Goal: Task Accomplishment & Management: Manage account settings

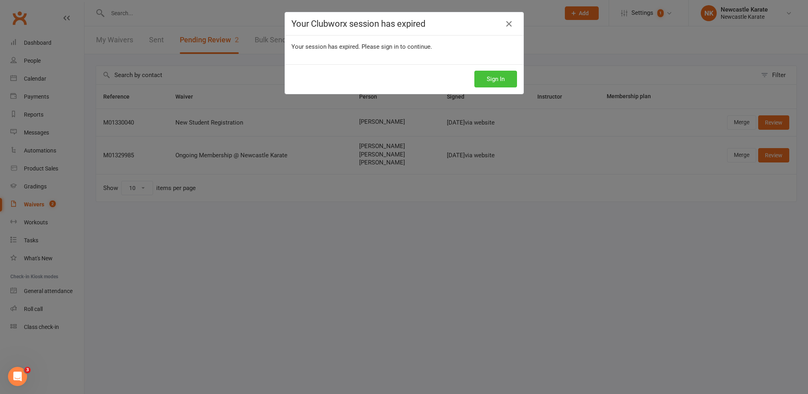
click at [480, 81] on button "Sign In" at bounding box center [495, 79] width 43 height 17
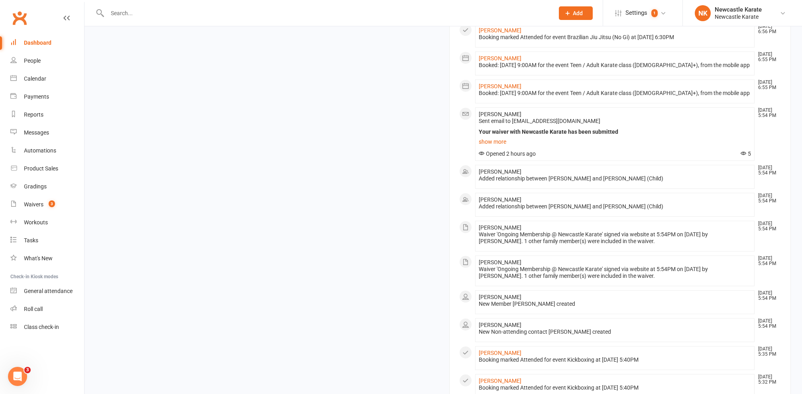
scroll to position [380, 0]
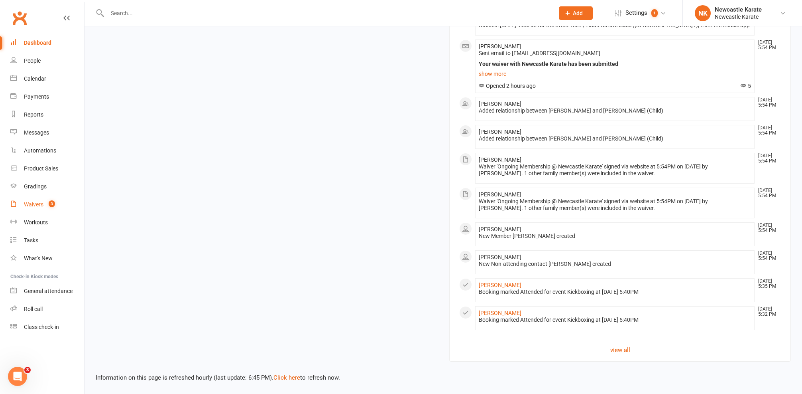
click at [43, 202] on div "Waivers" at bounding box center [34, 204] width 20 height 6
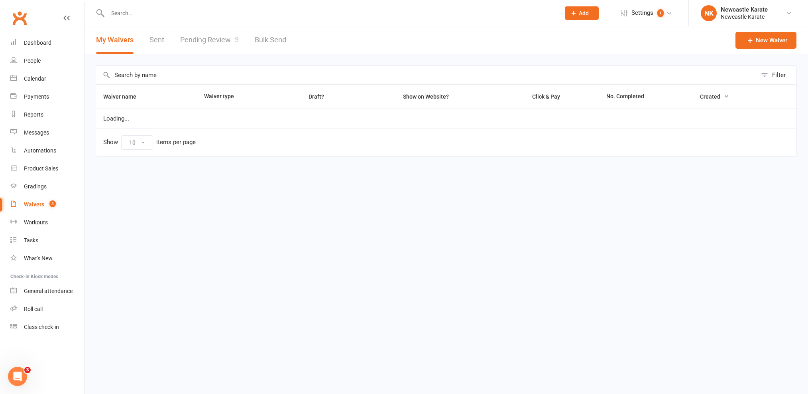
select select "100"
click at [215, 40] on link "Pending Review 3" at bounding box center [209, 40] width 59 height 28
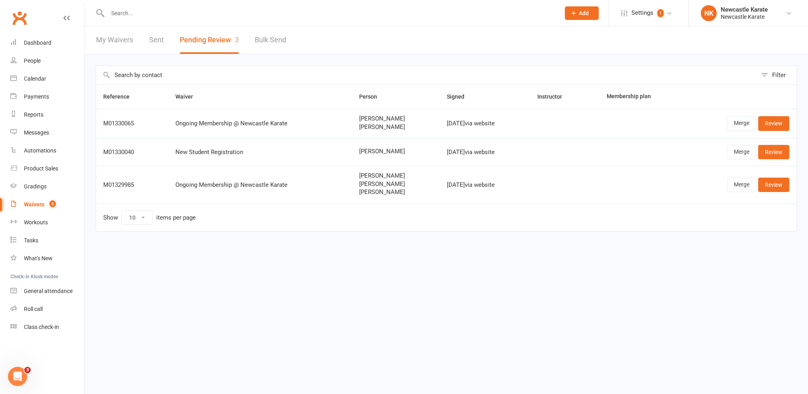
click at [330, 8] on input "text" at bounding box center [330, 13] width 450 height 11
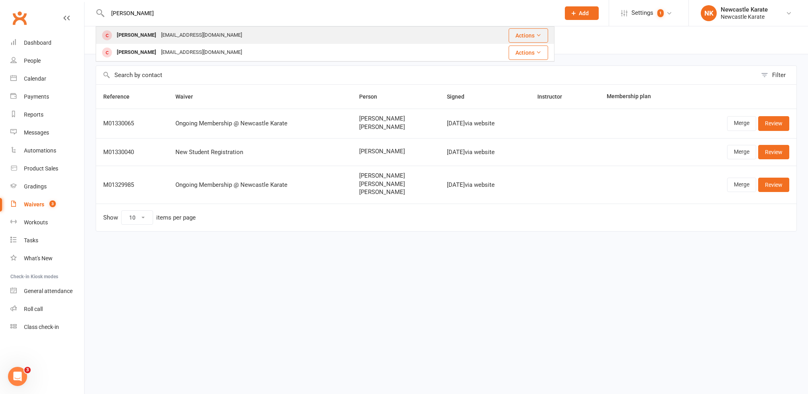
type input "rhys"
click at [269, 30] on div "Rhys Bilton rhys.bilton@gmail.com" at bounding box center [271, 35] width 351 height 16
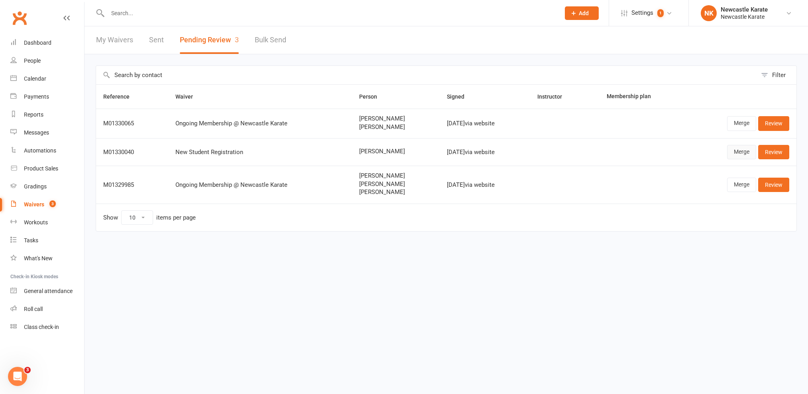
click at [736, 151] on link "Merge" at bounding box center [741, 152] width 29 height 14
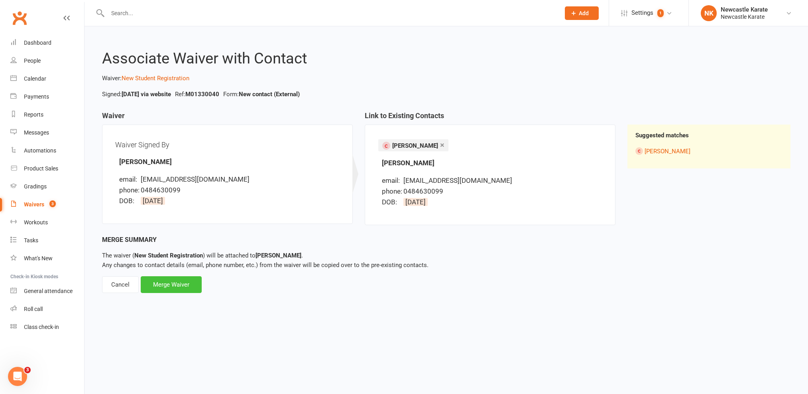
click at [186, 282] on div "Merge Waiver" at bounding box center [171, 284] width 61 height 17
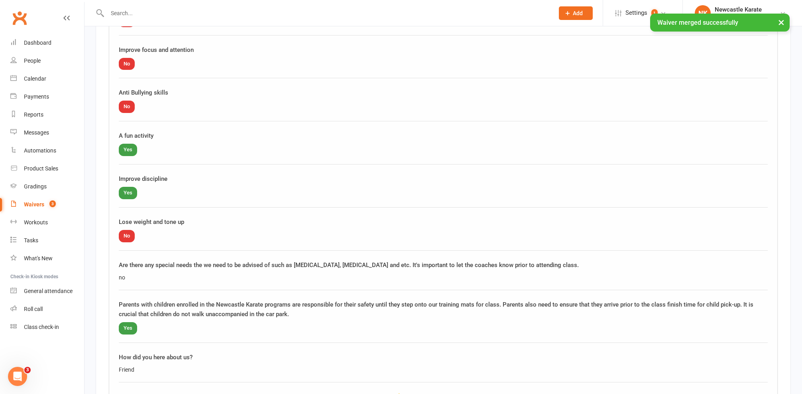
scroll to position [732, 0]
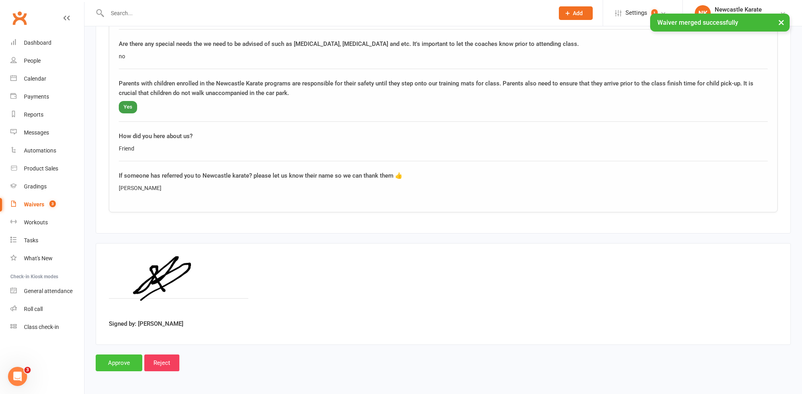
click at [117, 362] on input "Approve" at bounding box center [119, 362] width 47 height 17
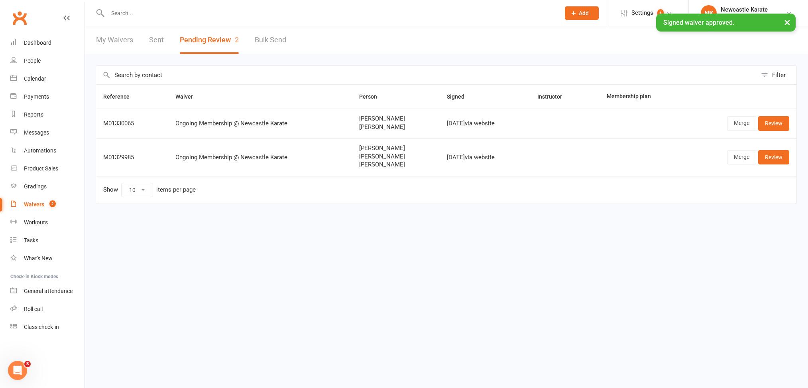
click at [70, 14] on div "× Signed waiver approved." at bounding box center [399, 14] width 798 height 0
click at [50, 35] on link "Dashboard" at bounding box center [47, 43] width 74 height 18
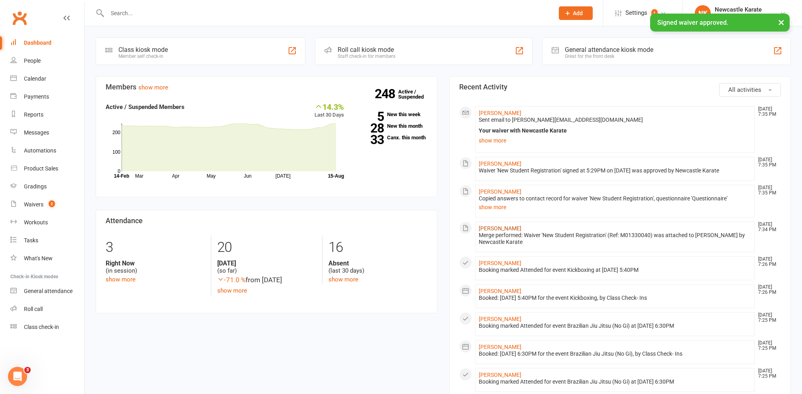
click at [496, 230] on link "[PERSON_NAME]" at bounding box center [500, 228] width 43 height 6
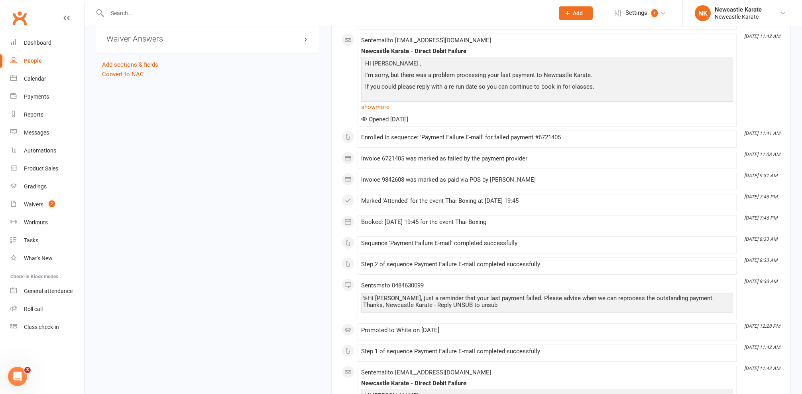
scroll to position [571, 0]
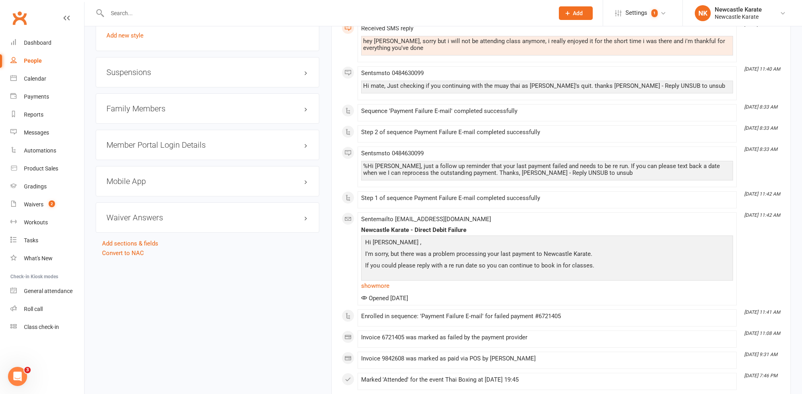
click at [138, 177] on h3 "Mobile App" at bounding box center [207, 181] width 202 height 9
click at [141, 197] on div at bounding box center [137, 198] width 14 height 6
click at [130, 196] on input "checkbox" at bounding box center [130, 196] width 0 height 0
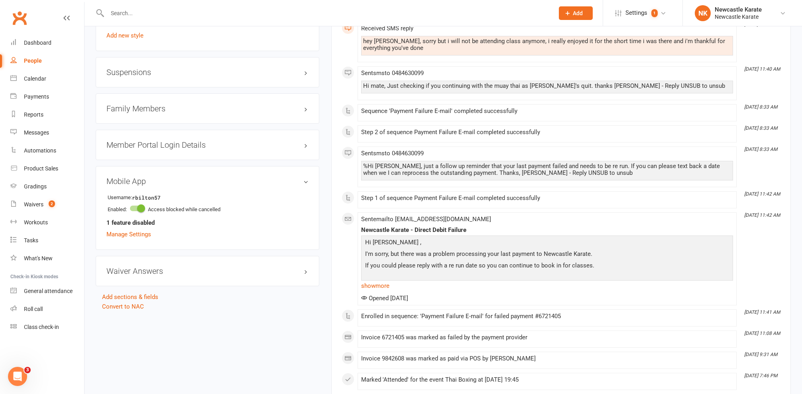
click at [137, 228] on div "Username: rbilton57 Enabled: Access blocked while cancelled 1 feature disabled …" at bounding box center [207, 214] width 202 height 47
click at [138, 234] on link "Manage Settings" at bounding box center [128, 233] width 45 height 7
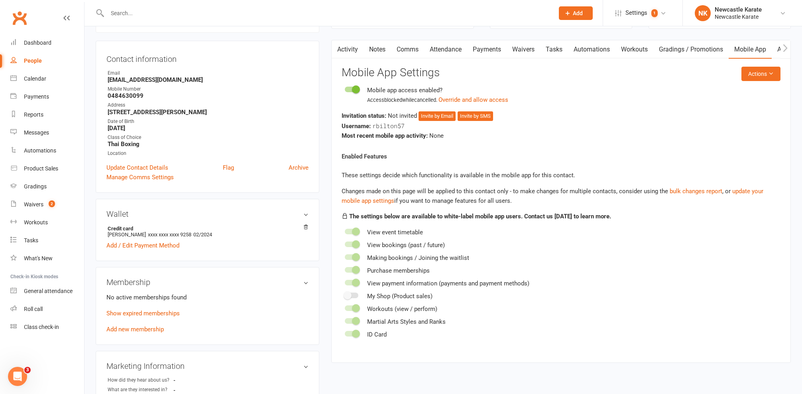
scroll to position [68, 0]
click at [467, 100] on button "Override and allow access" at bounding box center [474, 100] width 70 height 10
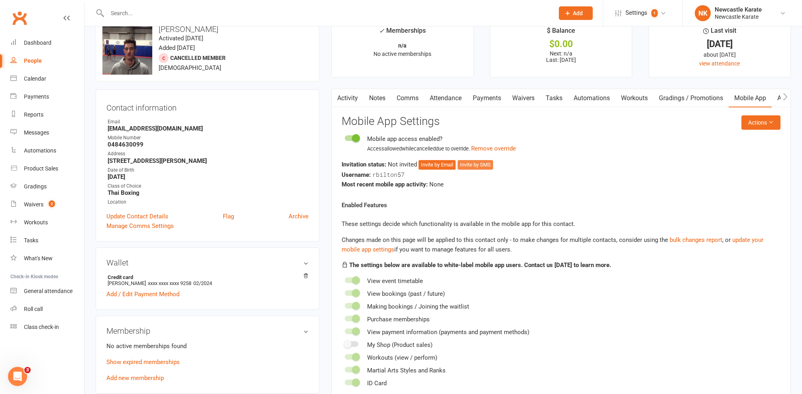
scroll to position [168, 0]
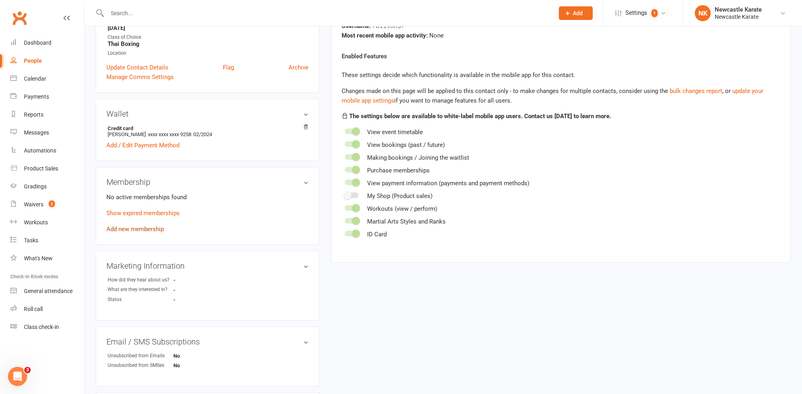
click at [119, 229] on link "Add new membership" at bounding box center [134, 228] width 57 height 7
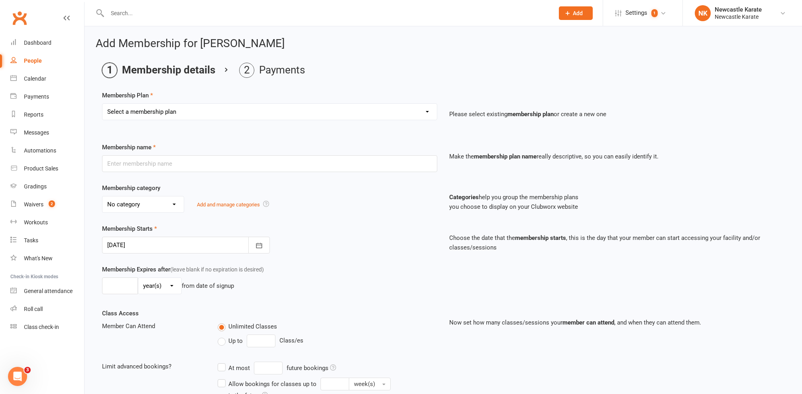
select select "9"
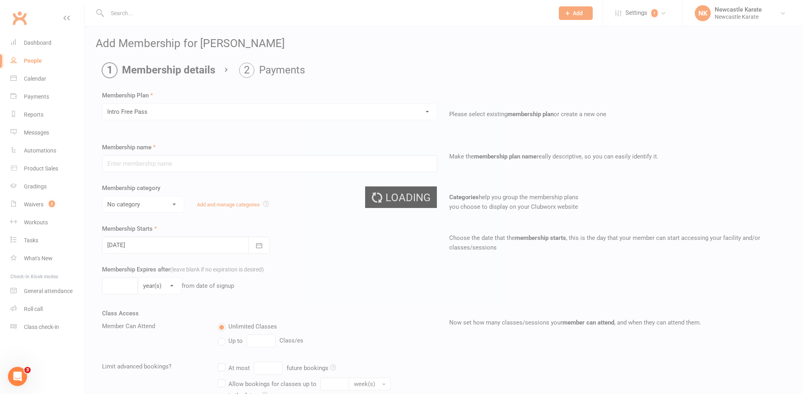
type input "Intro Free Pass"
type input "2"
select select "1"
type input "1"
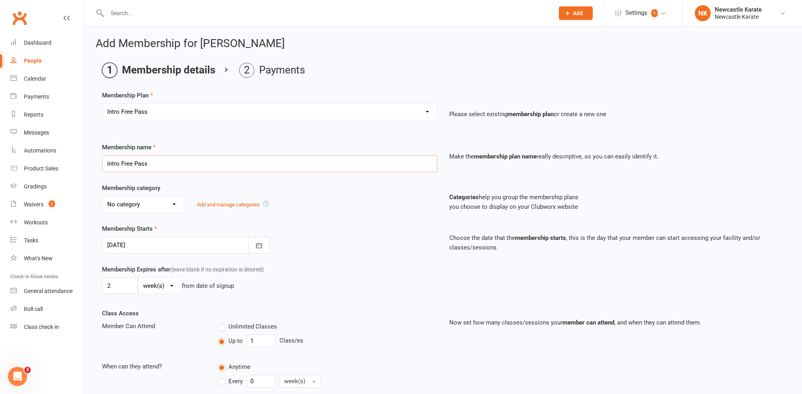
click at [121, 163] on input "Intro Free Pass" at bounding box center [269, 163] width 335 height 17
click at [132, 159] on input "Intro Free Pass" at bounding box center [269, 163] width 335 height 17
type input "Intro Free Kickboxing Pass"
click at [301, 222] on div "Membership category No category Annual rego & insurance BJJ Events Fitness Kara…" at bounding box center [443, 203] width 695 height 41
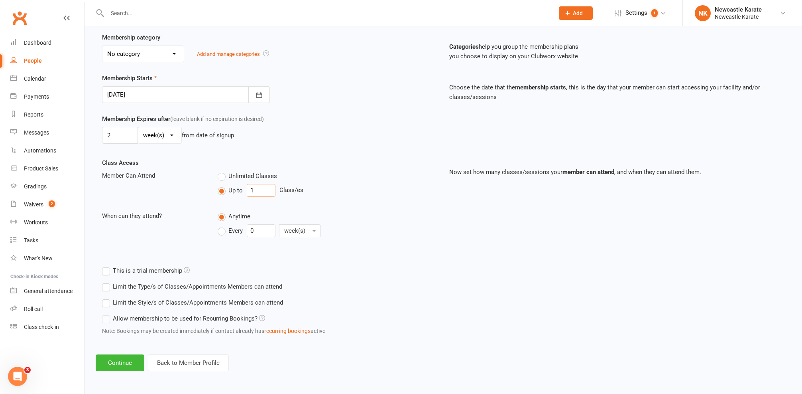
click at [261, 184] on input "1" at bounding box center [261, 190] width 29 height 13
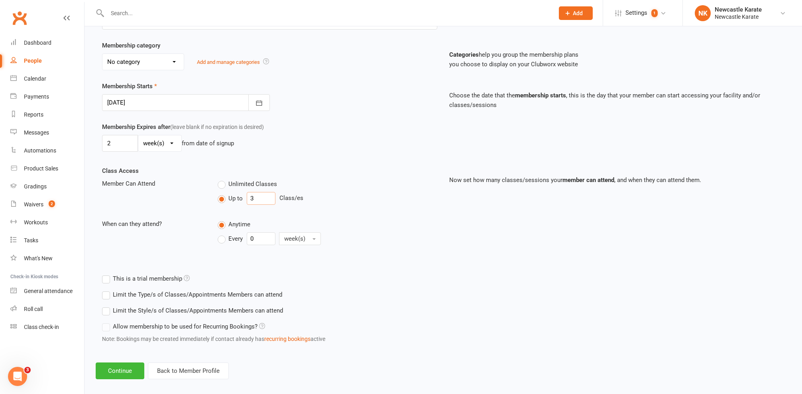
scroll to position [146, 0]
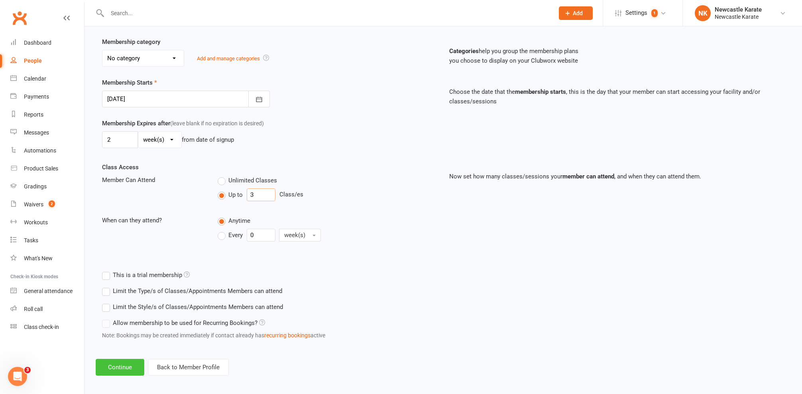
type input "3"
click at [125, 363] on button "Continue" at bounding box center [120, 366] width 49 height 17
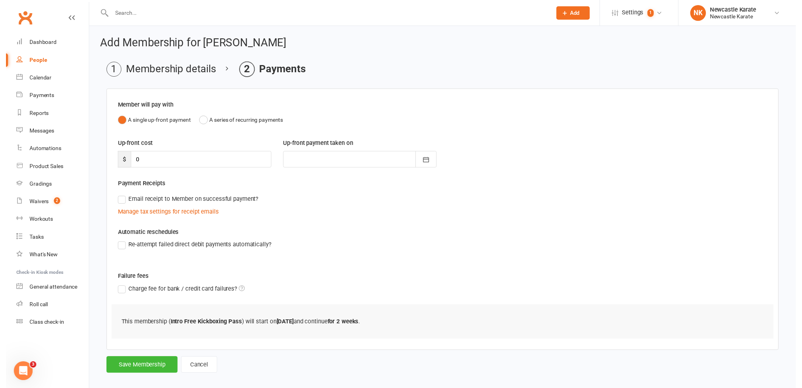
scroll to position [9, 0]
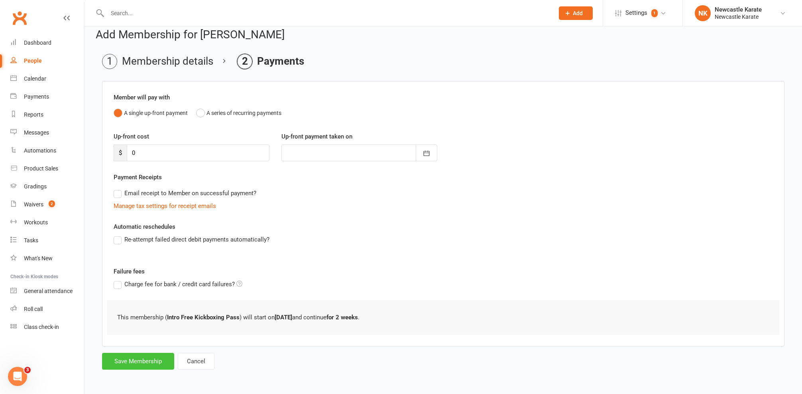
click at [124, 359] on button "Save Membership" at bounding box center [138, 360] width 72 height 17
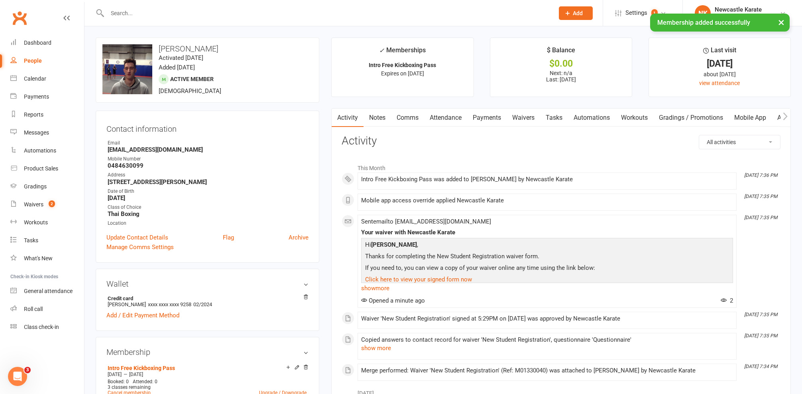
click at [477, 116] on link "Payments" at bounding box center [486, 117] width 39 height 18
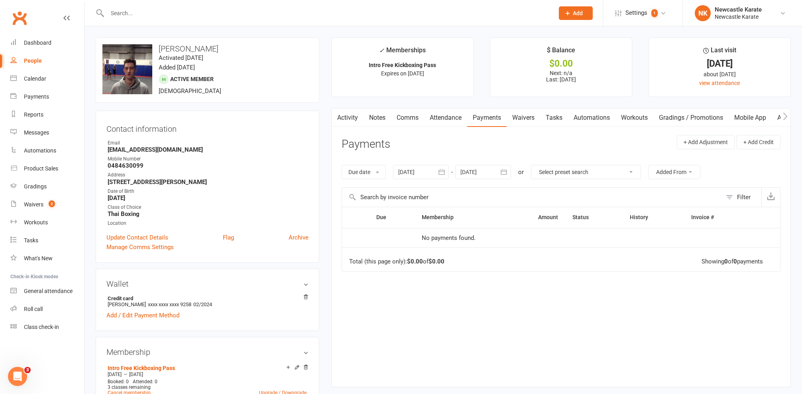
click at [455, 118] on link "Attendance" at bounding box center [445, 117] width 43 height 18
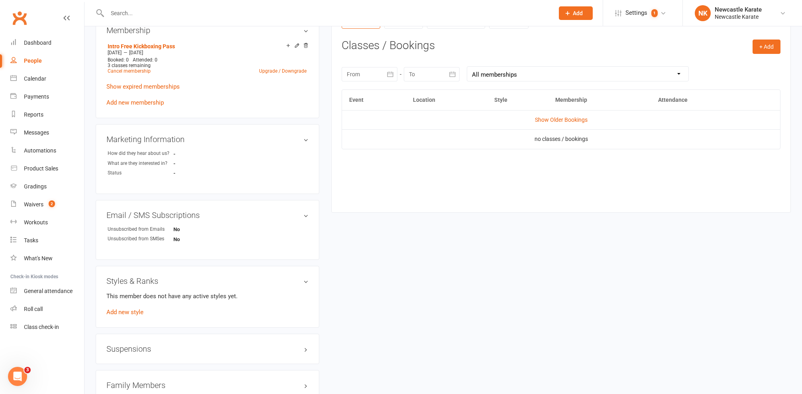
scroll to position [396, 0]
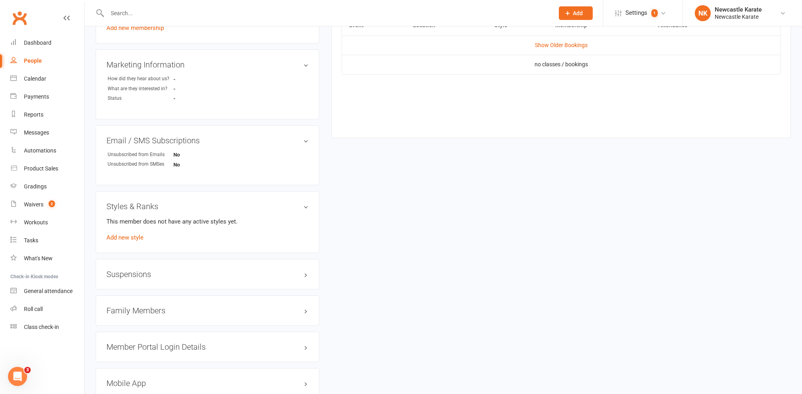
click at [137, 307] on h3 "Family Members" at bounding box center [207, 310] width 202 height 9
click at [147, 282] on div "Suspensions" at bounding box center [208, 274] width 224 height 30
click at [149, 279] on div "Suspensions" at bounding box center [208, 274] width 224 height 30
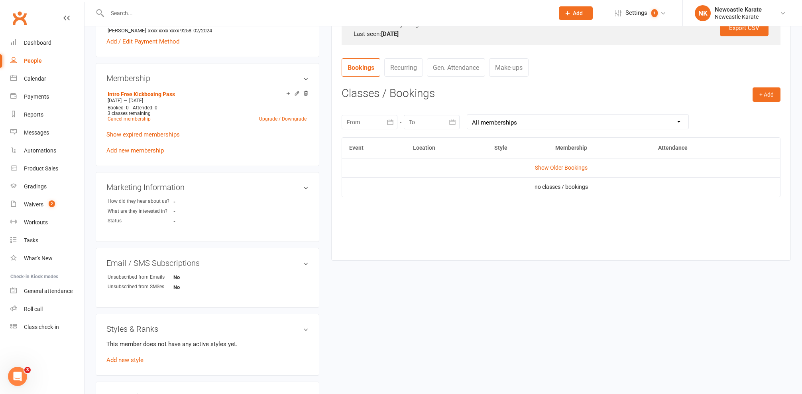
scroll to position [338, 0]
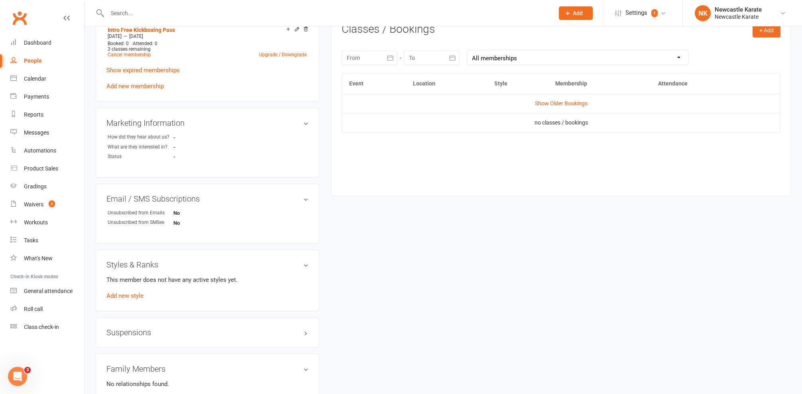
click at [135, 301] on div "Styles & Ranks This member does not have any active styles yet. Add new style" at bounding box center [208, 280] width 224 height 62
click at [137, 299] on div "This member does not have any active styles yet. Add new style" at bounding box center [207, 288] width 202 height 26
click at [137, 297] on link "Add new style" at bounding box center [124, 295] width 37 height 7
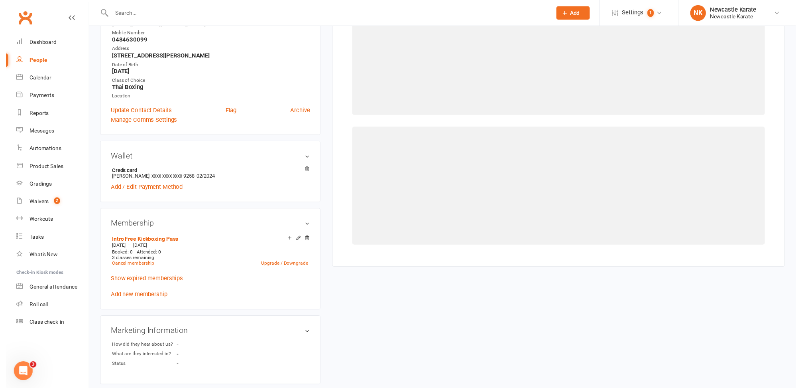
scroll to position [68, 0]
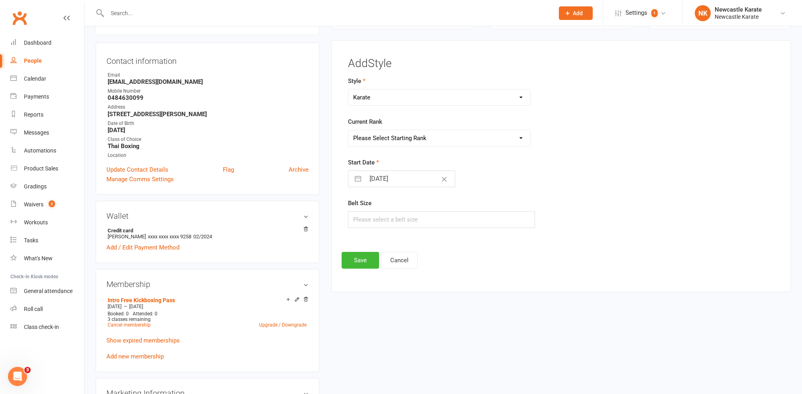
select select "3738"
click at [404, 126] on div "Current Rank Please Select Starting Rank Select White belt below 10th Kyu - Whi…" at bounding box center [488, 132] width 280 height 30
select select "44395"
click at [359, 250] on div "Add Style Style BJJ - Adults Karate Kickboxing Ladies Kickboxing Leadership Tea…" at bounding box center [561, 162] width 439 height 211
click at [358, 257] on button "Save" at bounding box center [360, 260] width 37 height 17
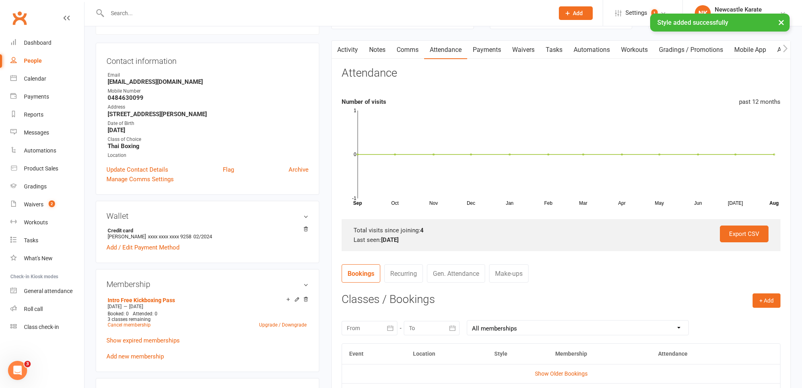
click at [504, 46] on link "Payments" at bounding box center [486, 50] width 39 height 18
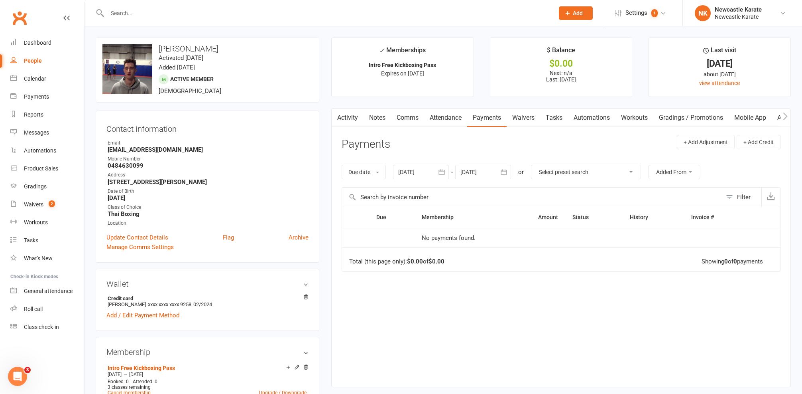
click at [346, 128] on div "Activity Notes Comms Attendance Payments Waivers Tasks Automations Workouts Gra…" at bounding box center [561, 247] width 460 height 278
click at [349, 121] on link "Activity" at bounding box center [348, 117] width 32 height 18
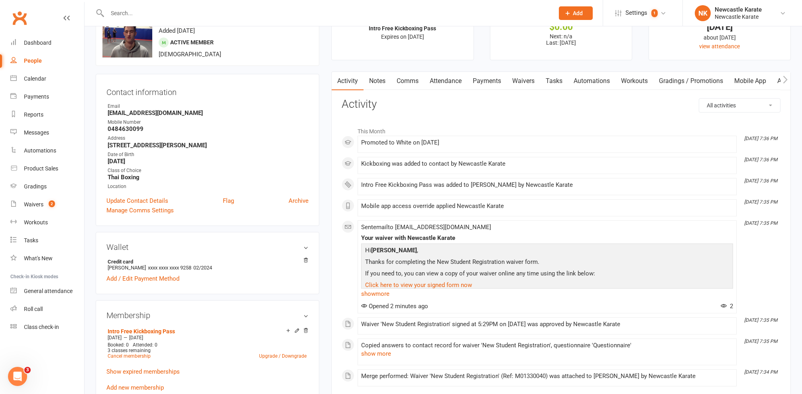
scroll to position [38, 0]
click at [482, 76] on link "Payments" at bounding box center [486, 79] width 39 height 18
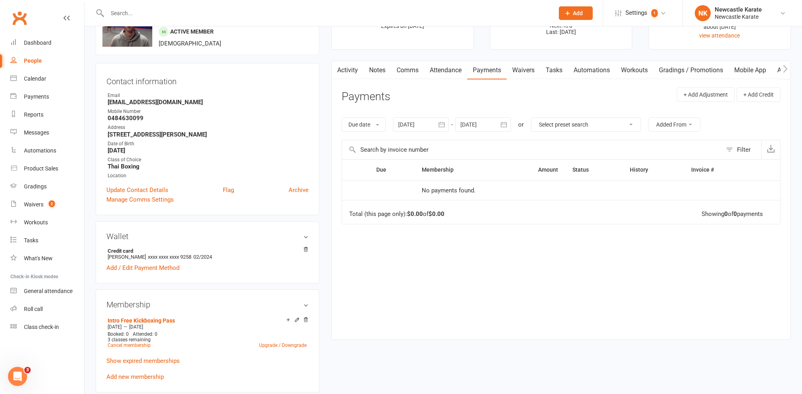
scroll to position [58, 0]
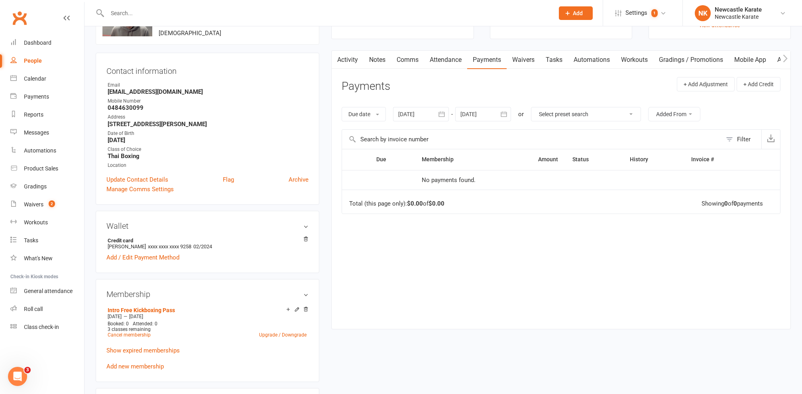
drag, startPoint x: 327, startPoint y: 56, endPoint x: 353, endPoint y: 63, distance: 26.7
click at [337, 60] on main "✓ Memberships Intro Free Kickboxing Pass Expires on 28th August, 2025 $ Balance…" at bounding box center [561, 158] width 472 height 357
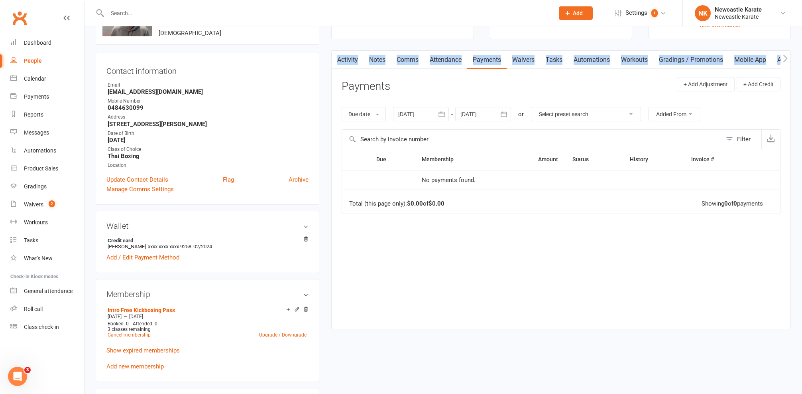
click at [353, 63] on link "Activity" at bounding box center [348, 60] width 32 height 18
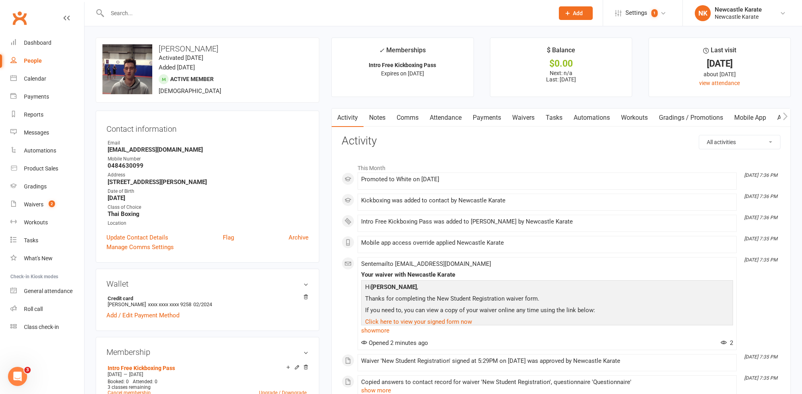
click at [385, 137] on h3 "Activity" at bounding box center [561, 141] width 439 height 12
click at [405, 110] on link "Comms" at bounding box center [407, 117] width 33 height 18
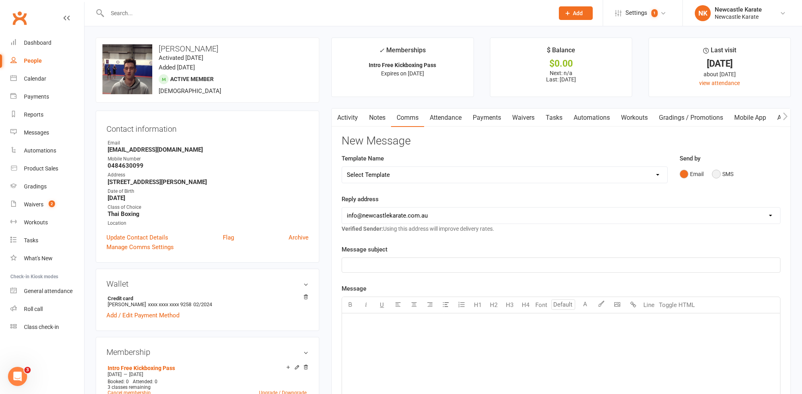
click at [717, 171] on button "SMS" at bounding box center [723, 173] width 22 height 15
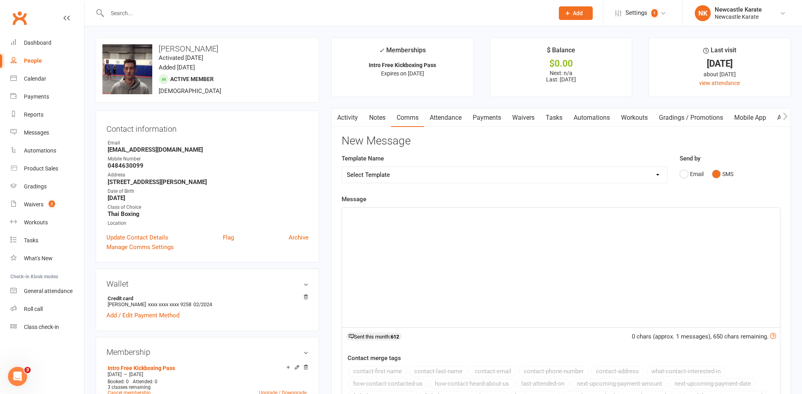
click at [496, 291] on div "﻿" at bounding box center [561, 267] width 438 height 120
click at [345, 94] on li "✓ Memberships Intro Free Kickboxing Pass Expires on 28th August, 2025" at bounding box center [402, 66] width 142 height 59
click at [352, 107] on main "✓ Memberships Intro Free Kickboxing Pass Expires on 28th August, 2025 $ Balance…" at bounding box center [561, 270] width 472 height 466
click at [348, 111] on link "Activity" at bounding box center [348, 117] width 32 height 18
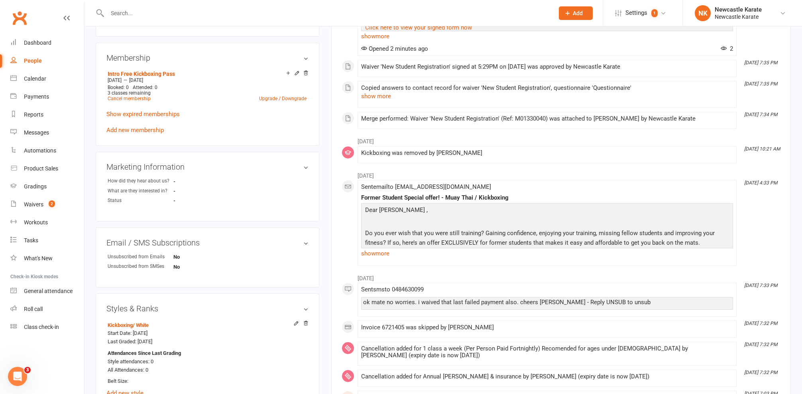
scroll to position [478, 0]
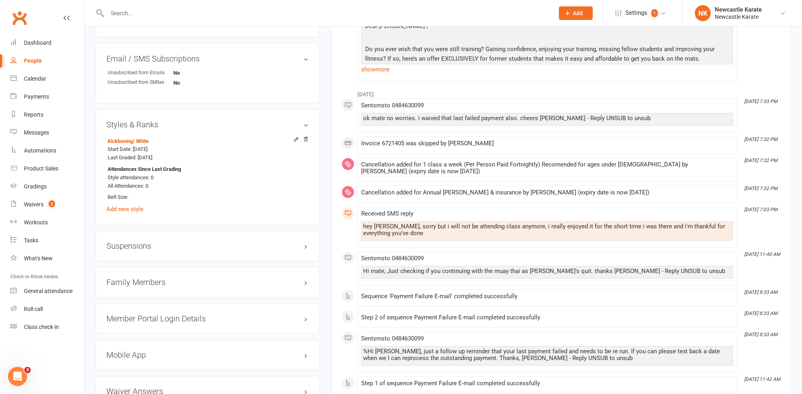
click at [138, 350] on h3 "Mobile App" at bounding box center [207, 354] width 202 height 9
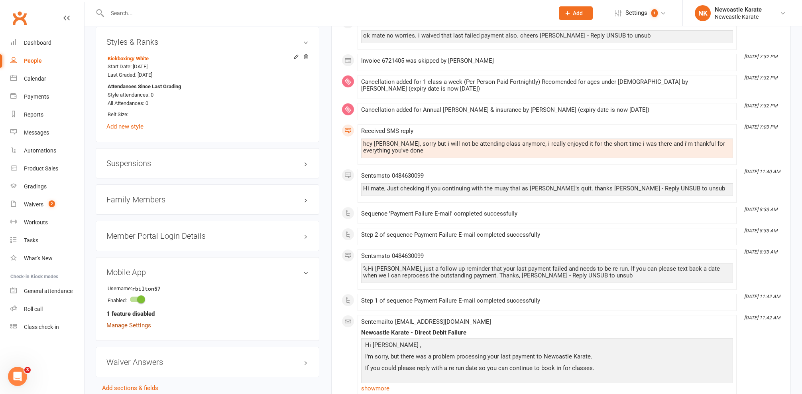
click at [144, 321] on link "Manage Settings" at bounding box center [128, 324] width 45 height 7
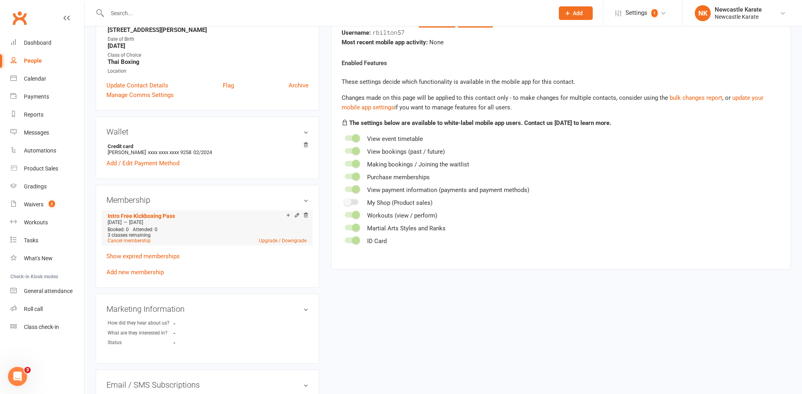
scroll to position [68, 0]
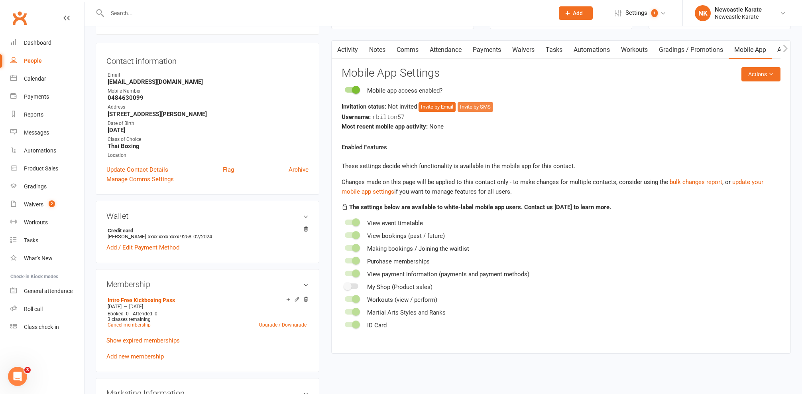
click at [482, 107] on button "Invite by SMS" at bounding box center [475, 107] width 35 height 10
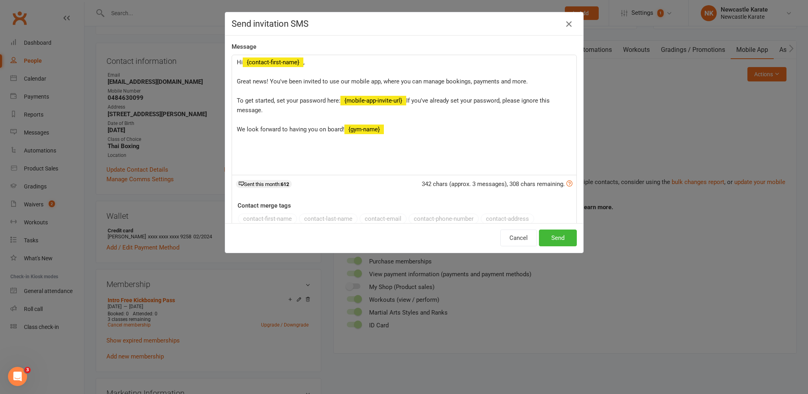
click at [564, 21] on icon "button" at bounding box center [569, 24] width 10 height 10
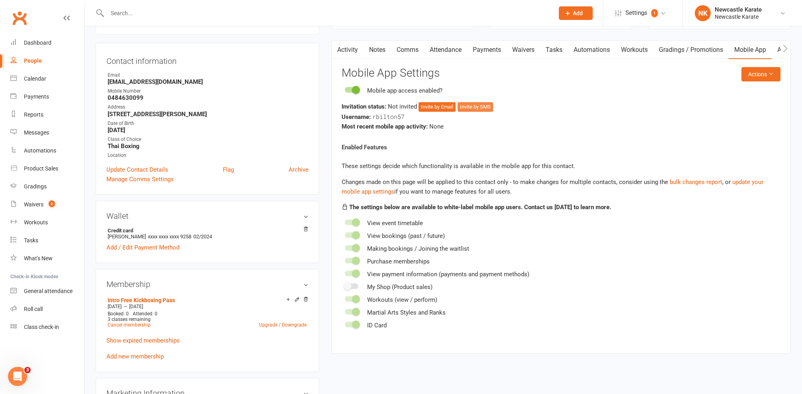
click at [483, 103] on button "Invite by SMS" at bounding box center [475, 107] width 35 height 10
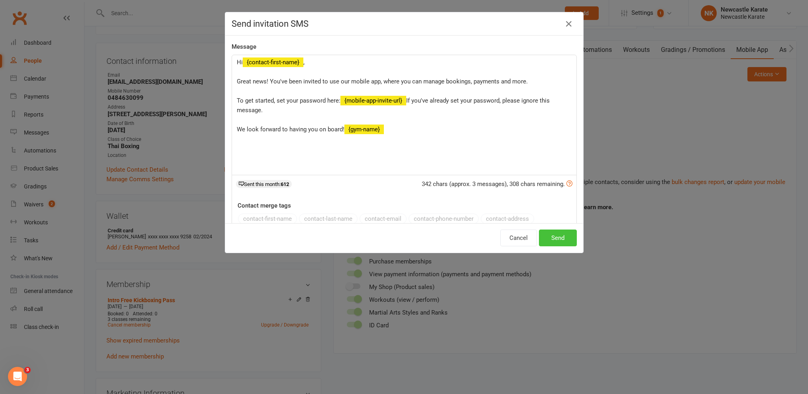
click at [556, 240] on button "Send" at bounding box center [558, 237] width 38 height 17
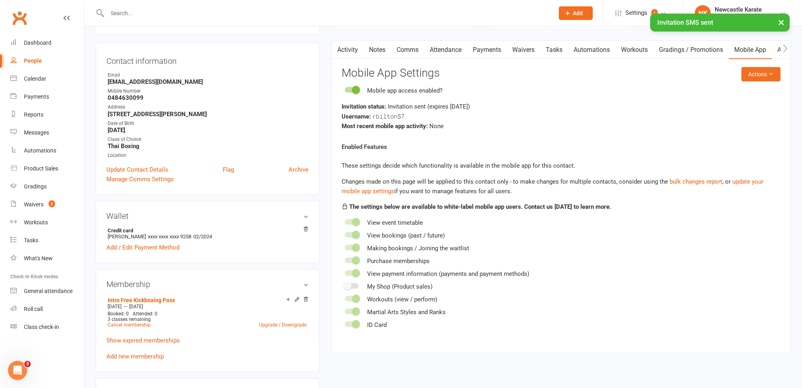
click at [354, 38] on main "✓ Memberships Intro Free Kickboxing Pass Expires on 28th August, 2025 $ Balance…" at bounding box center [561, 165] width 472 height 391
click at [330, 51] on main "✓ Memberships Intro Free Kickboxing Pass Expires on 28th August, 2025 $ Balance…" at bounding box center [561, 165] width 472 height 391
click at [348, 52] on link "Activity" at bounding box center [348, 50] width 32 height 18
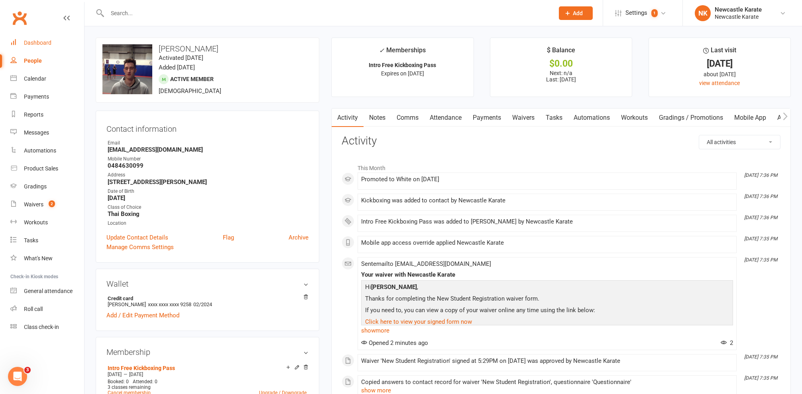
click at [47, 40] on div "Dashboard" at bounding box center [38, 42] width 28 height 6
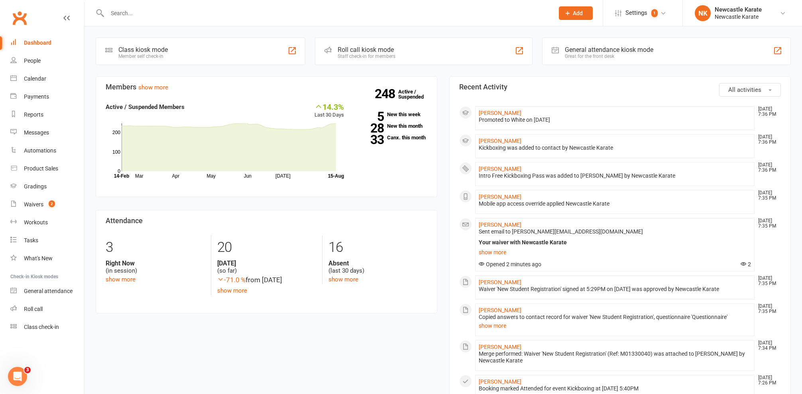
scroll to position [13, 0]
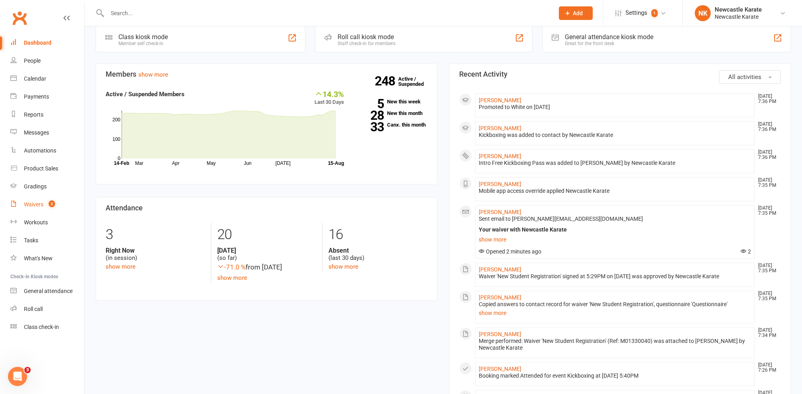
click at [41, 208] on link "Waivers 2" at bounding box center [47, 204] width 74 height 18
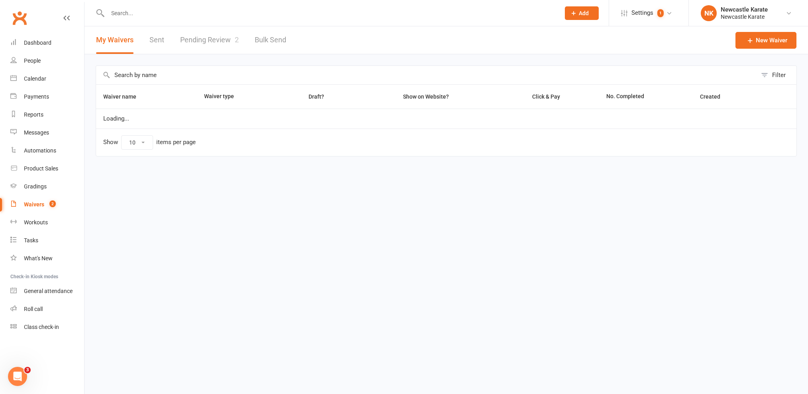
select select "100"
click at [246, 43] on div "My Waivers Sent Pending Review 2 Bulk Send" at bounding box center [191, 40] width 213 height 28
click at [238, 37] on span "2" at bounding box center [237, 39] width 4 height 8
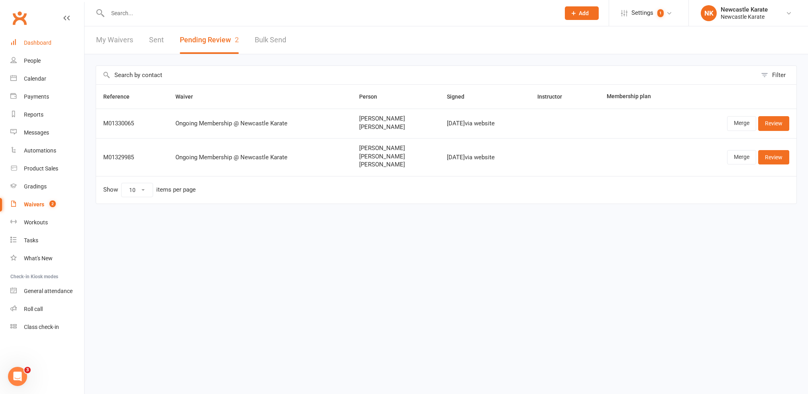
click at [43, 48] on link "Dashboard" at bounding box center [47, 43] width 74 height 18
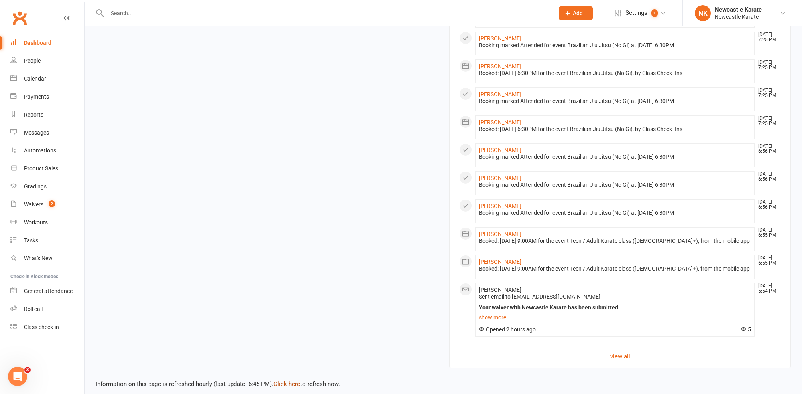
click at [279, 382] on link "Click here" at bounding box center [287, 383] width 27 height 7
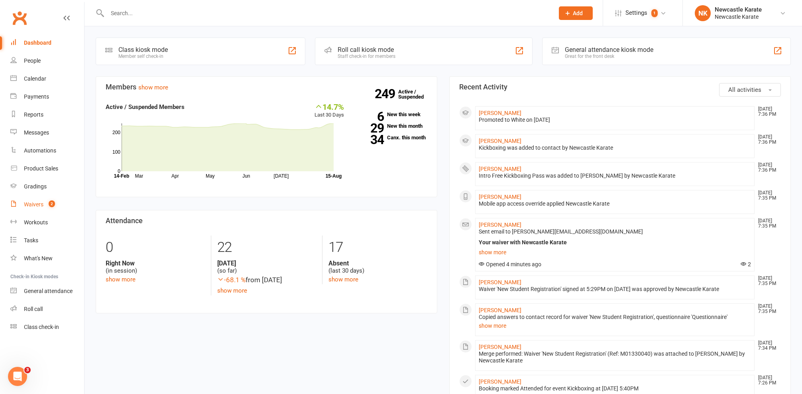
click at [30, 207] on div "Waivers" at bounding box center [34, 204] width 20 height 6
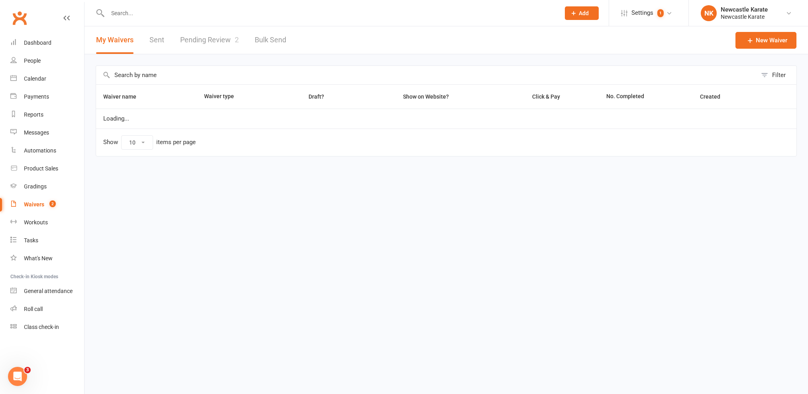
select select "100"
click at [179, 38] on div "My Waivers Sent Pending Review 2 Bulk Send" at bounding box center [191, 40] width 213 height 28
click at [191, 38] on link "Pending Review 2" at bounding box center [209, 40] width 59 height 28
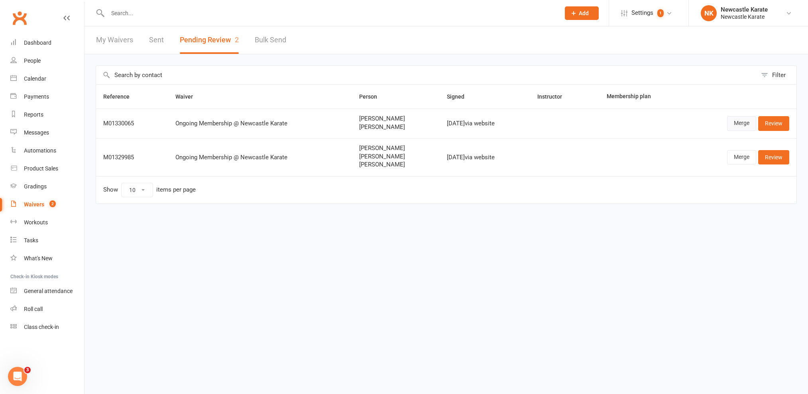
click at [737, 124] on link "Merge" at bounding box center [741, 123] width 29 height 14
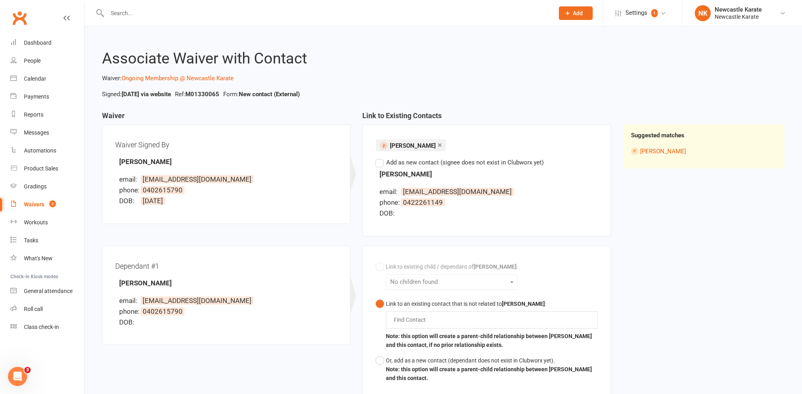
click at [191, 16] on input "text" at bounding box center [327, 13] width 444 height 11
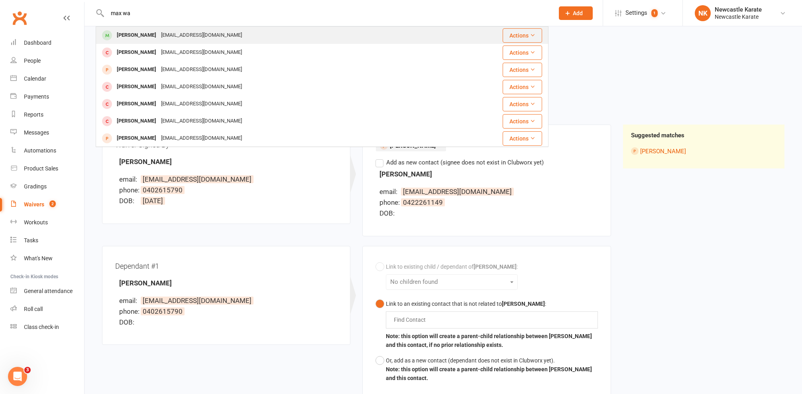
type input "max wa"
click at [172, 36] on div "[EMAIL_ADDRESS][DOMAIN_NAME]" at bounding box center [202, 36] width 86 height 12
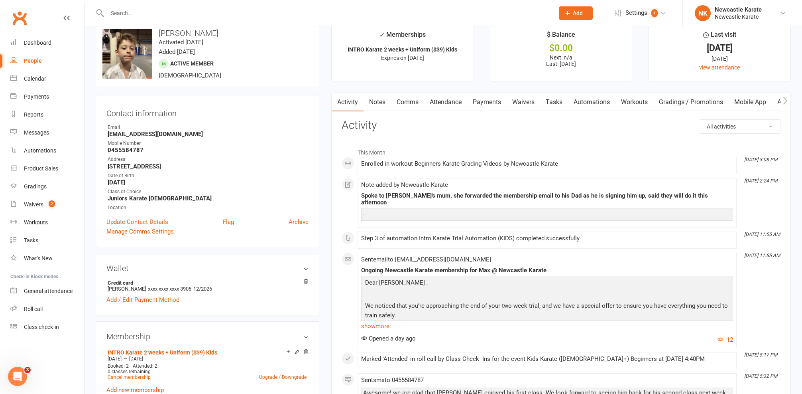
scroll to position [480, 0]
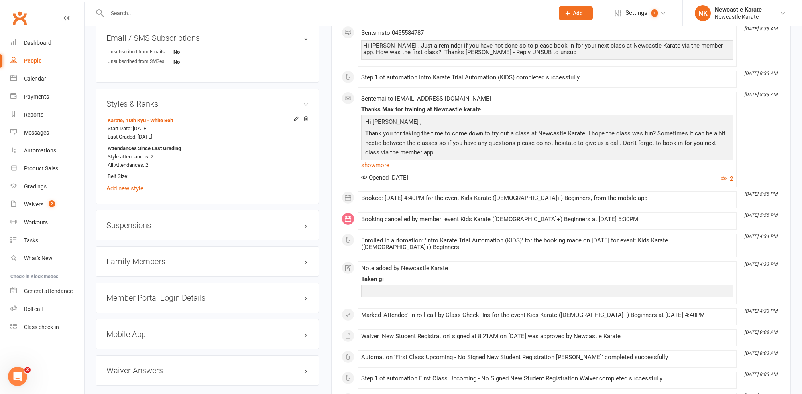
click at [169, 257] on h3 "Family Members" at bounding box center [207, 261] width 202 height 9
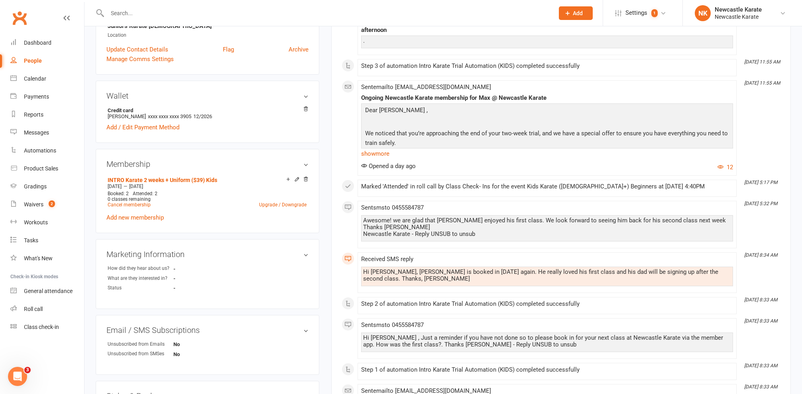
scroll to position [15, 0]
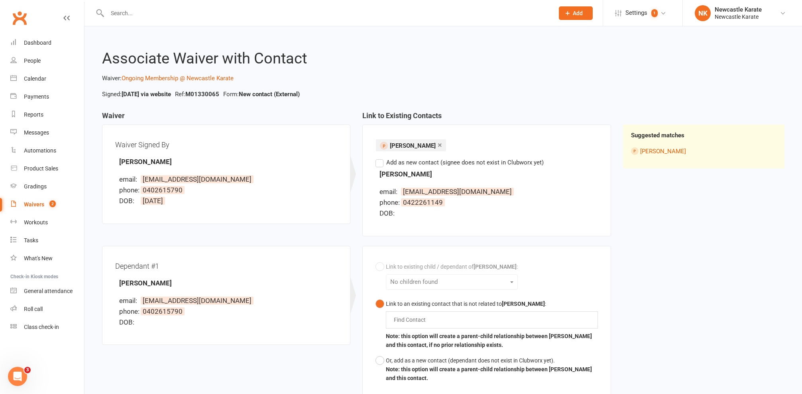
click at [390, 160] on label "Add as new contact (signee does not exist in Clubworx yet)" at bounding box center [460, 162] width 168 height 10
click at [381, 157] on input "Add as new contact (signee does not exist in Clubworx yet)" at bounding box center [378, 157] width 5 height 0
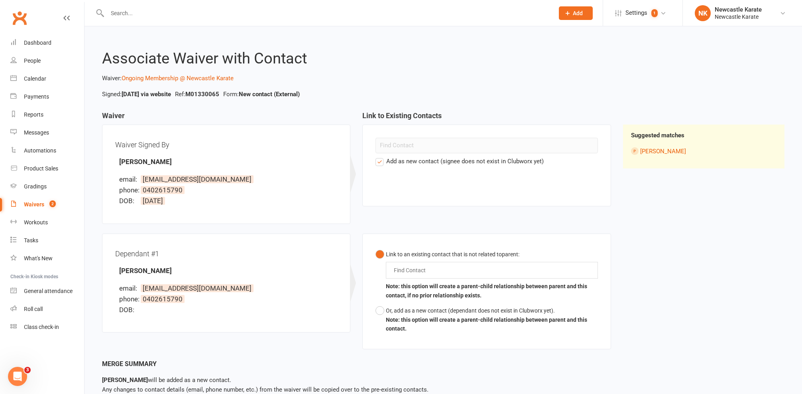
click at [420, 270] on input "text" at bounding box center [411, 270] width 37 height 10
click at [486, 274] on button "Link to an existing contact that is not related to parent : Max Ma Note: this o…" at bounding box center [487, 274] width 222 height 57
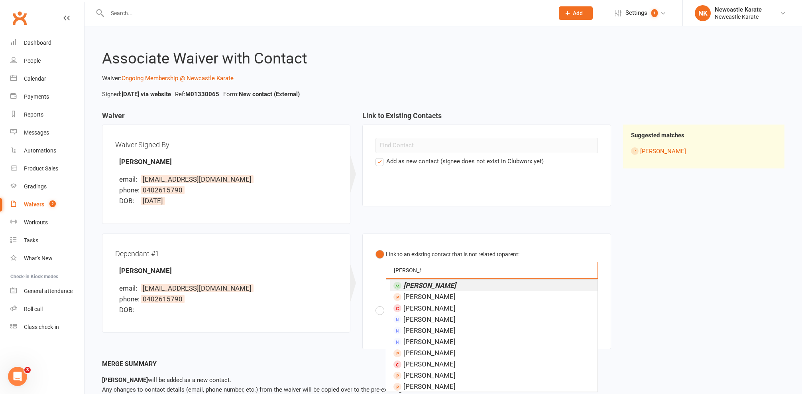
type input "Max ward"
click at [417, 282] on em "[PERSON_NAME]" at bounding box center [429, 285] width 53 height 8
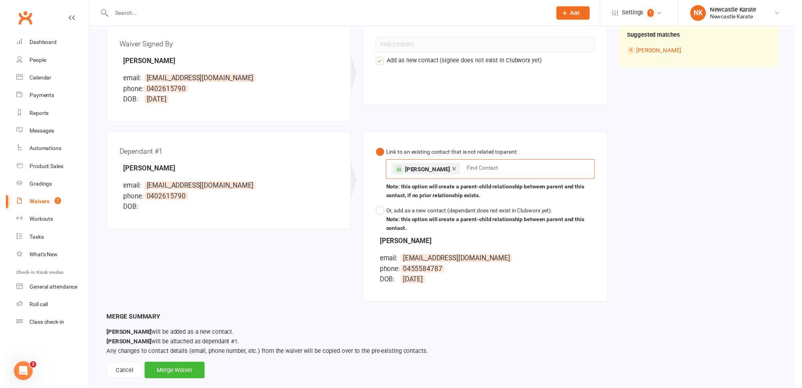
scroll to position [102, 0]
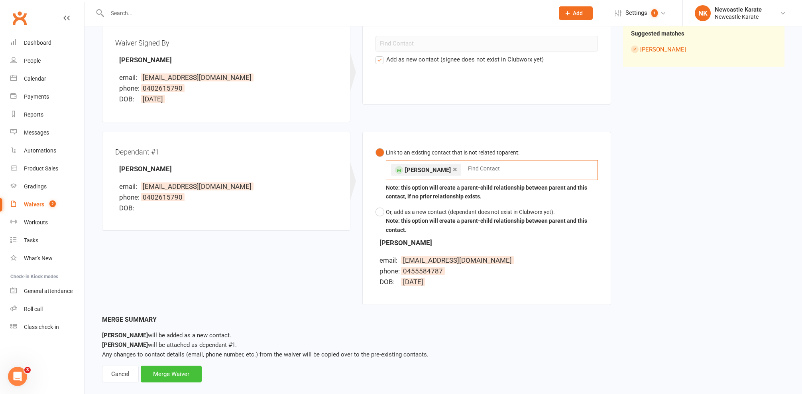
click at [190, 377] on div "Merge Waiver" at bounding box center [171, 373] width 61 height 17
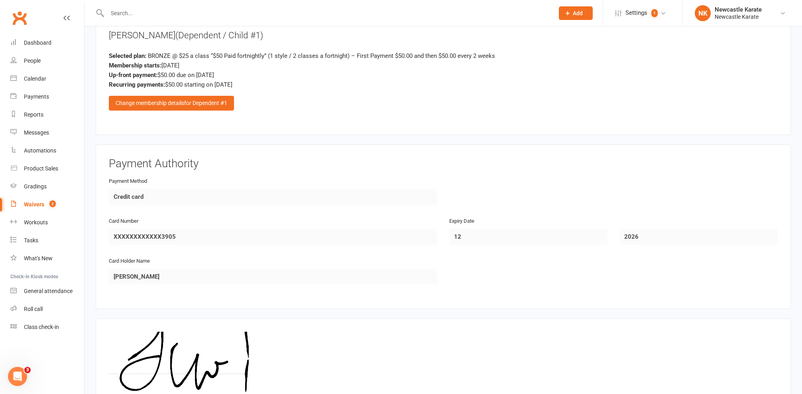
scroll to position [1435, 0]
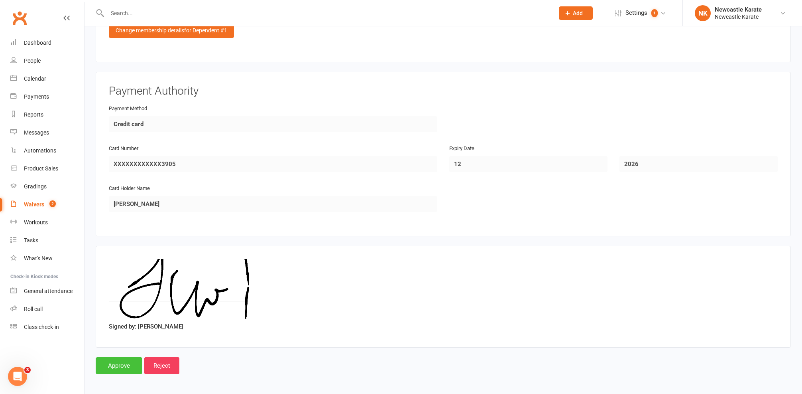
click at [124, 358] on input "Approve" at bounding box center [119, 365] width 47 height 17
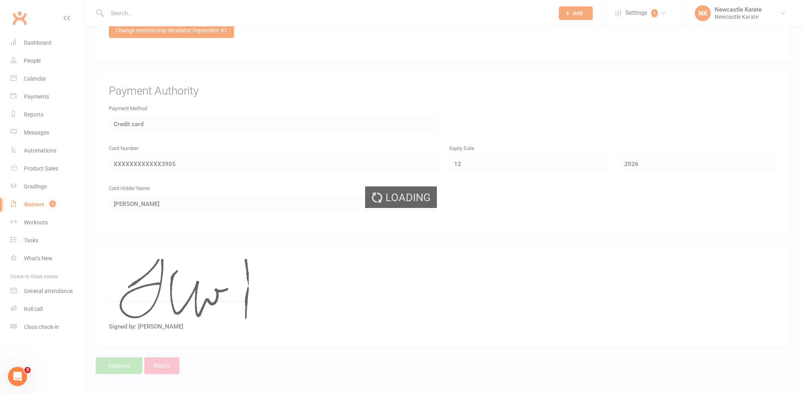
scroll to position [1258, 0]
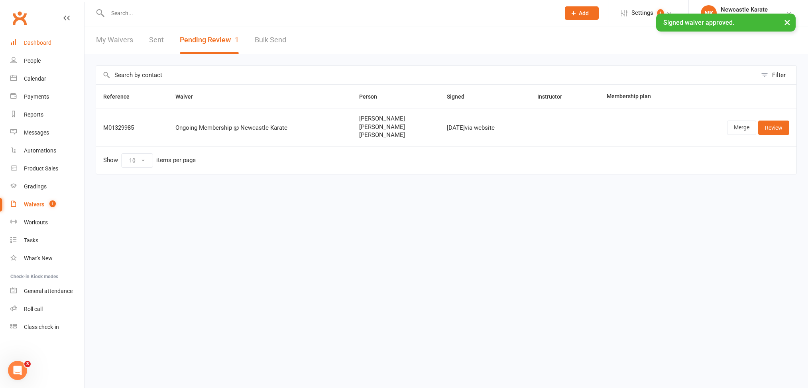
click at [51, 49] on link "Dashboard" at bounding box center [47, 43] width 74 height 18
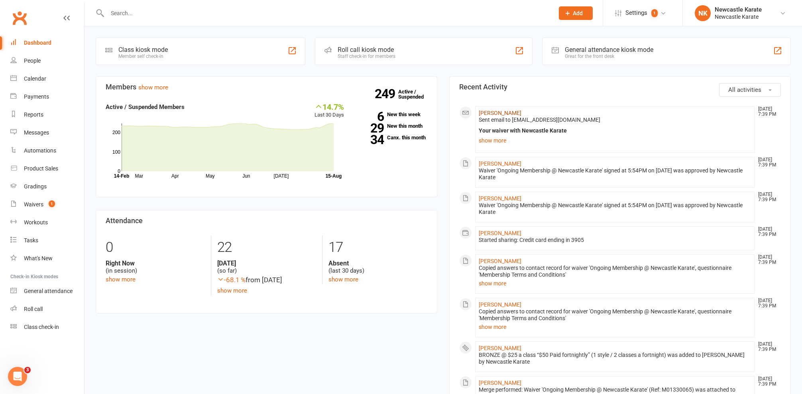
click at [495, 111] on link "Jackson Ward" at bounding box center [500, 113] width 43 height 6
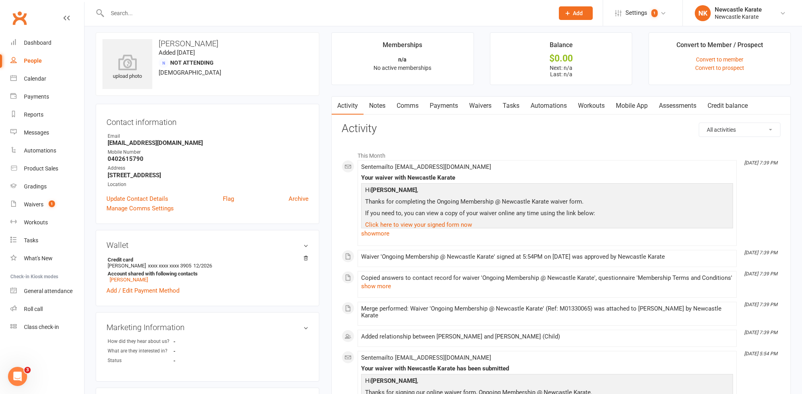
scroll to position [43, 0]
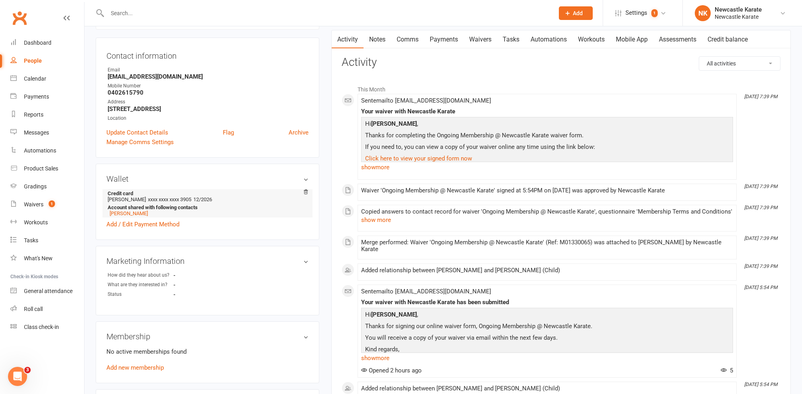
scroll to position [330, 0]
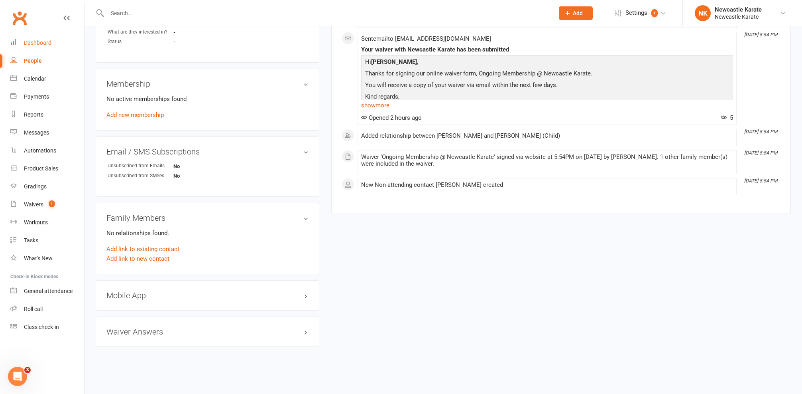
click at [47, 42] on div "Dashboard" at bounding box center [38, 42] width 28 height 6
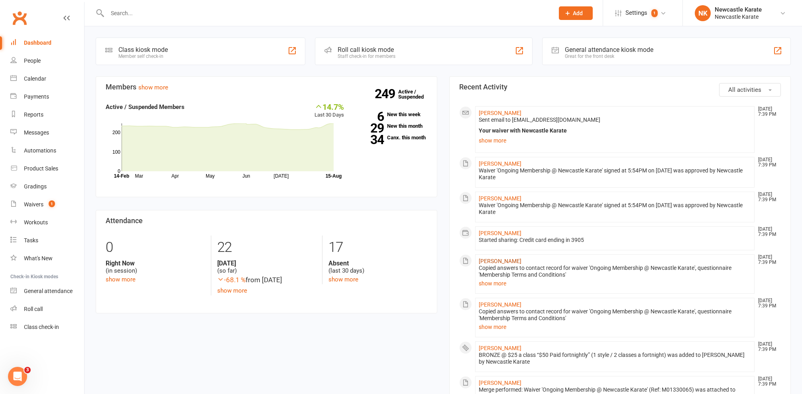
click at [494, 261] on link "[PERSON_NAME]" at bounding box center [500, 261] width 43 height 6
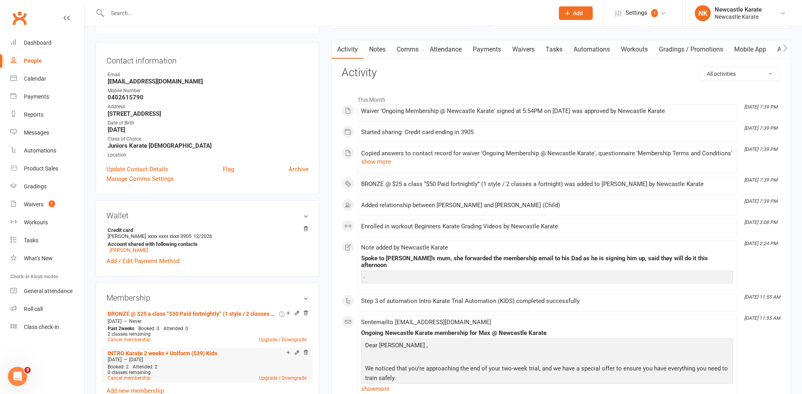
scroll to position [143, 0]
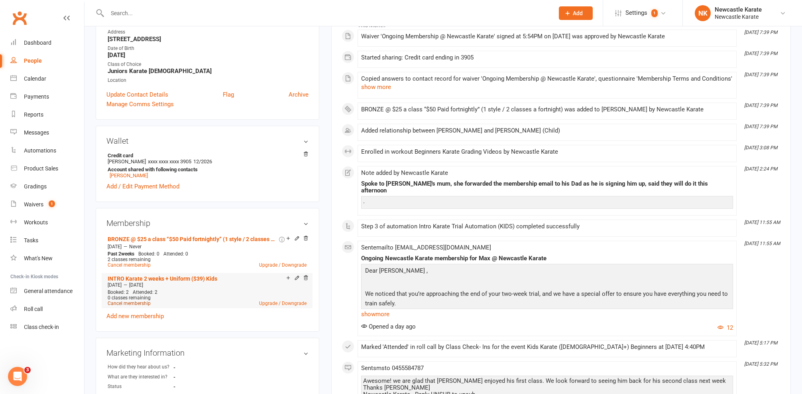
click at [124, 303] on link "Cancel membership" at bounding box center [129, 303] width 43 height 6
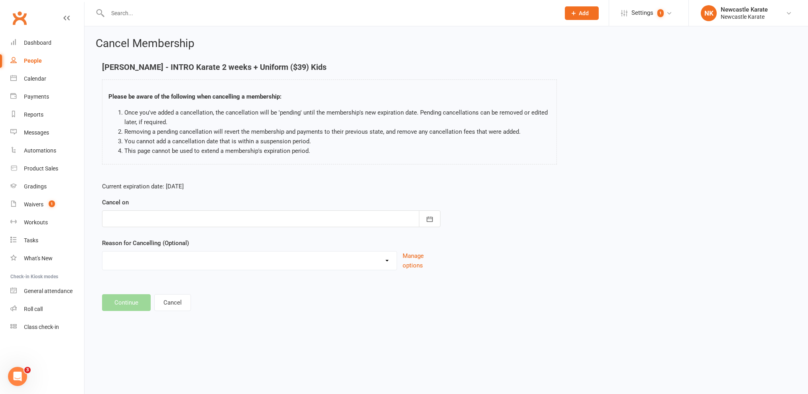
click at [294, 218] on div at bounding box center [271, 218] width 339 height 17
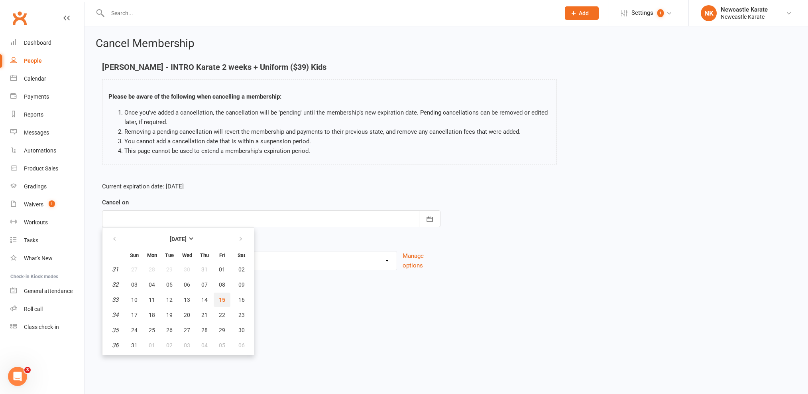
click at [228, 302] on button "15" at bounding box center [222, 299] width 17 height 14
type input "[DATE]"
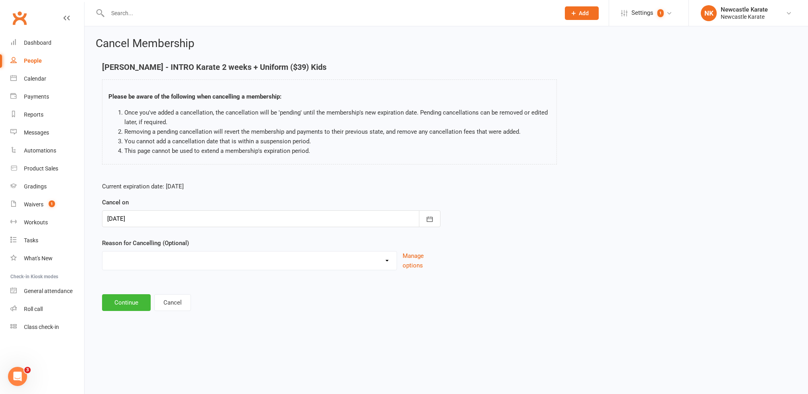
click at [125, 311] on div "Cancel Membership Max Ward - INTRO Karate 2 weeks + Uniform ($39) Kids Please b…" at bounding box center [447, 174] width 724 height 297
click at [127, 306] on button "Continue" at bounding box center [126, 302] width 49 height 17
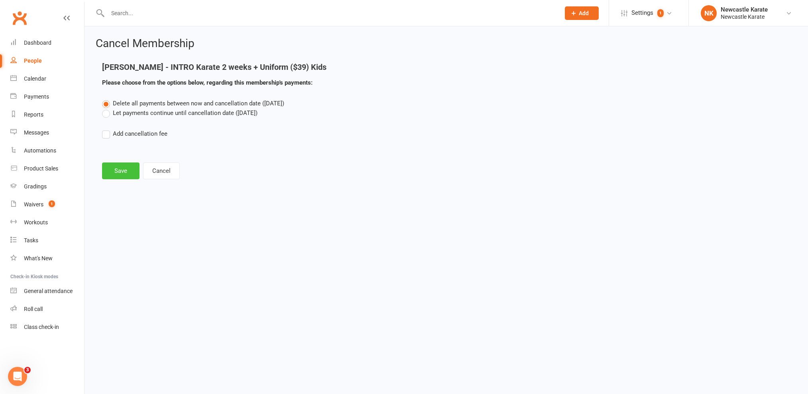
click at [125, 175] on button "Save" at bounding box center [120, 170] width 37 height 17
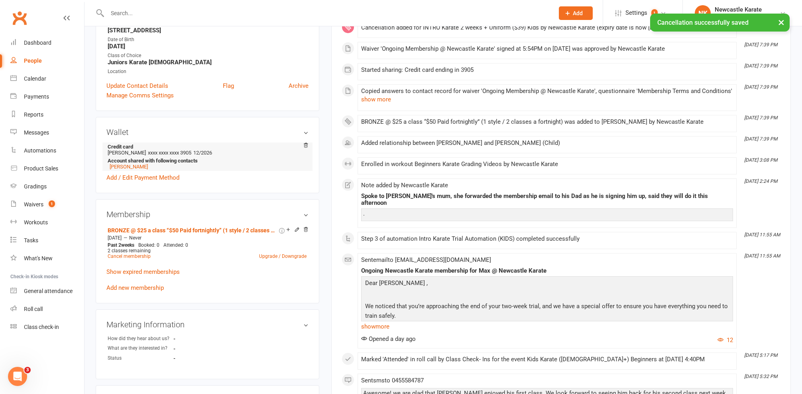
scroll to position [220, 0]
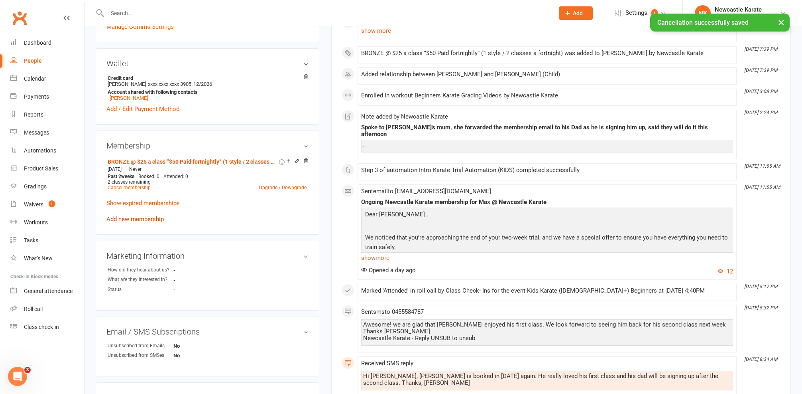
click at [138, 216] on link "Add new membership" at bounding box center [134, 218] width 57 height 7
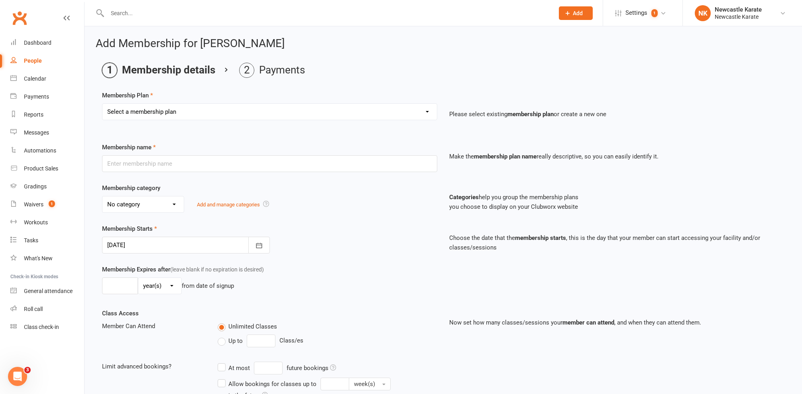
select select "7"
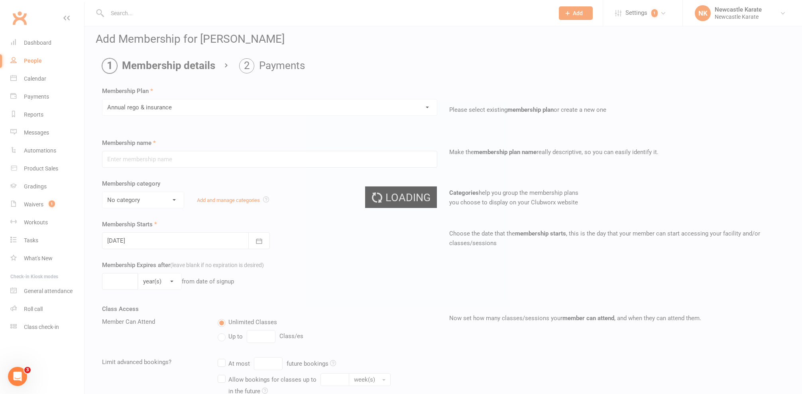
type input "Annual [PERSON_NAME] & insurance"
select select "0"
type input "0"
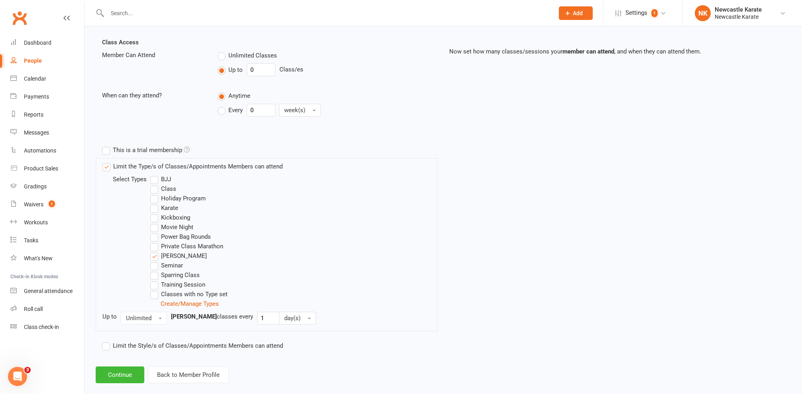
scroll to position [289, 0]
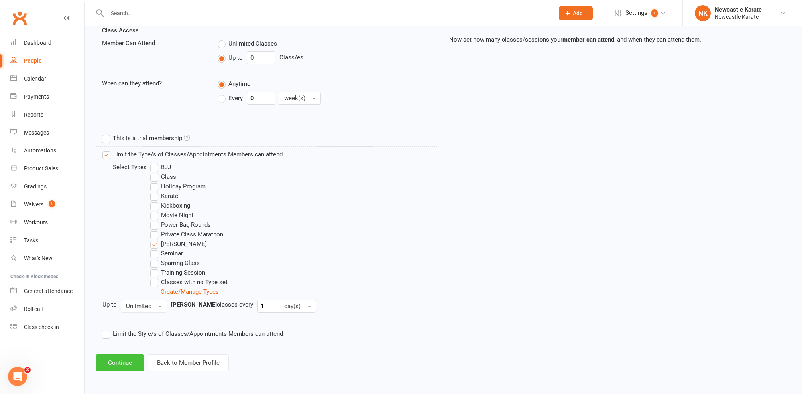
click at [114, 354] on button "Continue" at bounding box center [120, 362] width 49 height 17
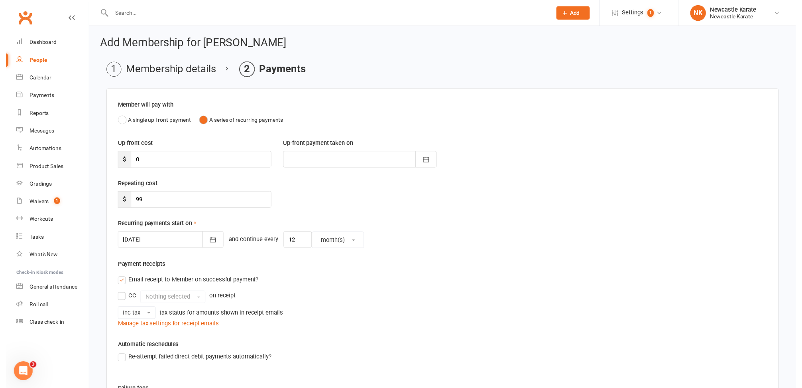
scroll to position [161, 0]
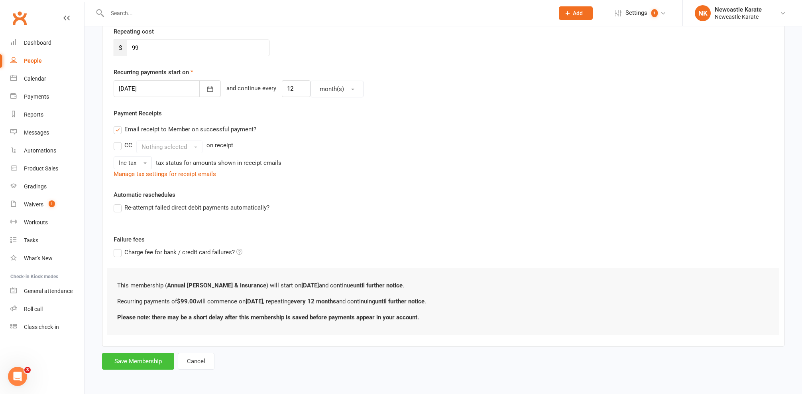
click at [148, 354] on button "Save Membership" at bounding box center [138, 360] width 72 height 17
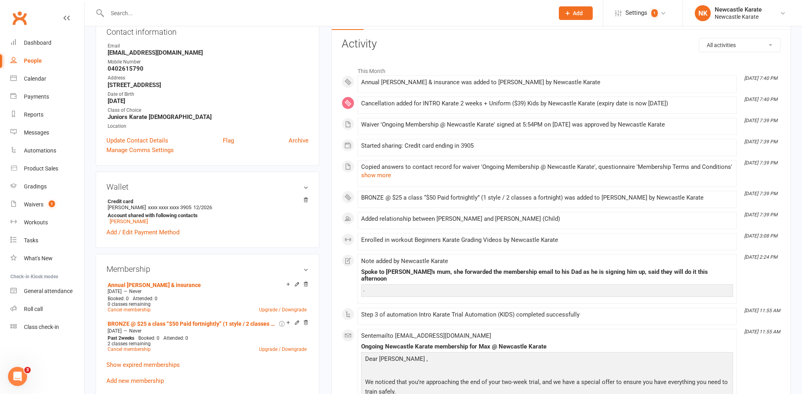
scroll to position [4, 0]
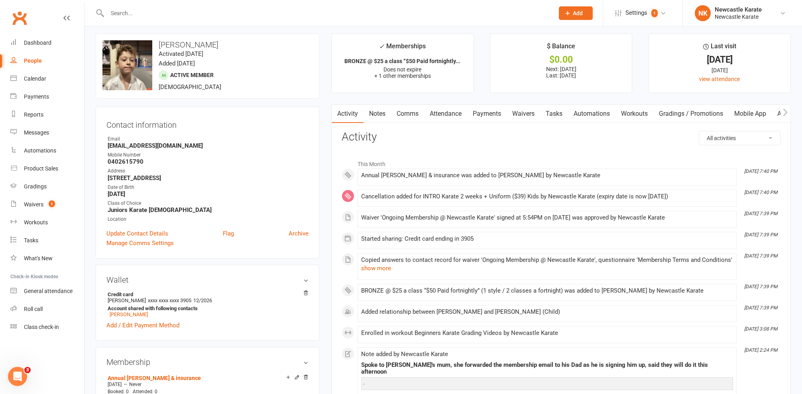
click at [451, 110] on link "Attendance" at bounding box center [445, 113] width 43 height 18
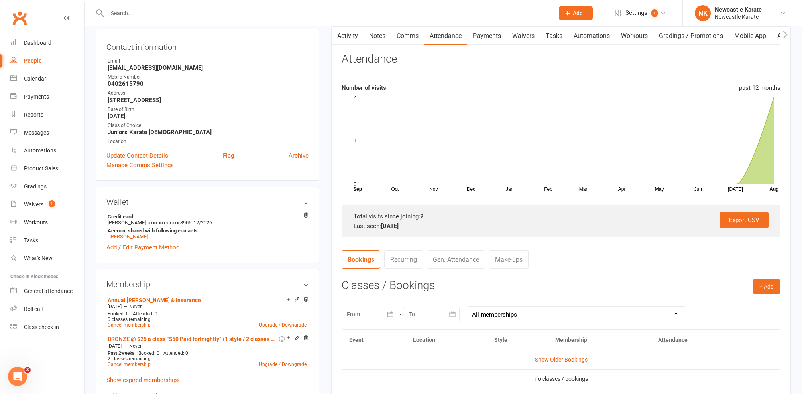
scroll to position [144, 0]
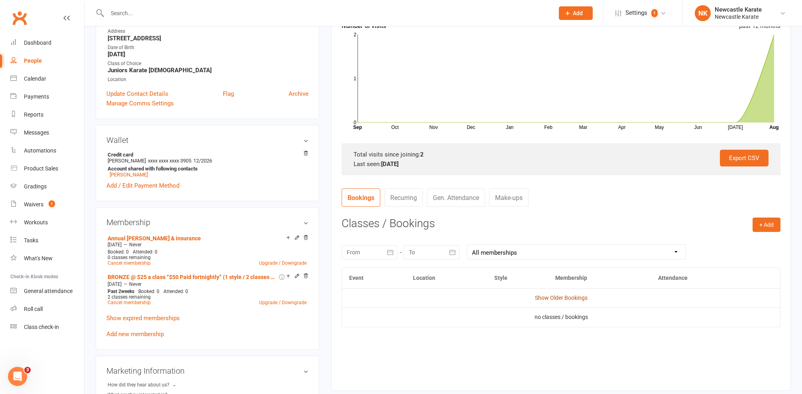
click at [563, 296] on link "Show Older Bookings" at bounding box center [561, 297] width 53 height 6
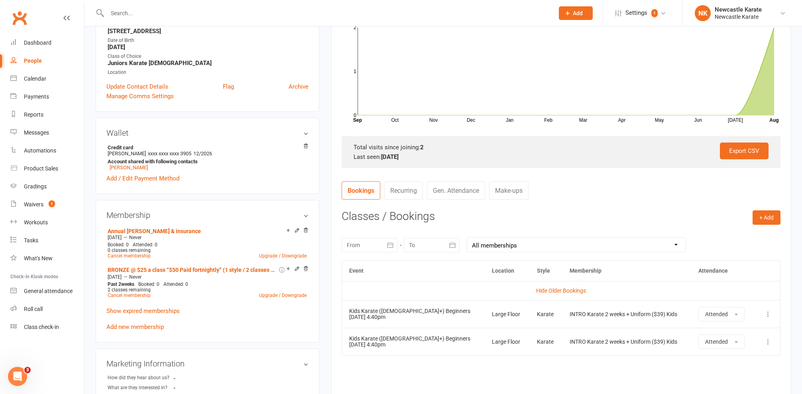
scroll to position [0, 0]
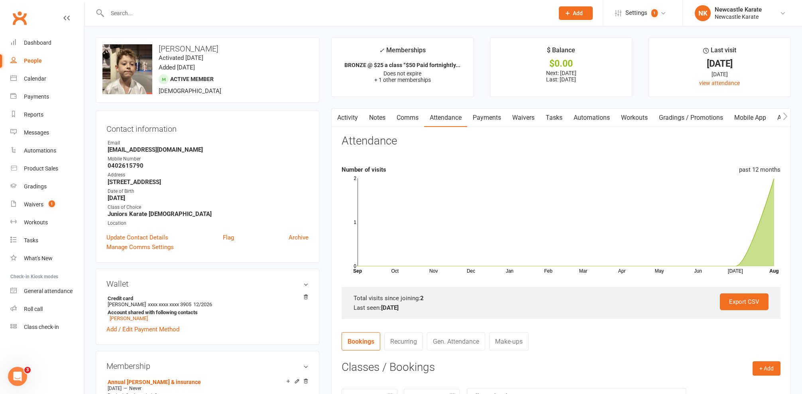
click at [354, 122] on link "Activity" at bounding box center [348, 117] width 32 height 18
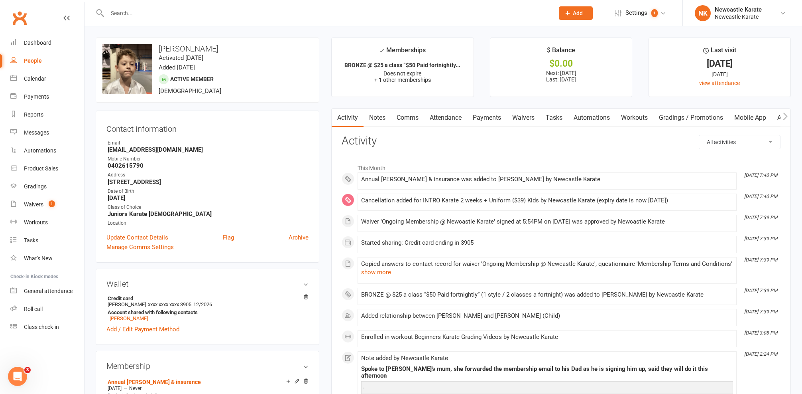
click at [409, 117] on link "Comms" at bounding box center [407, 117] width 33 height 18
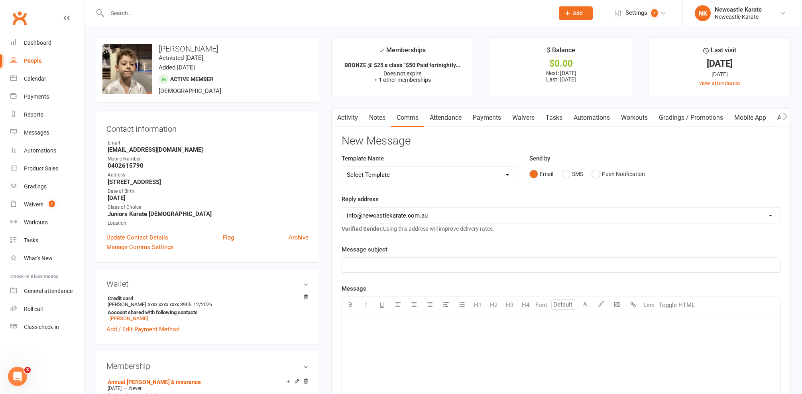
click at [426, 159] on div "Template Name Select Template [SMS] SMS 2 for 1 $39 [Email] An Enquiry - Junior…" at bounding box center [430, 169] width 176 height 30
select select "61"
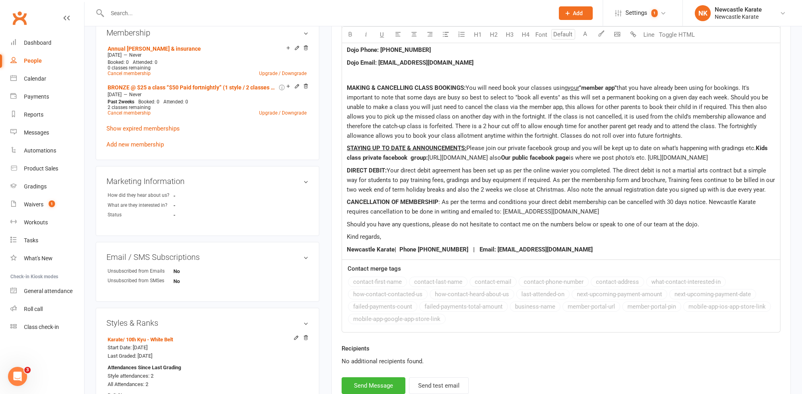
scroll to position [489, 0]
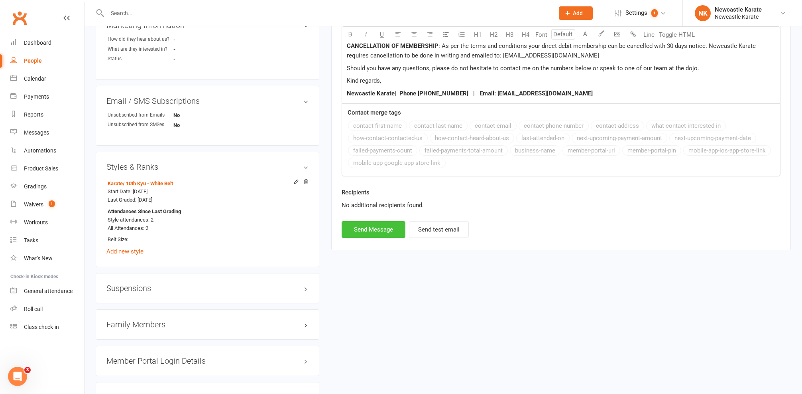
click at [364, 238] on button "Send Message" at bounding box center [374, 229] width 64 height 17
select select
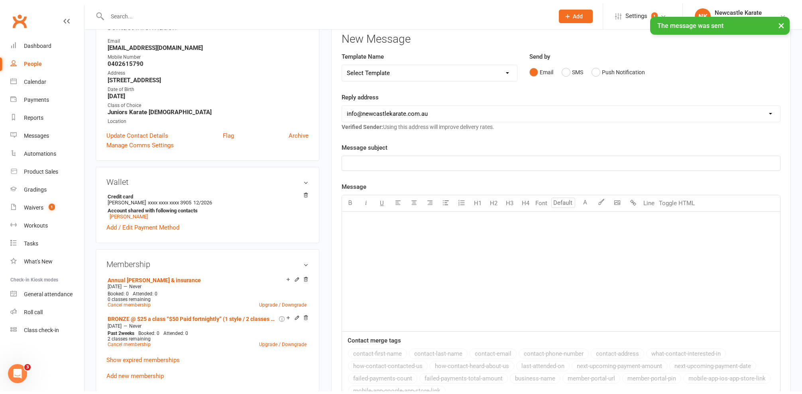
scroll to position [0, 0]
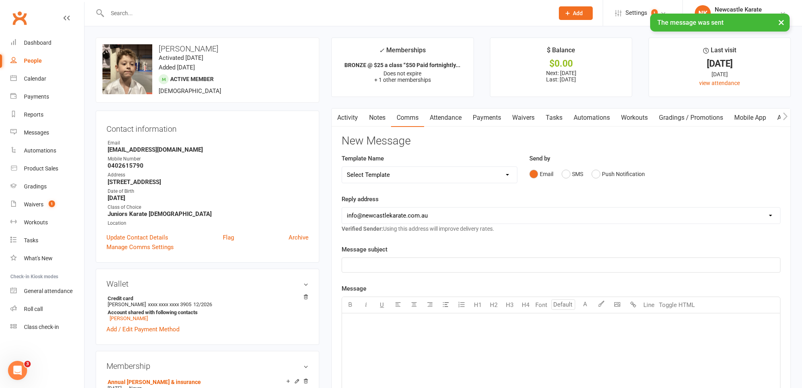
click at [346, 107] on main "✓ Memberships BRONZE @ $25 a class “$50 Paid fortnightly... Does not expire + 1…" at bounding box center [561, 312] width 472 height 550
click at [346, 112] on link "Activity" at bounding box center [348, 117] width 32 height 18
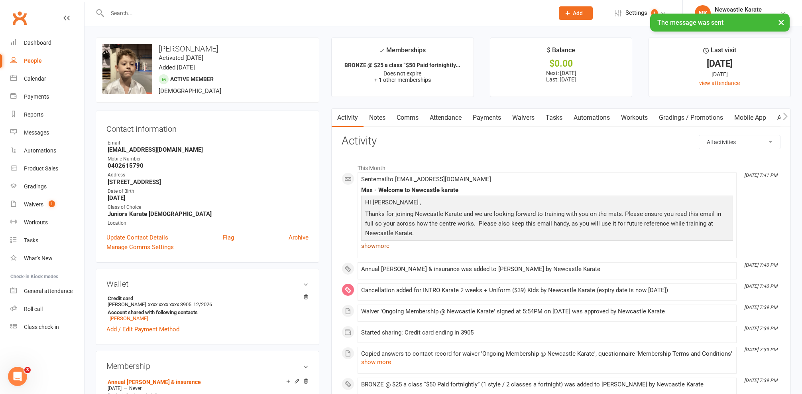
click at [379, 248] on link "show more" at bounding box center [547, 245] width 372 height 11
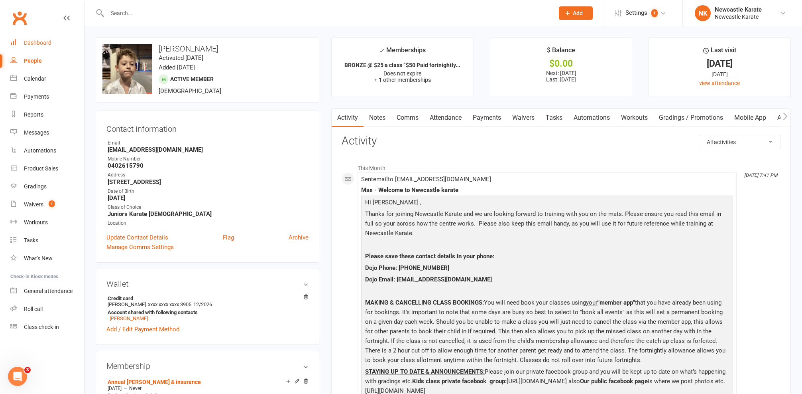
click at [31, 39] on div "Dashboard" at bounding box center [38, 42] width 28 height 6
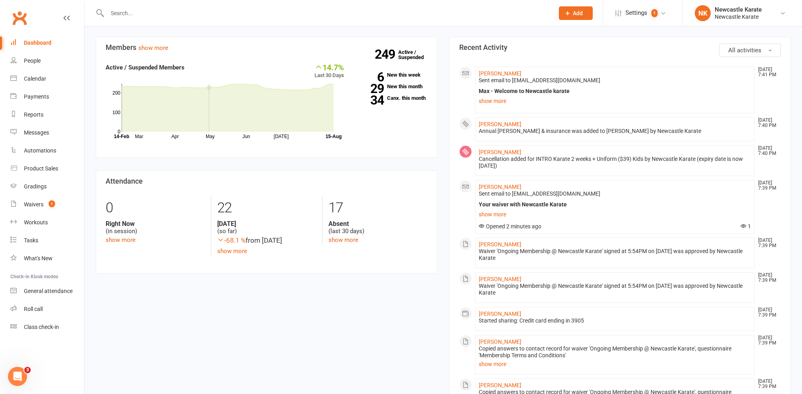
scroll to position [67, 0]
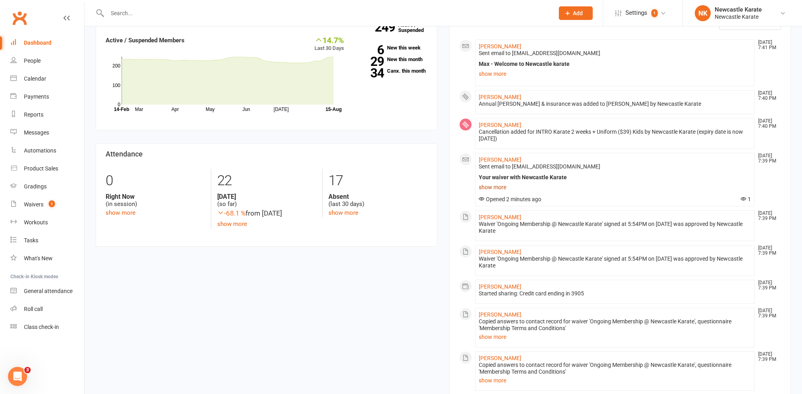
click at [484, 187] on link "show more" at bounding box center [615, 186] width 272 height 11
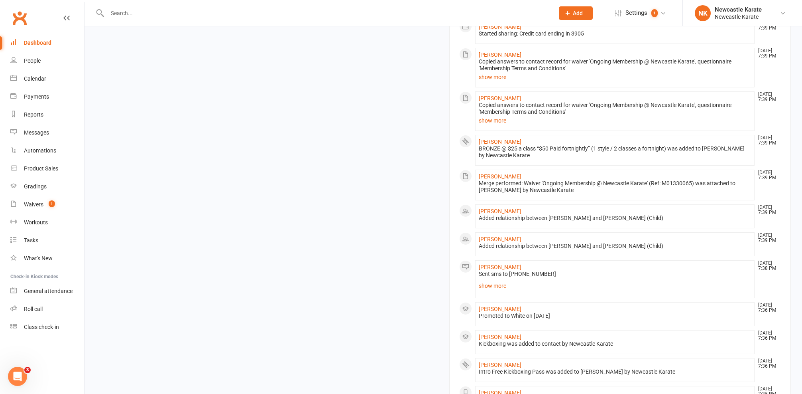
scroll to position [434, 0]
click at [494, 263] on link "[PERSON_NAME]" at bounding box center [500, 265] width 43 height 6
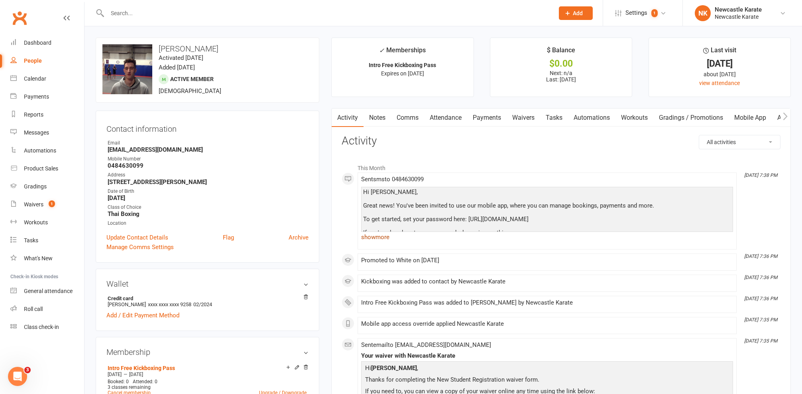
click at [395, 234] on link "show more" at bounding box center [547, 236] width 372 height 11
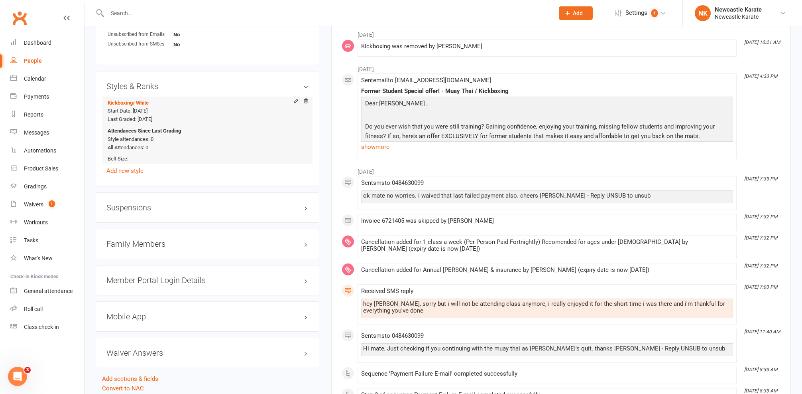
scroll to position [605, 0]
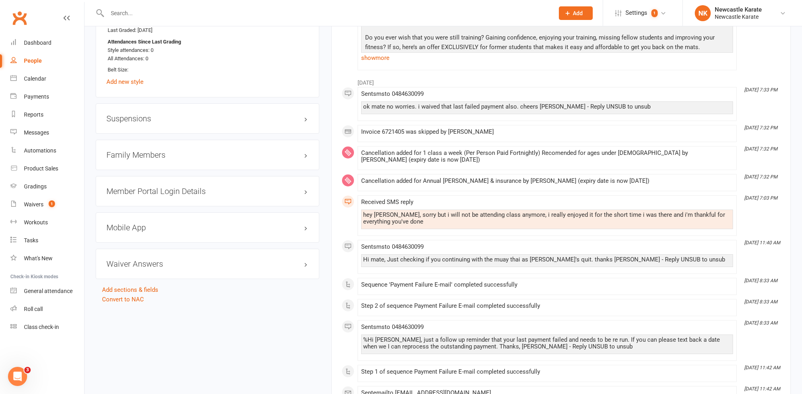
click at [138, 231] on div "Mobile App" at bounding box center [208, 227] width 224 height 30
click at [142, 226] on h3 "Mobile App" at bounding box center [207, 227] width 202 height 9
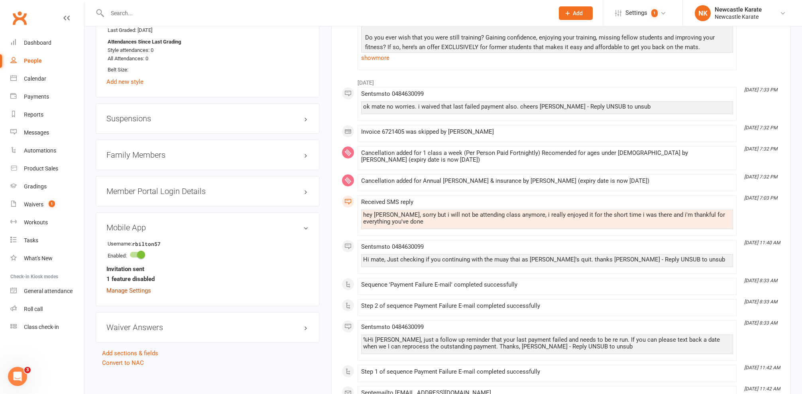
click at [127, 289] on link "Manage Settings" at bounding box center [128, 290] width 45 height 7
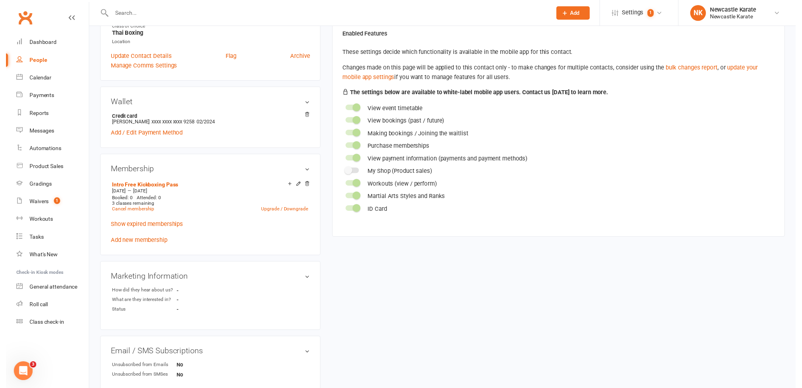
scroll to position [68, 0]
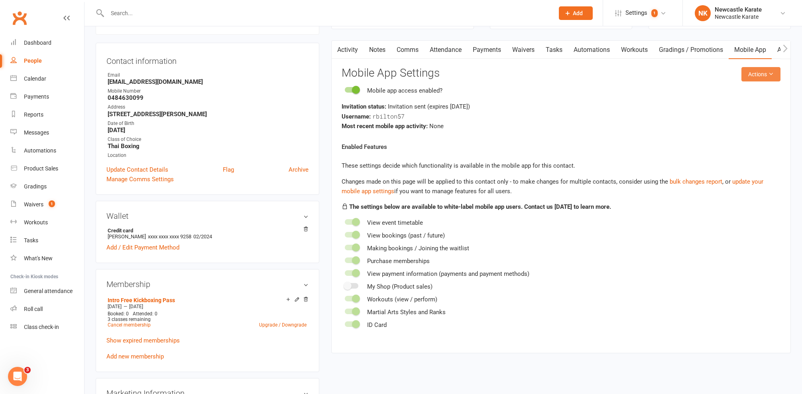
click at [753, 72] on button "Actions" at bounding box center [761, 74] width 39 height 14
click at [731, 93] on link "Send invitation email" at bounding box center [734, 91] width 79 height 16
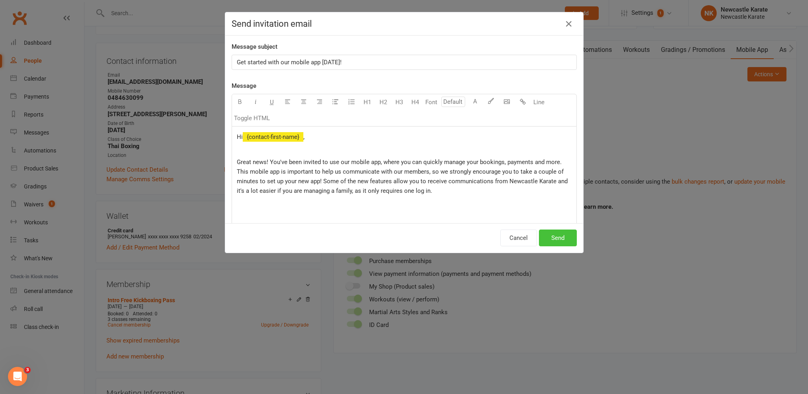
click at [550, 230] on button "Send" at bounding box center [558, 237] width 38 height 17
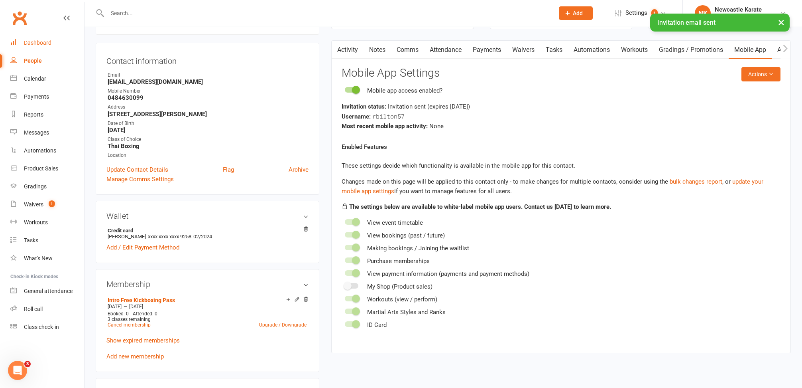
click at [48, 46] on link "Dashboard" at bounding box center [47, 43] width 74 height 18
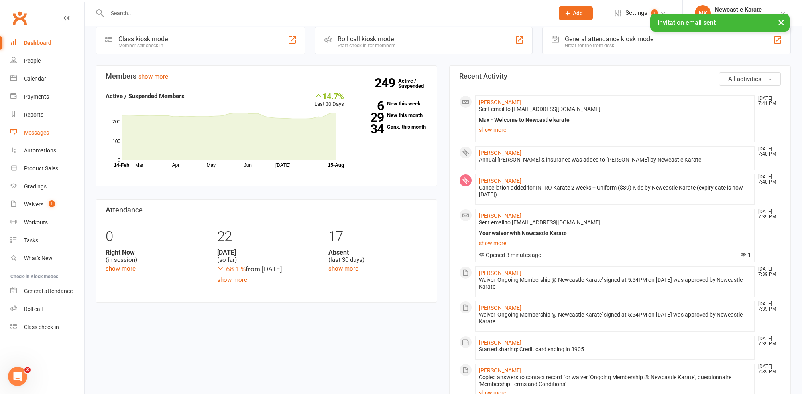
scroll to position [25, 0]
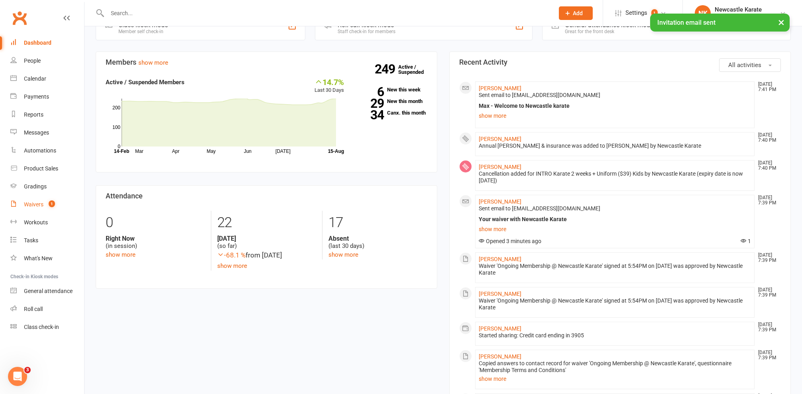
click at [43, 204] on link "Waivers 1" at bounding box center [47, 204] width 74 height 18
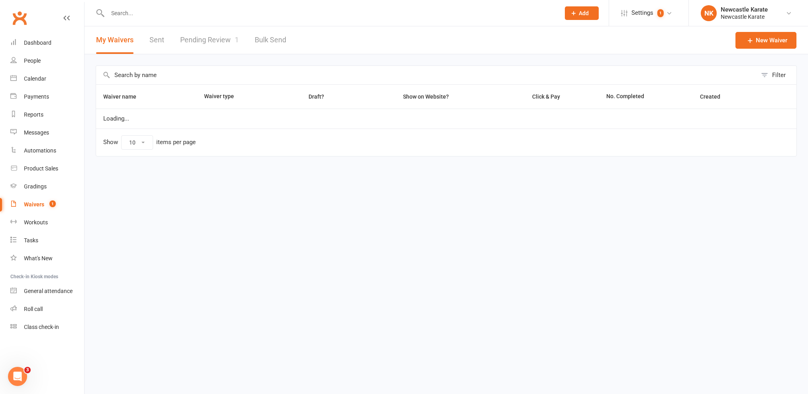
select select "100"
click at [187, 39] on link "Pending Review 1" at bounding box center [209, 40] width 59 height 28
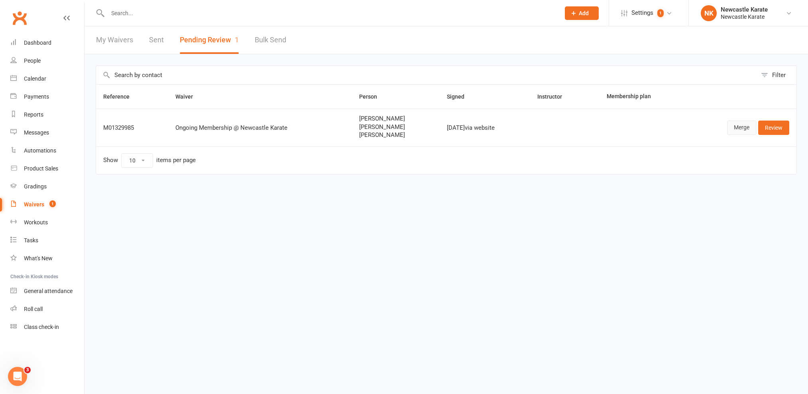
click at [735, 130] on link "Merge" at bounding box center [741, 127] width 29 height 14
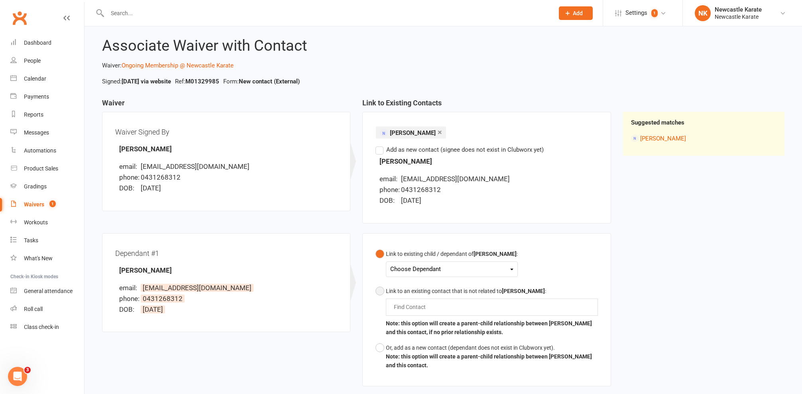
scroll to position [27, 0]
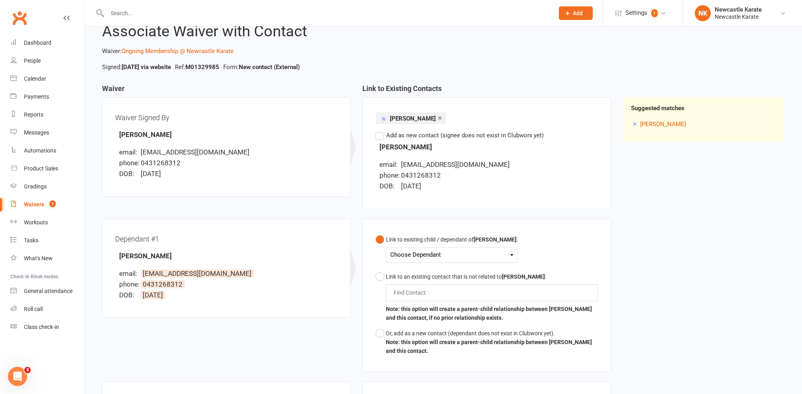
click at [401, 254] on div "Choose Dependant" at bounding box center [451, 254] width 123 height 11
click at [408, 269] on link "[PERSON_NAME]" at bounding box center [430, 273] width 79 height 17
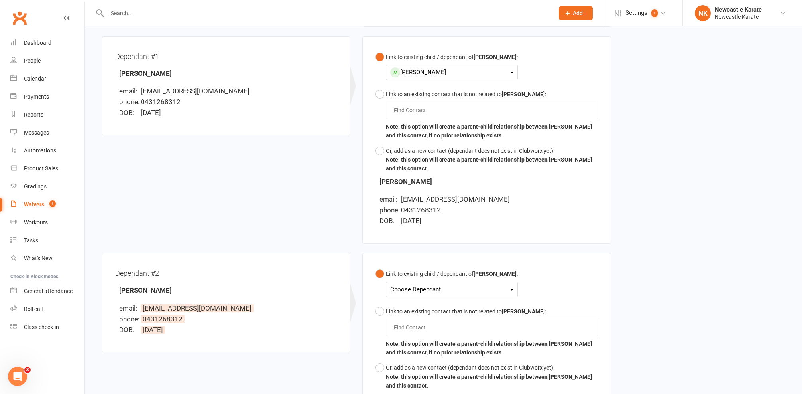
click at [427, 289] on div "Choose Dependant" at bounding box center [451, 289] width 123 height 11
click at [426, 317] on link "[PERSON_NAME]" at bounding box center [430, 325] width 79 height 17
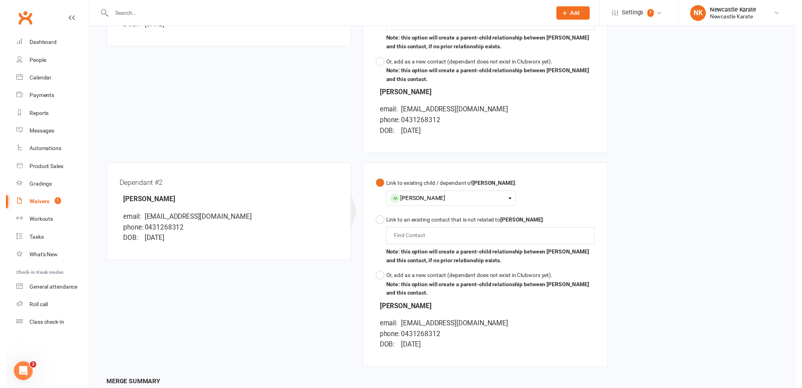
scroll to position [390, 0]
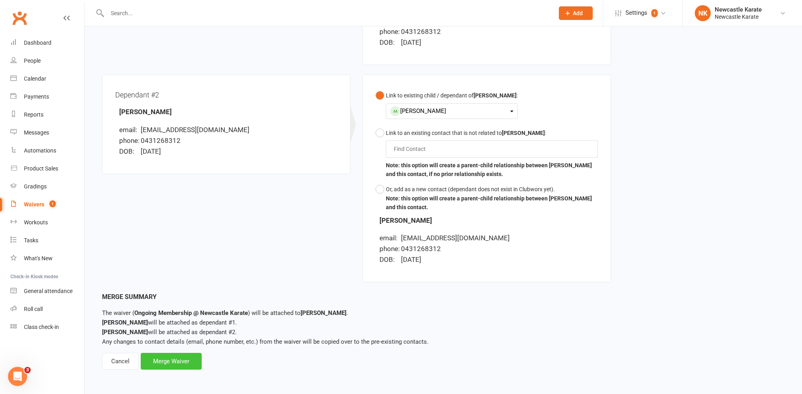
click at [183, 356] on div "Merge Waiver" at bounding box center [171, 360] width 61 height 17
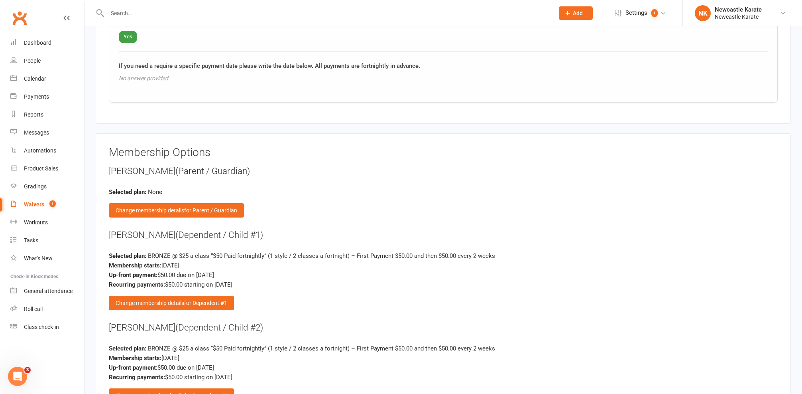
scroll to position [1498, 0]
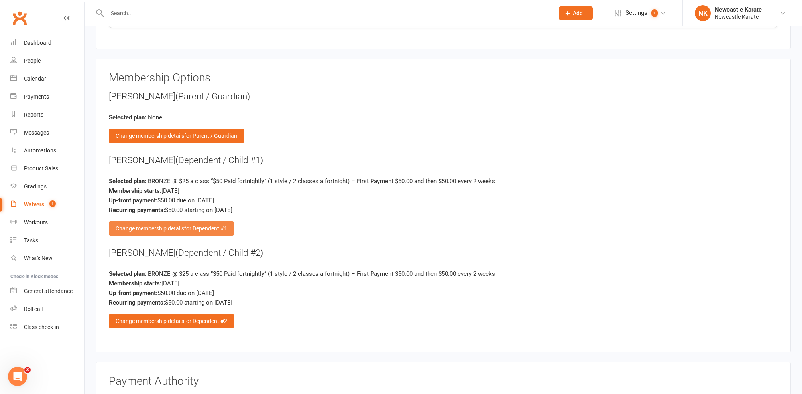
click at [172, 221] on div "Change membership details for Dependent #1" at bounding box center [171, 228] width 125 height 14
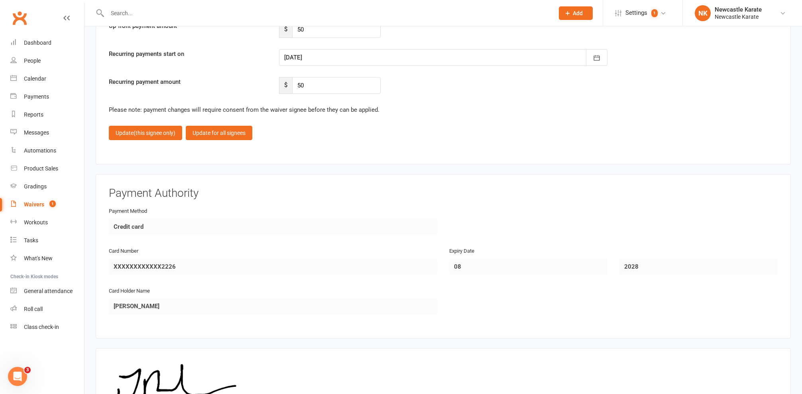
scroll to position [1866, 0]
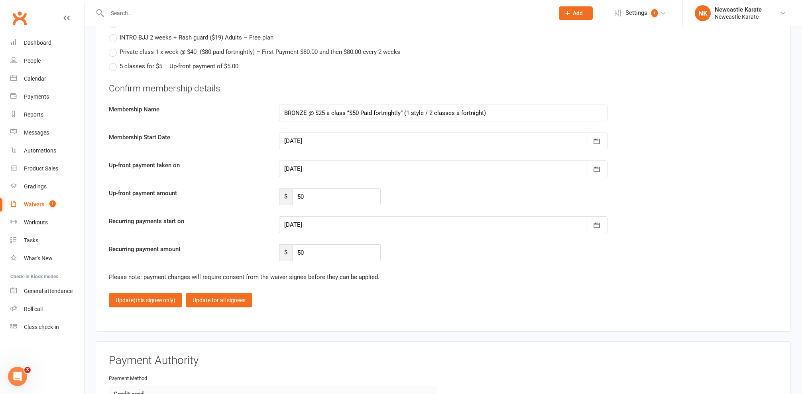
click at [322, 132] on div at bounding box center [443, 140] width 329 height 17
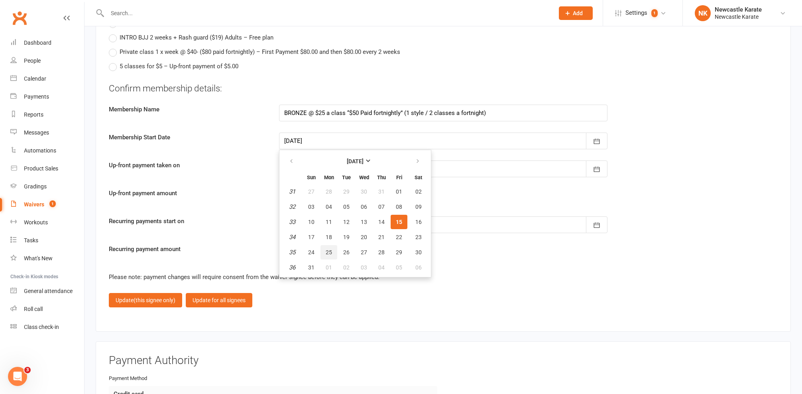
click at [327, 249] on span "25" at bounding box center [329, 252] width 6 height 6
type input "[DATE]"
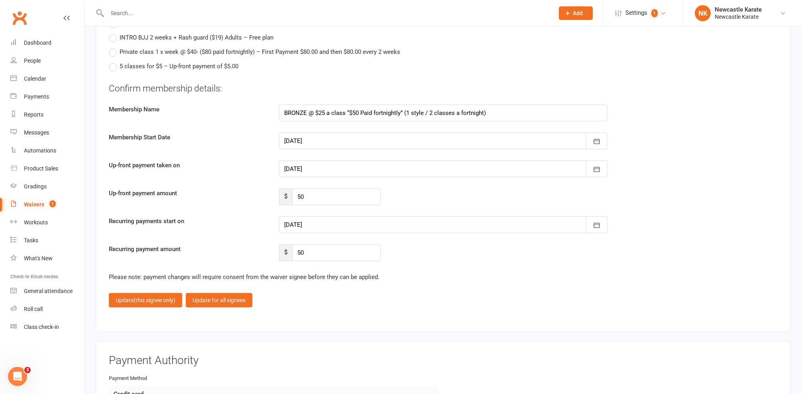
click at [327, 222] on div at bounding box center [443, 224] width 329 height 17
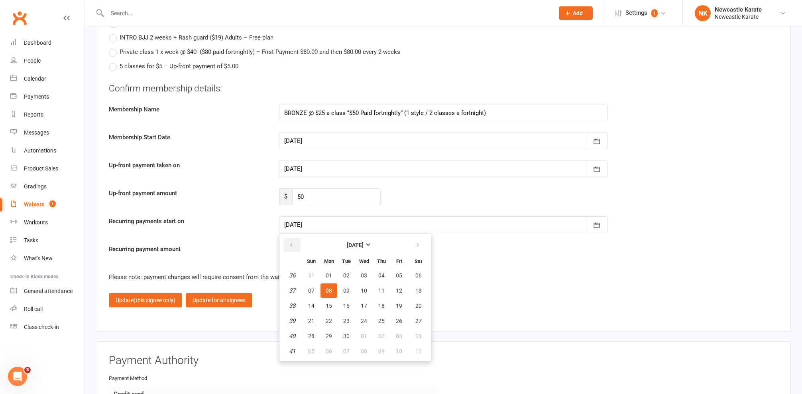
click at [293, 242] on icon "button" at bounding box center [292, 245] width 6 height 6
click at [414, 238] on button "button" at bounding box center [418, 245] width 17 height 14
click at [329, 287] on span "08" at bounding box center [329, 290] width 6 height 6
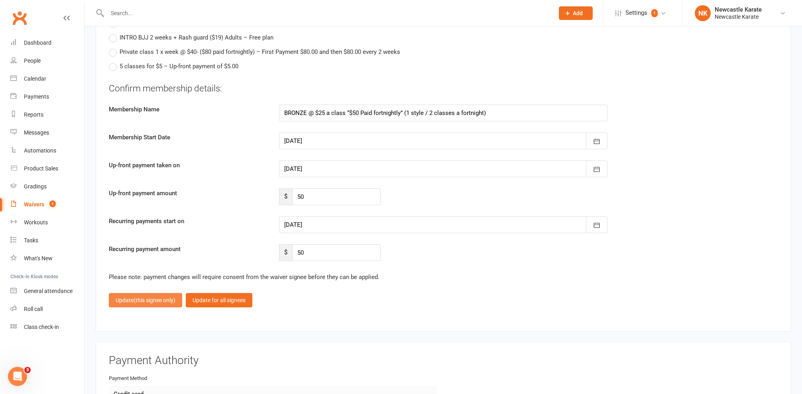
click at [160, 297] on span "(this signee only)" at bounding box center [155, 300] width 42 height 6
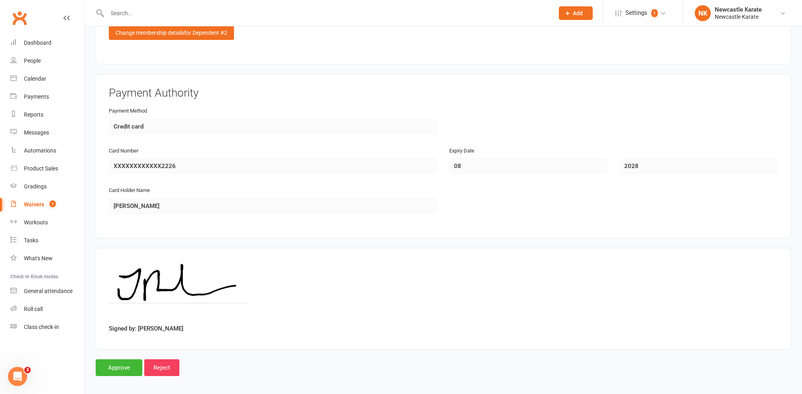
scroll to position [1513, 0]
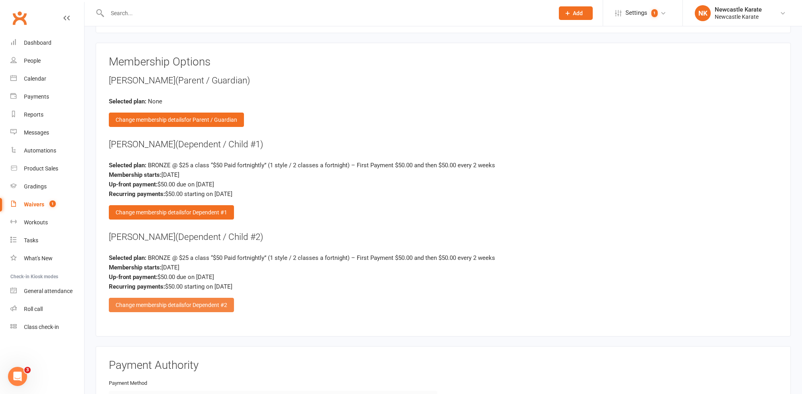
click at [219, 301] on span "for Dependent #2" at bounding box center [205, 304] width 43 height 6
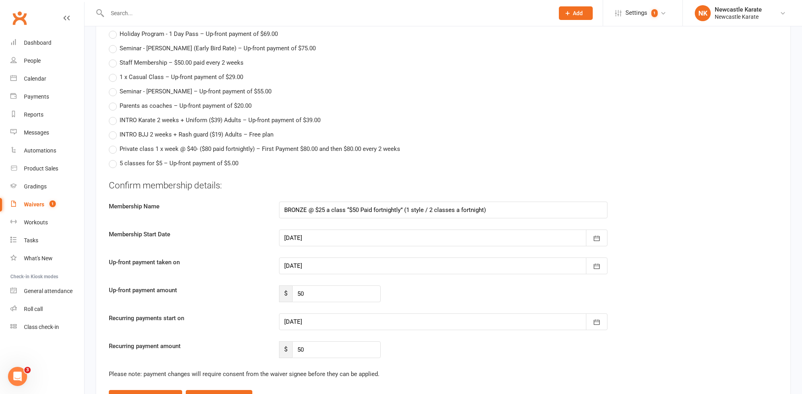
scroll to position [1842, 0]
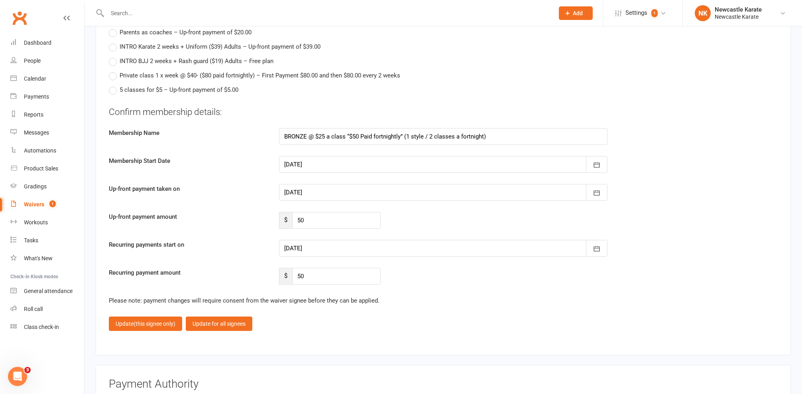
click at [323, 184] on div at bounding box center [443, 192] width 329 height 17
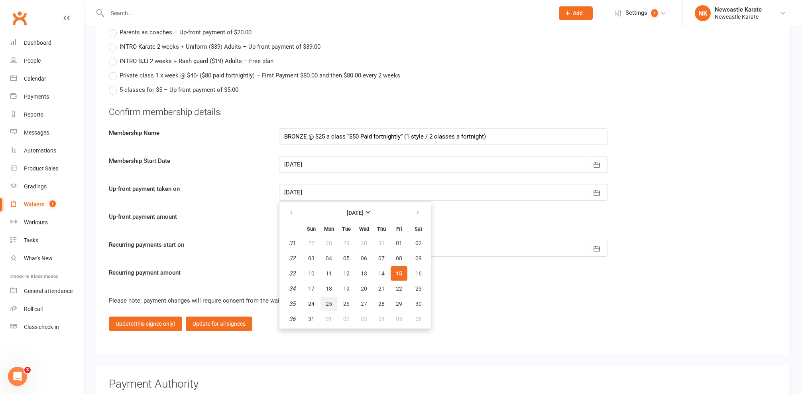
click at [330, 300] on span "25" at bounding box center [329, 303] width 6 height 6
type input "[DATE]"
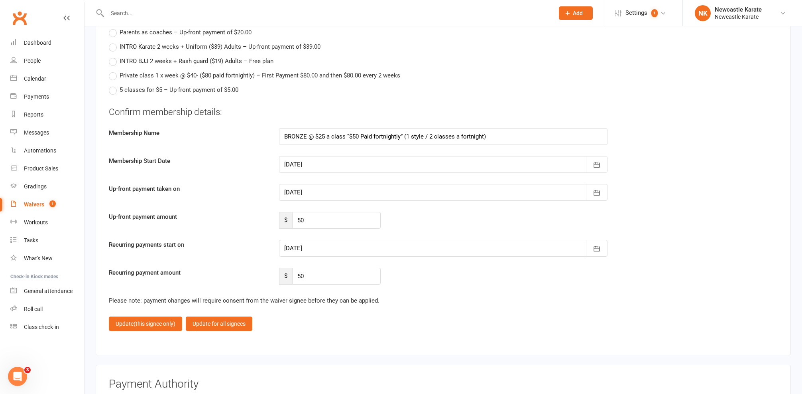
click at [338, 240] on div at bounding box center [443, 248] width 329 height 17
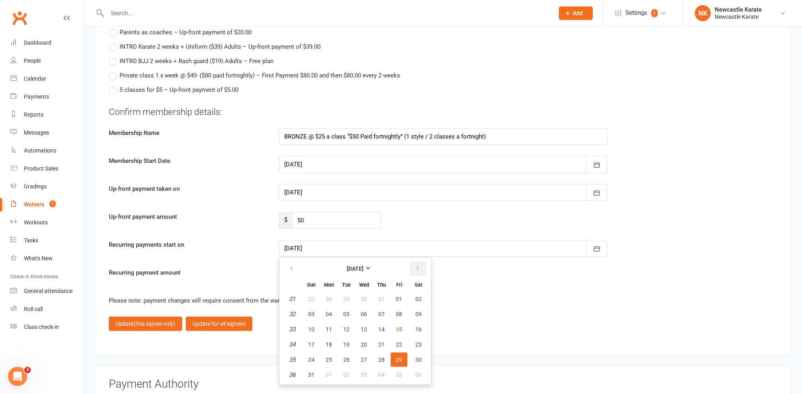
click at [421, 261] on button "button" at bounding box center [418, 268] width 17 height 14
click at [331, 311] on span "08" at bounding box center [329, 314] width 6 height 6
type input "08 Sep 2025"
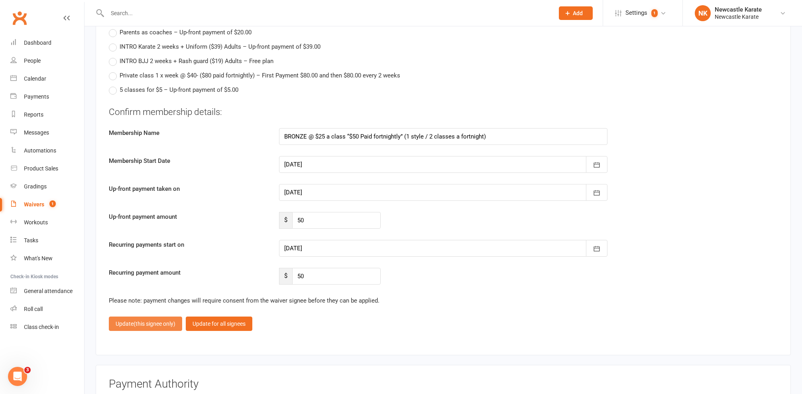
click at [157, 320] on span "(this signee only)" at bounding box center [155, 323] width 42 height 6
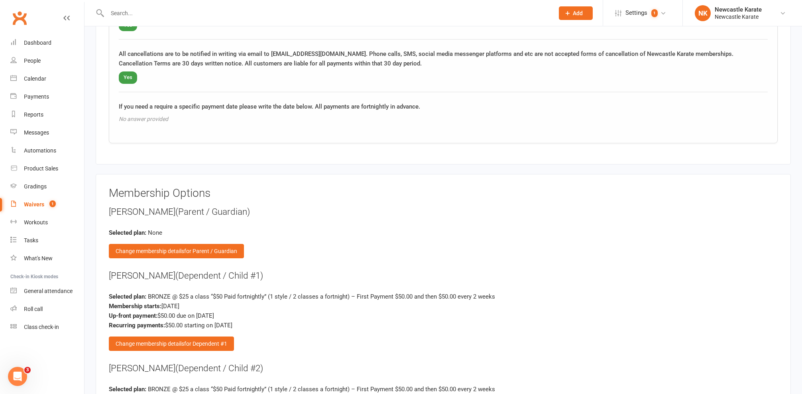
scroll to position [1451, 0]
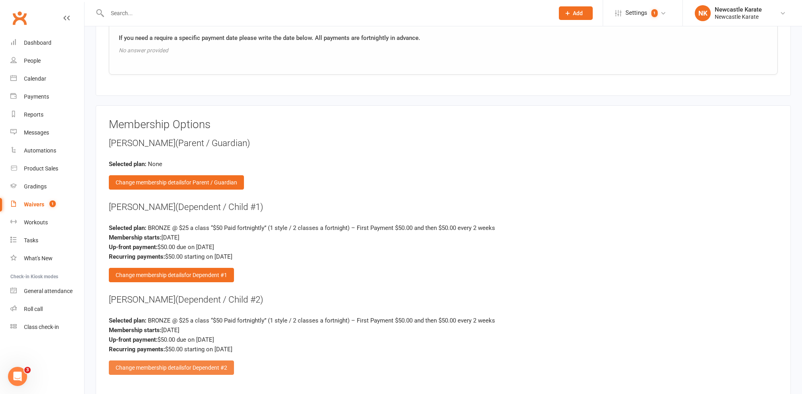
click at [188, 364] on span "for Dependent #2" at bounding box center [205, 367] width 43 height 6
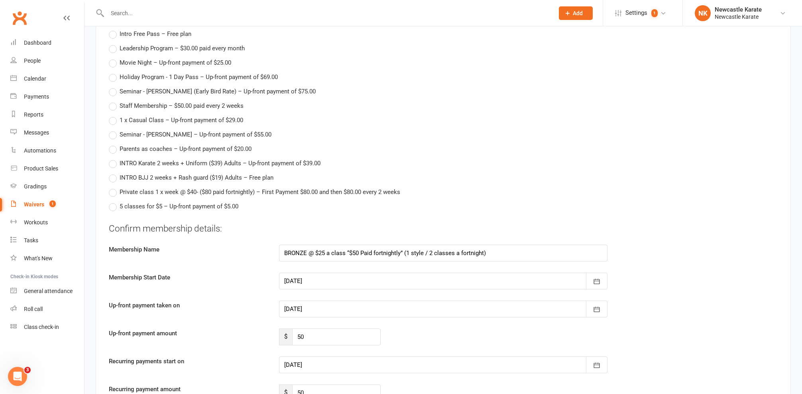
scroll to position [1838, 0]
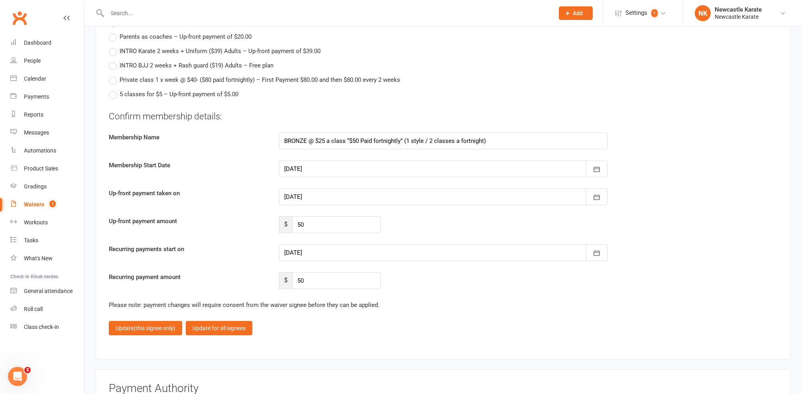
click at [308, 160] on div at bounding box center [443, 168] width 329 height 17
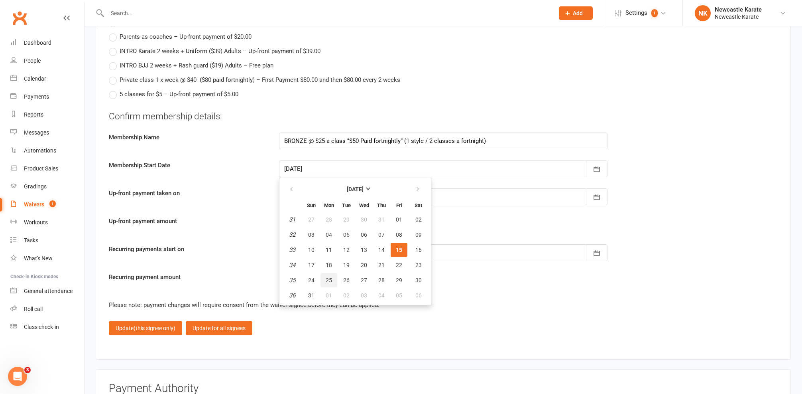
click at [322, 273] on button "25" at bounding box center [329, 280] width 17 height 14
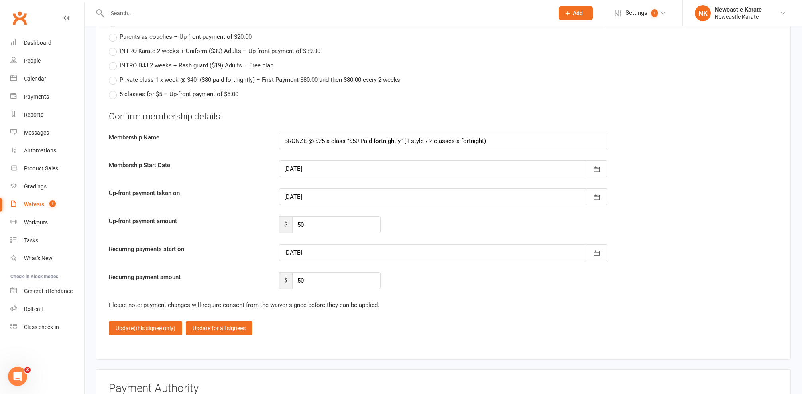
type input "[DATE]"
click at [147, 325] on span "(this signee only)" at bounding box center [155, 328] width 42 height 6
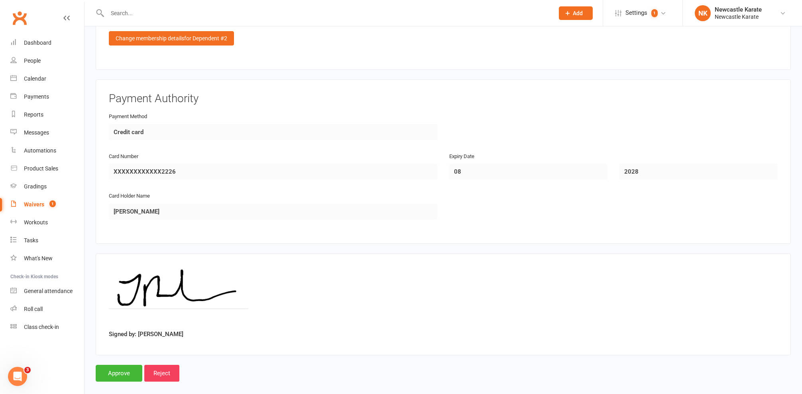
scroll to position [1781, 0]
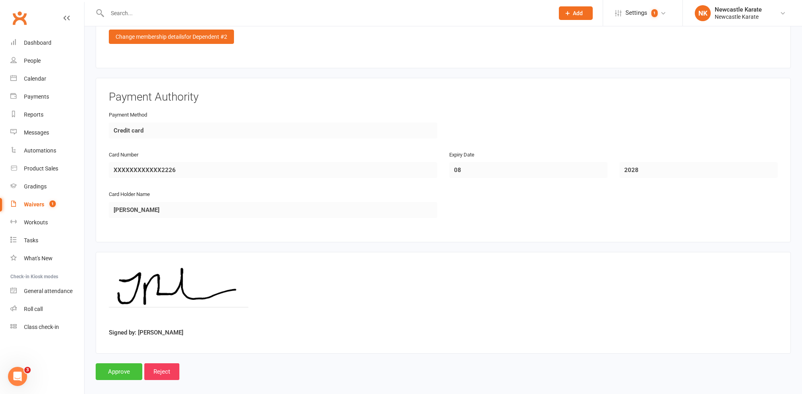
click at [121, 363] on input "Approve" at bounding box center [119, 371] width 47 height 17
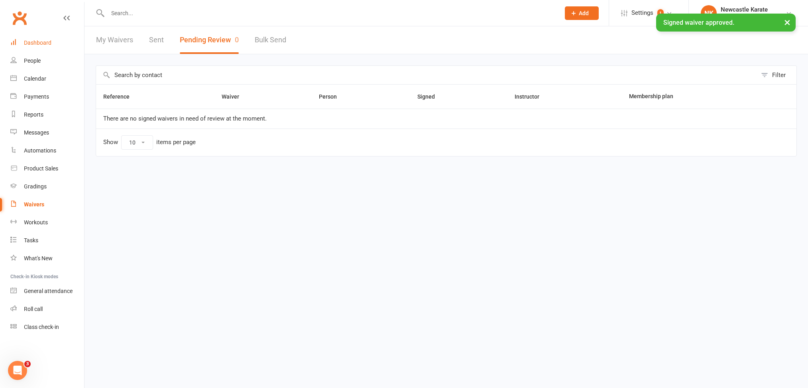
click at [50, 45] on div "Dashboard" at bounding box center [38, 42] width 28 height 6
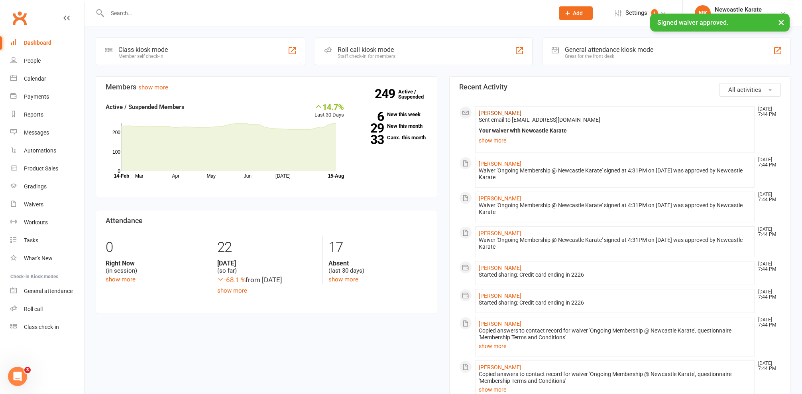
click at [497, 111] on link "[PERSON_NAME]" at bounding box center [500, 113] width 43 height 6
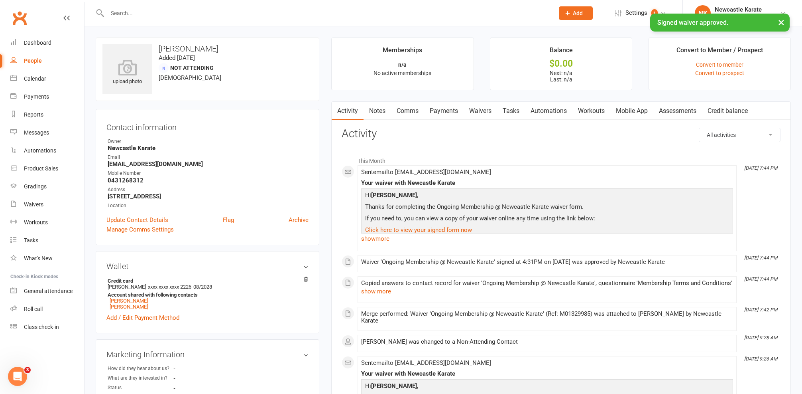
scroll to position [279, 0]
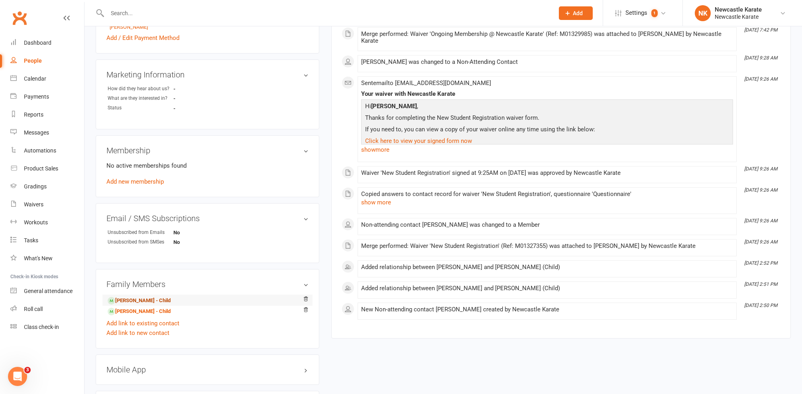
click at [138, 301] on link "Nolan Richards - Child" at bounding box center [139, 300] width 63 height 8
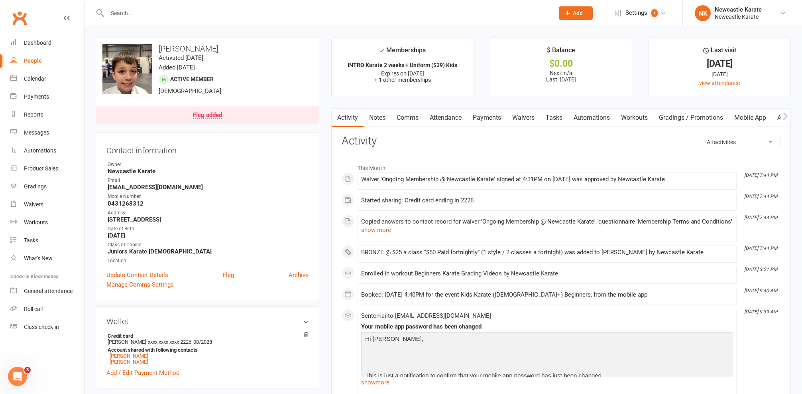
click at [466, 117] on link "Attendance" at bounding box center [445, 117] width 43 height 18
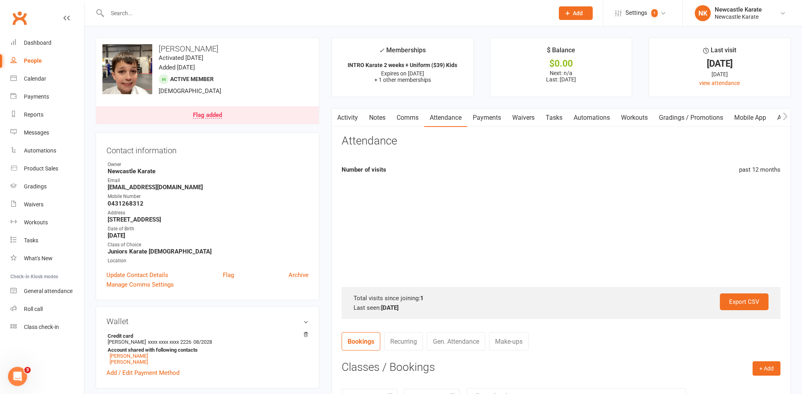
click at [484, 115] on link "Payments" at bounding box center [486, 117] width 39 height 18
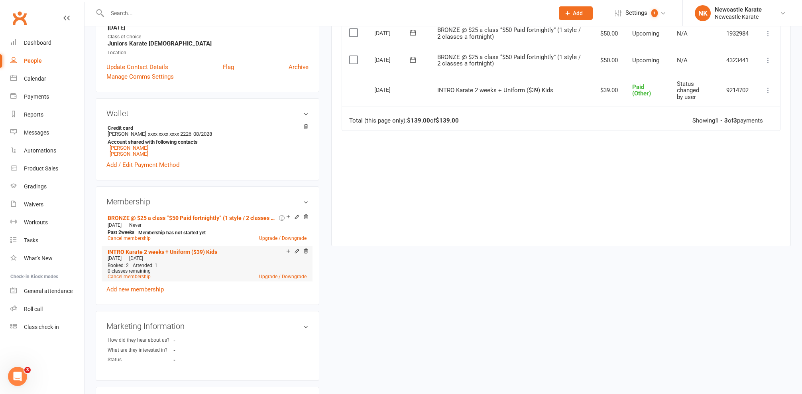
scroll to position [206, 0]
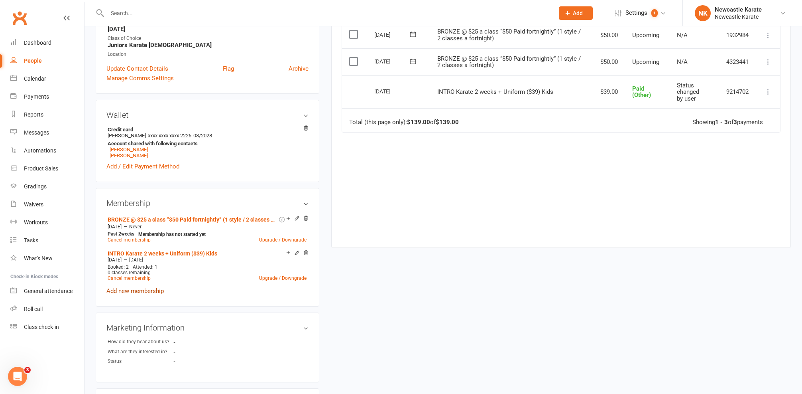
click at [144, 291] on link "Add new membership" at bounding box center [134, 290] width 57 height 7
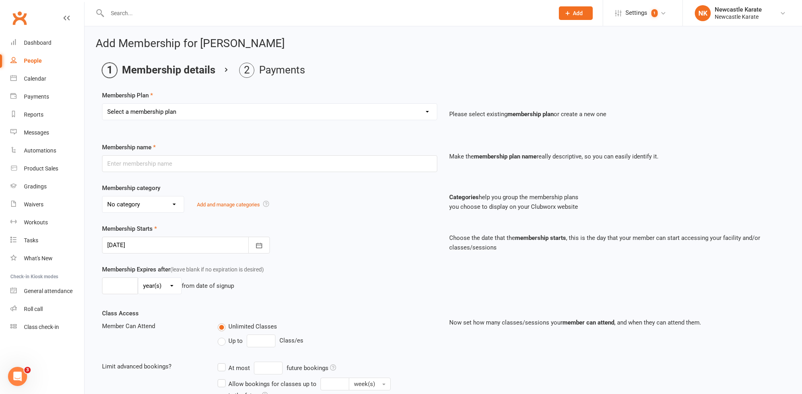
select select "7"
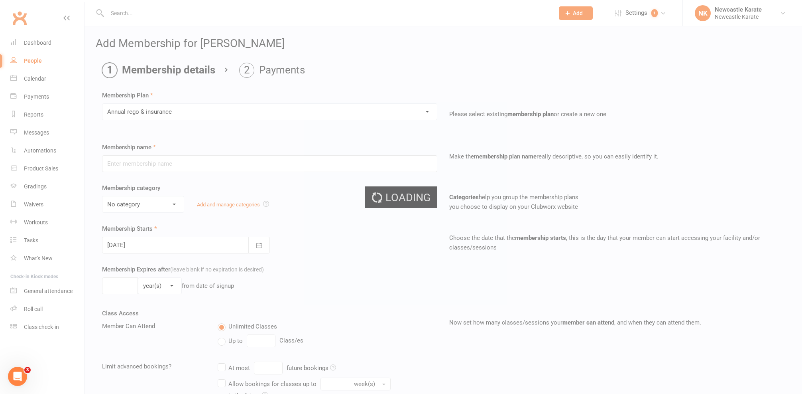
type input "Annual rego & insurance"
select select "0"
type input "0"
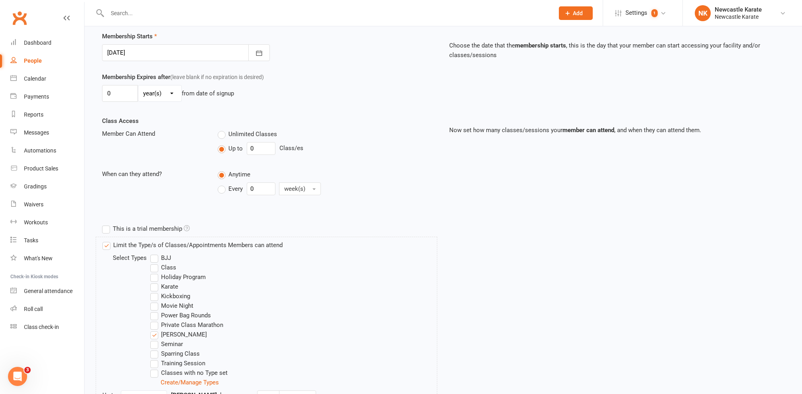
scroll to position [289, 0]
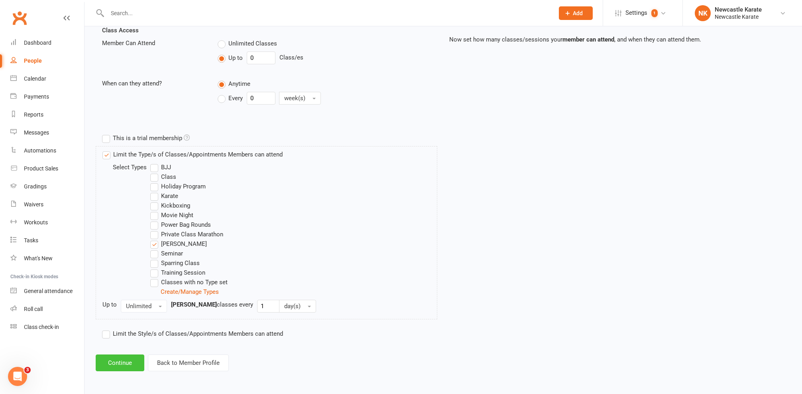
click at [133, 354] on button "Continue" at bounding box center [120, 362] width 49 height 17
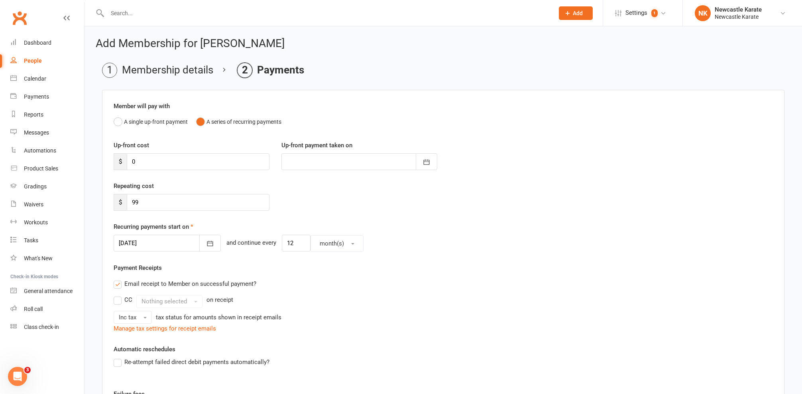
scroll to position [57, 0]
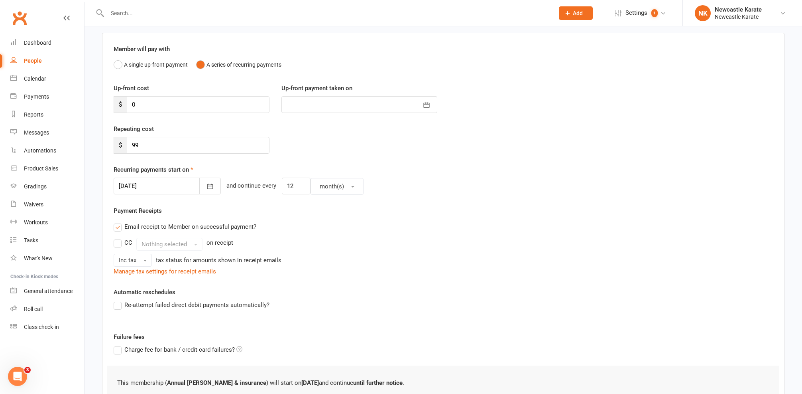
click at [173, 185] on div at bounding box center [167, 185] width 107 height 17
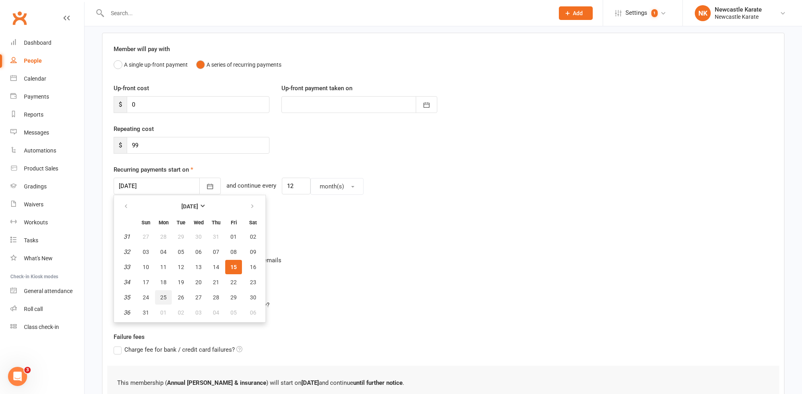
click at [167, 296] on button "25" at bounding box center [163, 297] width 17 height 14
type input "25 Aug 2025"
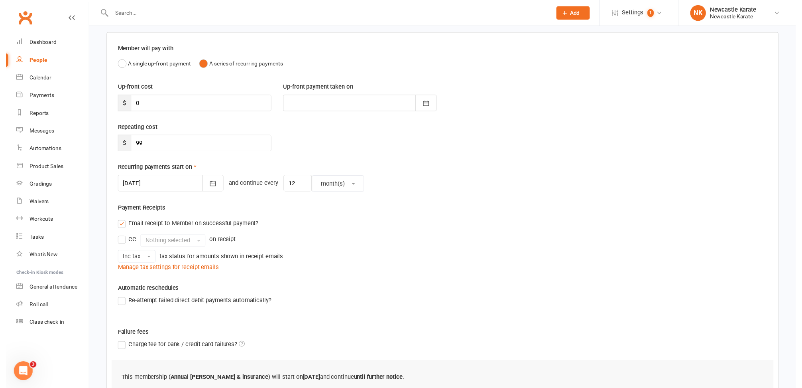
scroll to position [161, 0]
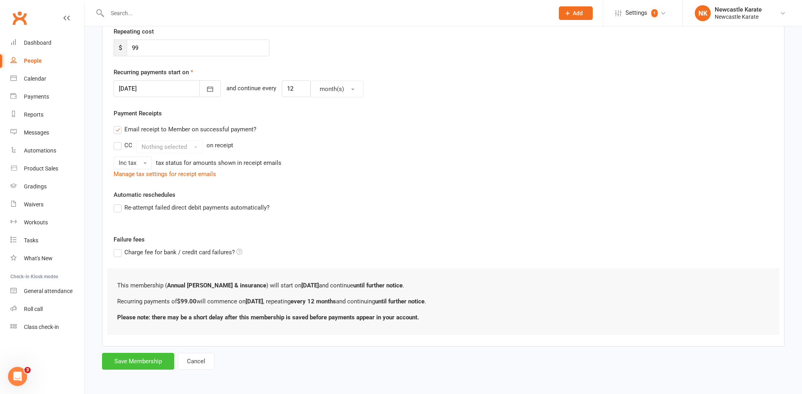
click at [137, 356] on button "Save Membership" at bounding box center [138, 360] width 72 height 17
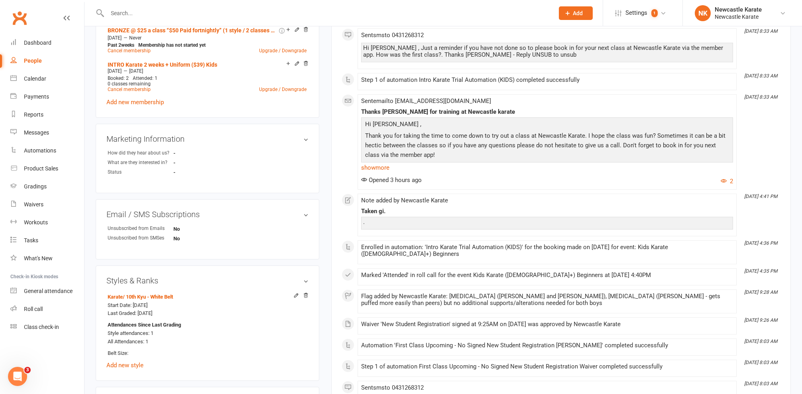
scroll to position [696, 0]
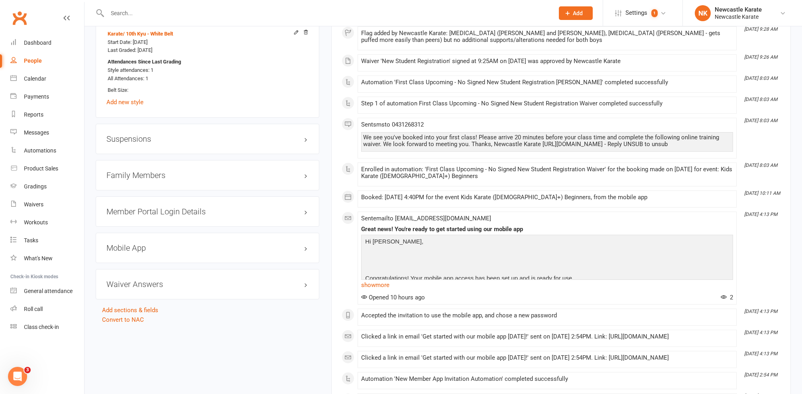
click at [155, 166] on div "Family Members" at bounding box center [208, 175] width 224 height 30
click at [157, 171] on h3 "Family Members" at bounding box center [207, 175] width 202 height 9
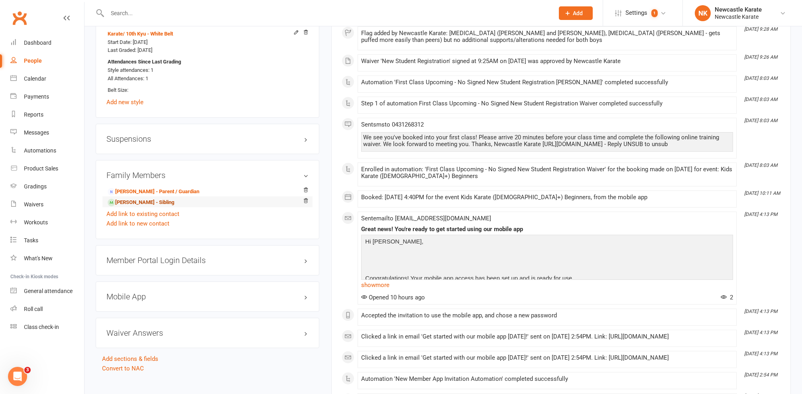
click at [146, 198] on link "Asher Richards - Sibling" at bounding box center [141, 202] width 67 height 8
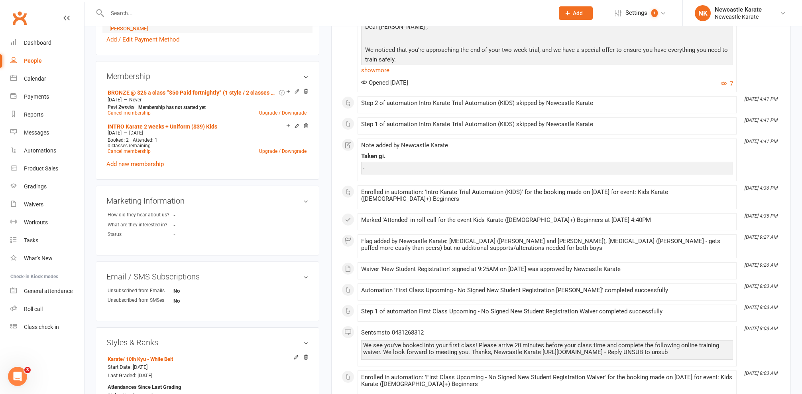
scroll to position [160, 0]
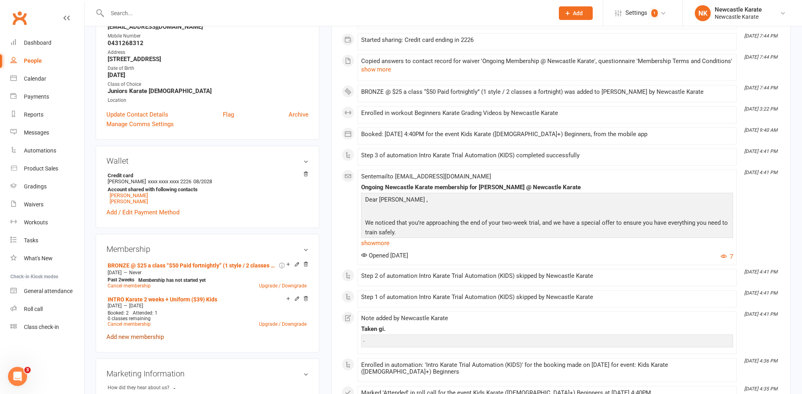
click at [141, 334] on link "Add new membership" at bounding box center [134, 336] width 57 height 7
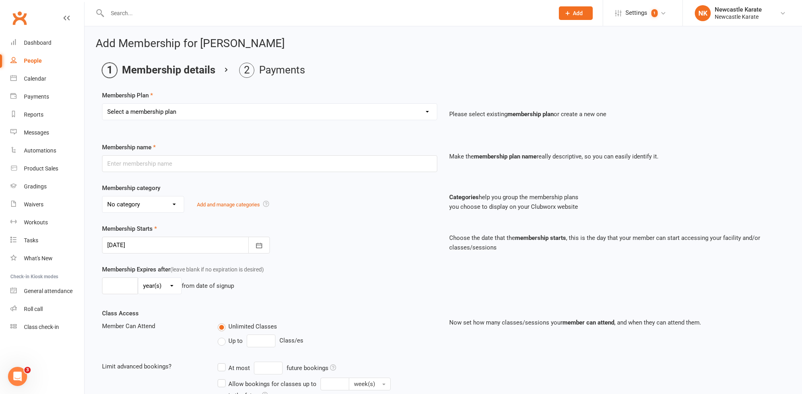
select select "7"
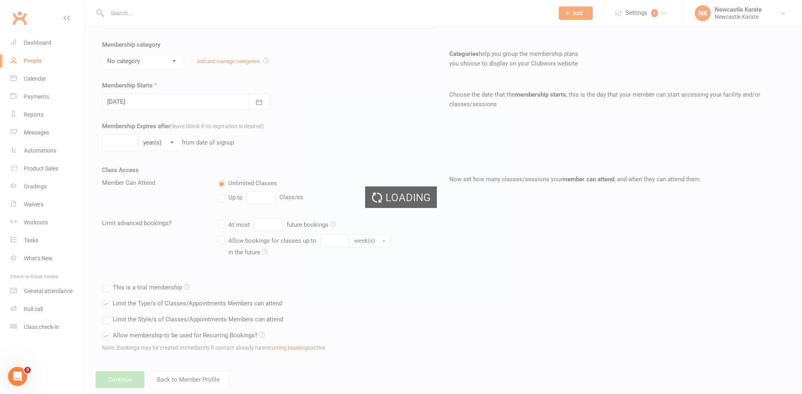
type input "Annual rego & insurance"
select select "0"
type input "0"
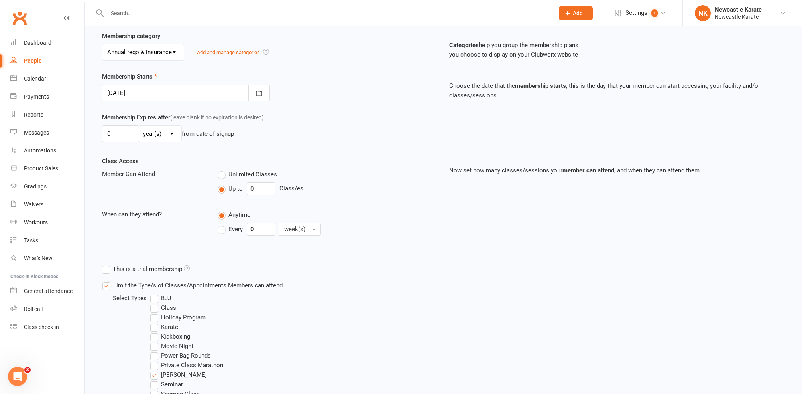
scroll to position [68, 0]
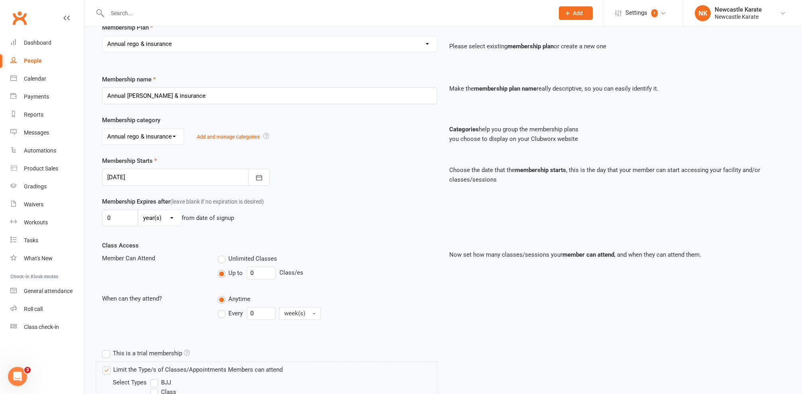
click at [149, 173] on div at bounding box center [186, 177] width 168 height 17
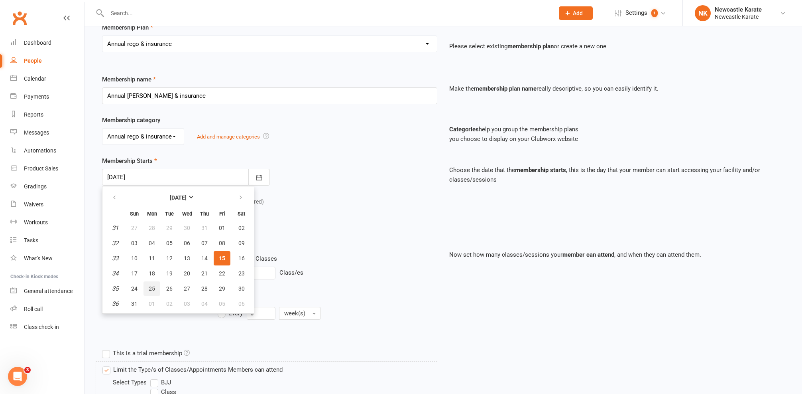
click at [153, 287] on span "25" at bounding box center [152, 288] width 6 height 6
type input "25 Aug 2025"
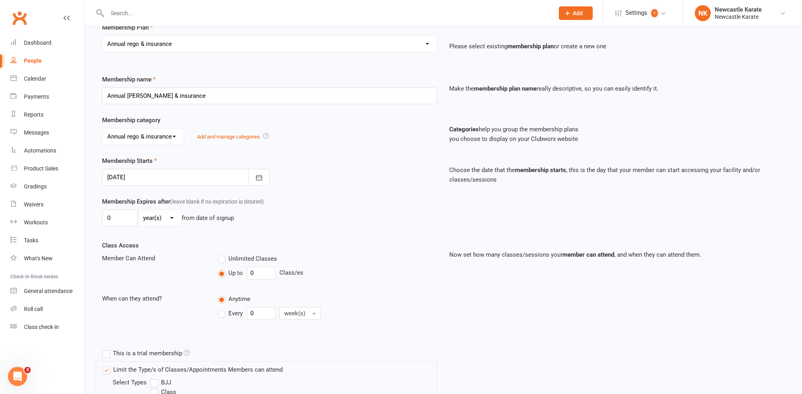
scroll to position [289, 0]
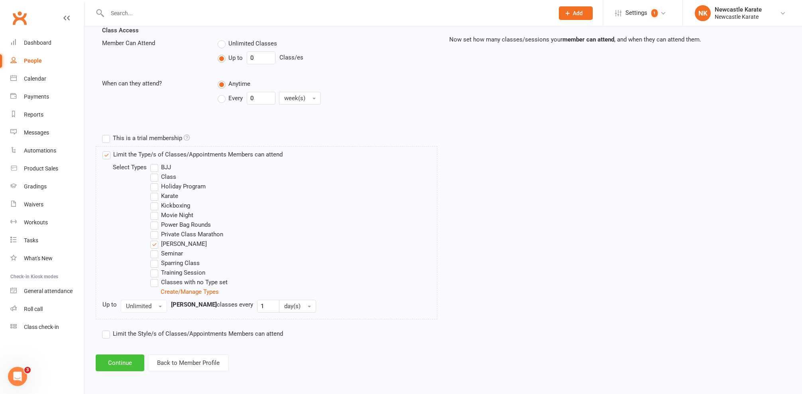
click at [124, 354] on button "Continue" at bounding box center [120, 362] width 49 height 17
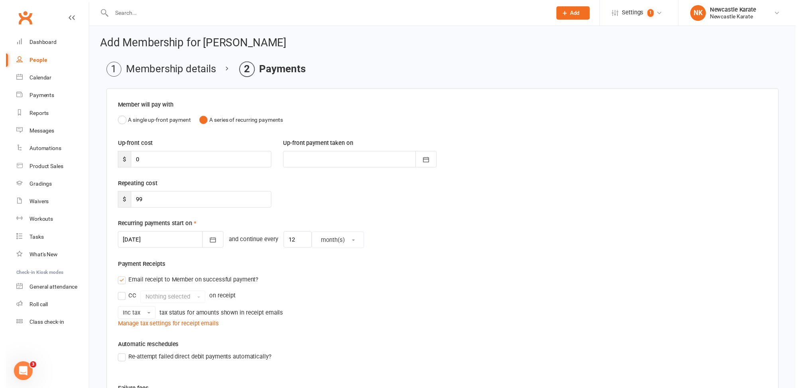
scroll to position [161, 0]
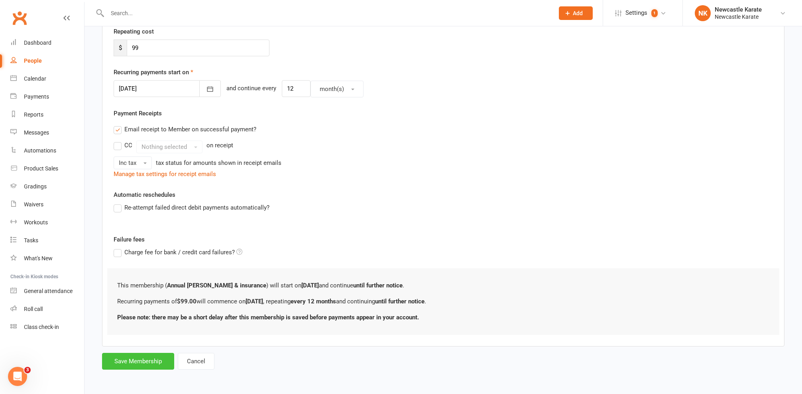
click at [157, 352] on button "Save Membership" at bounding box center [138, 360] width 72 height 17
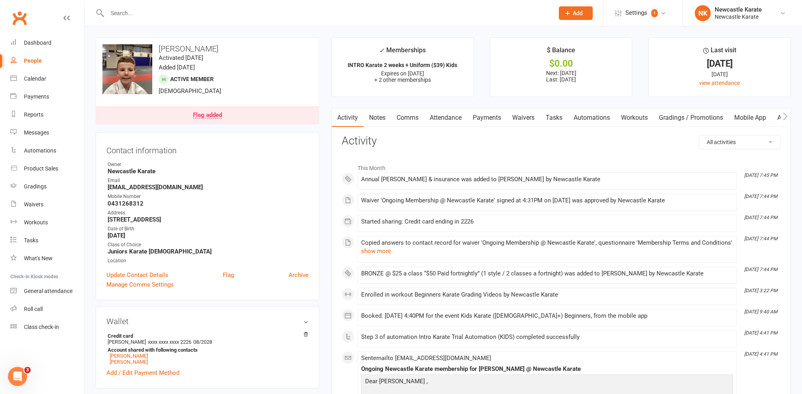
click at [492, 110] on link "Payments" at bounding box center [486, 117] width 39 height 18
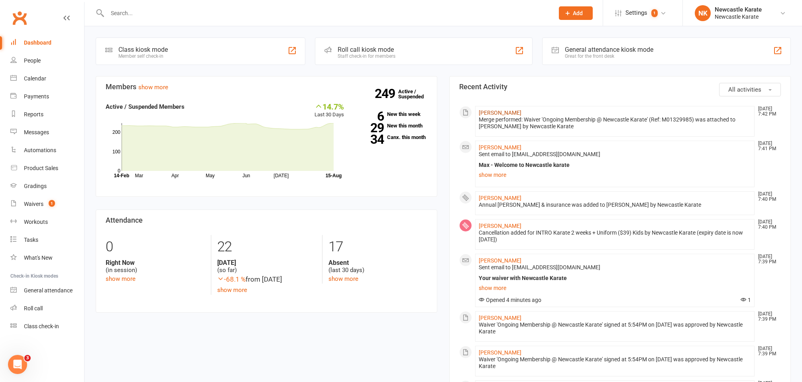
click at [500, 115] on link "[PERSON_NAME]" at bounding box center [500, 113] width 43 height 6
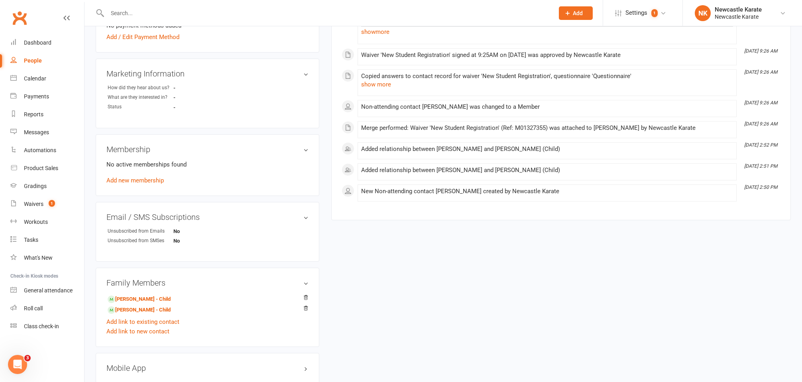
scroll to position [346, 0]
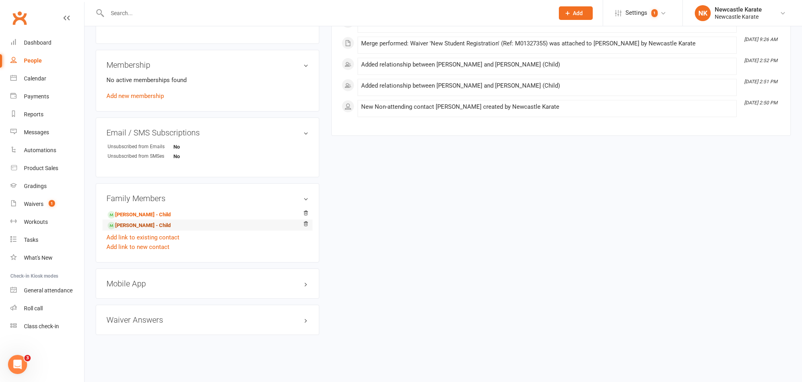
click at [142, 222] on link "Asher Richards - Child" at bounding box center [139, 226] width 63 height 8
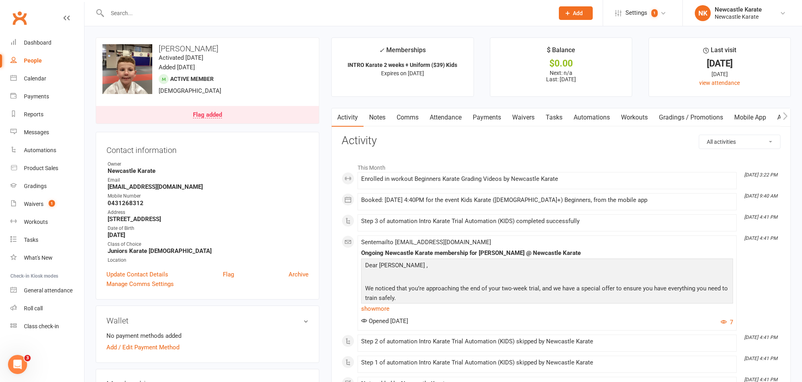
click at [500, 110] on link "Payments" at bounding box center [486, 117] width 39 height 18
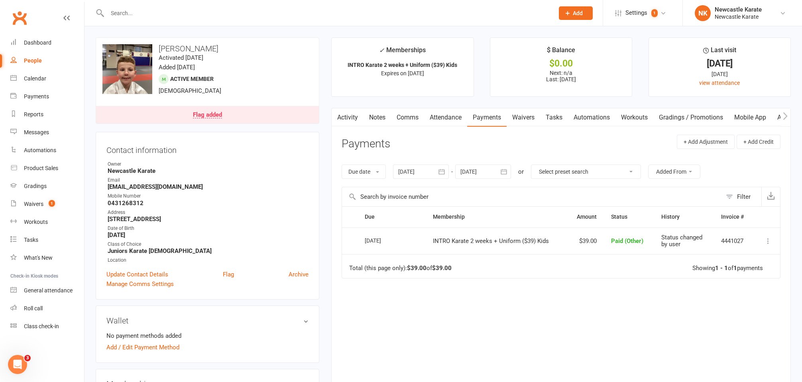
click at [444, 116] on link "Attendance" at bounding box center [445, 117] width 43 height 18
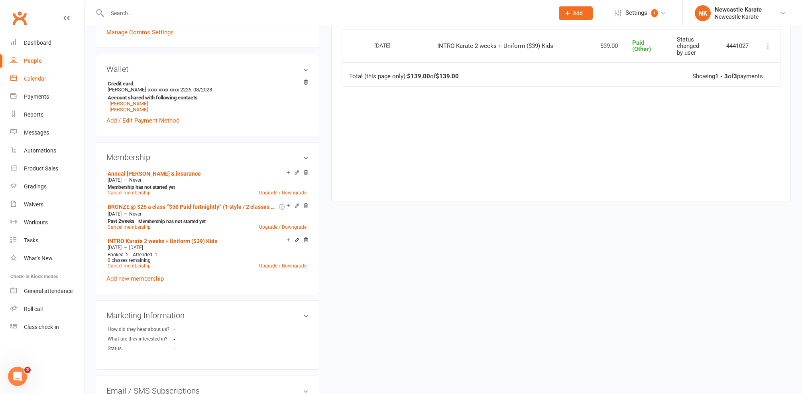
scroll to position [250, 0]
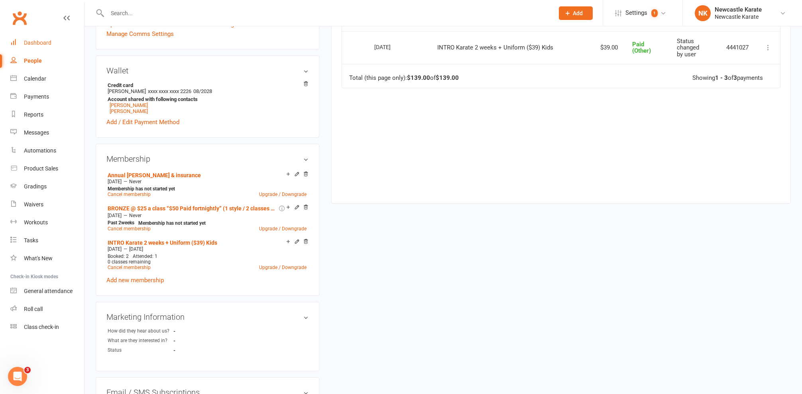
click at [43, 45] on div "Dashboard" at bounding box center [38, 42] width 28 height 6
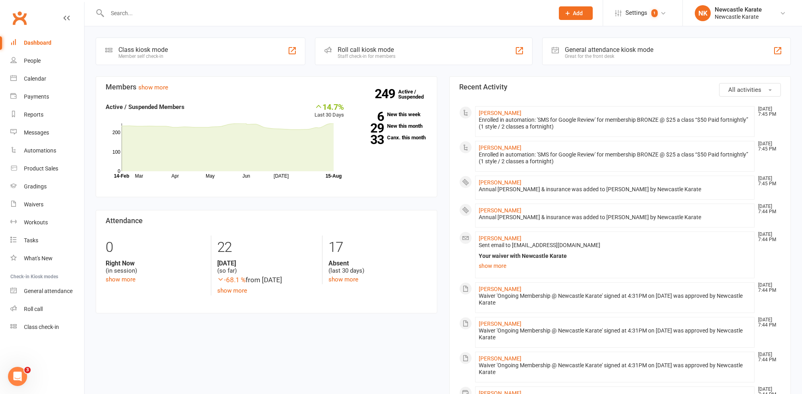
scroll to position [513, 0]
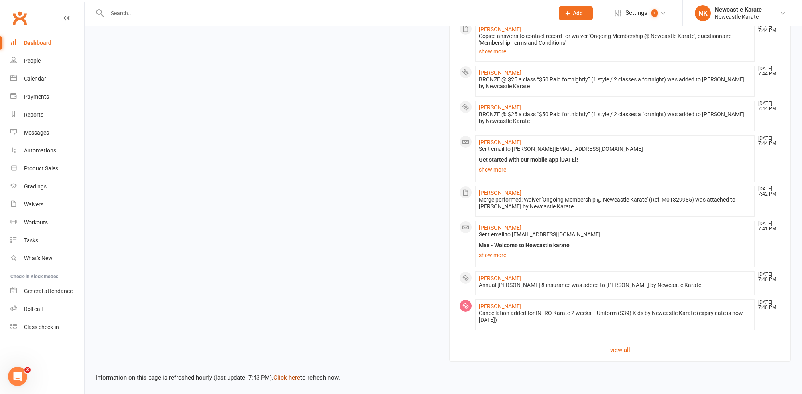
click at [291, 374] on link "Click here" at bounding box center [287, 377] width 27 height 7
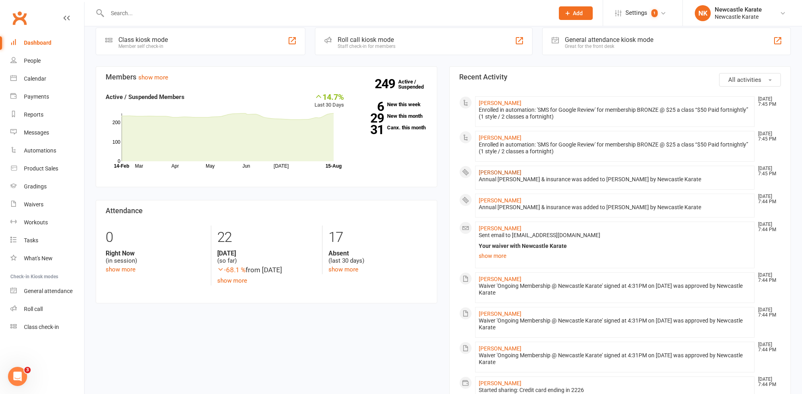
click at [501, 172] on link "[PERSON_NAME]" at bounding box center [500, 172] width 43 height 6
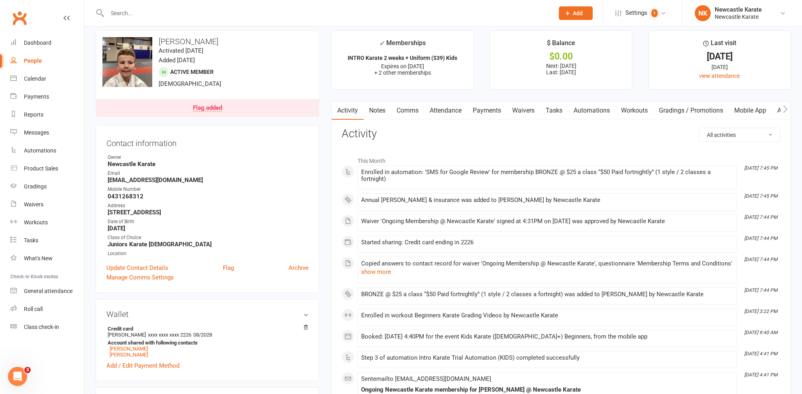
scroll to position [18, 0]
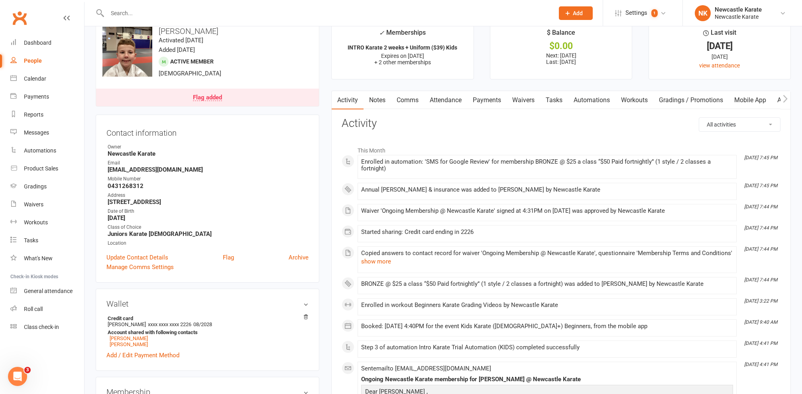
click at [481, 94] on link "Payments" at bounding box center [486, 100] width 39 height 18
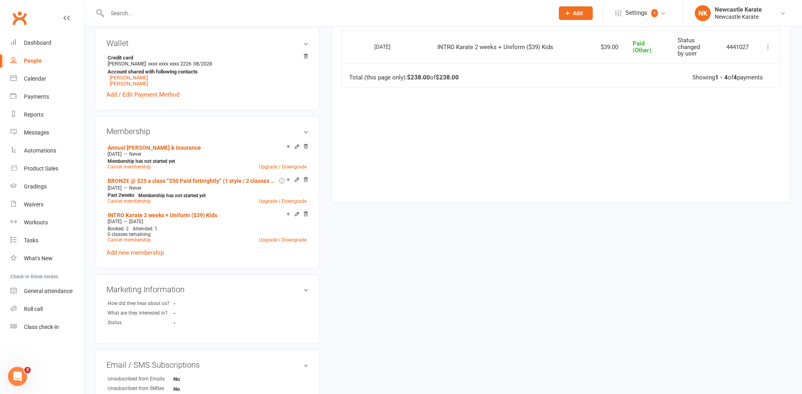
scroll to position [556, 0]
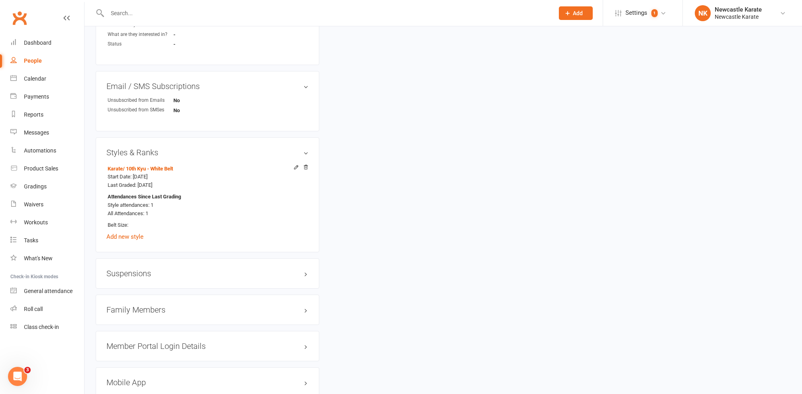
click at [131, 301] on div "Family Members" at bounding box center [208, 309] width 224 height 30
click at [132, 305] on h3 "Family Members" at bounding box center [207, 309] width 202 height 9
click at [123, 333] on link "Nolan Richards - Sibling" at bounding box center [141, 337] width 67 height 8
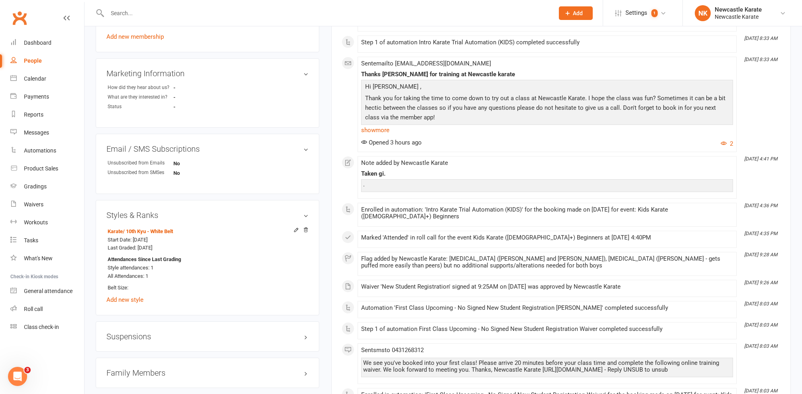
scroll to position [703, 0]
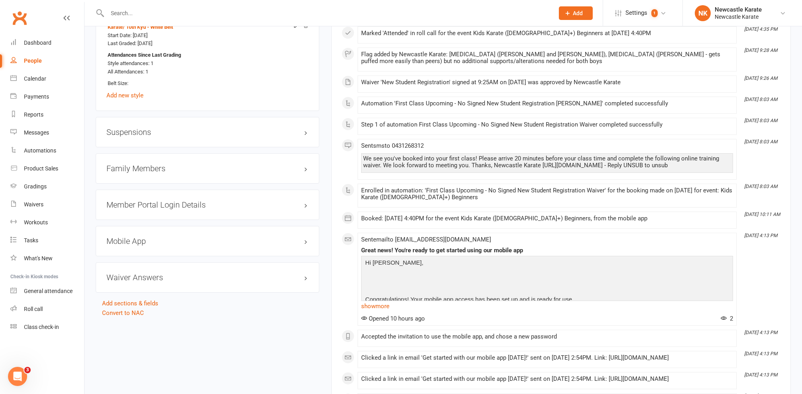
click at [140, 168] on h3 "Family Members" at bounding box center [207, 168] width 202 height 9
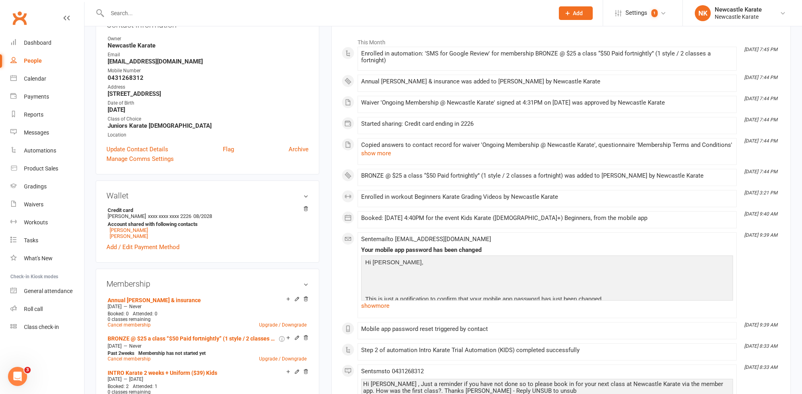
scroll to position [0, 0]
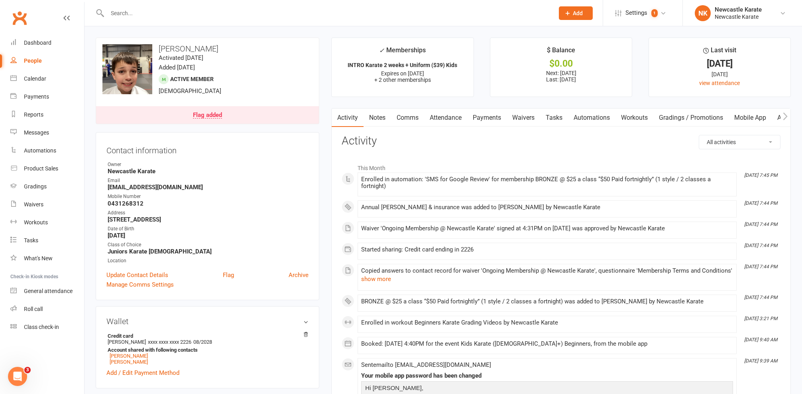
click at [489, 122] on link "Payments" at bounding box center [486, 117] width 39 height 18
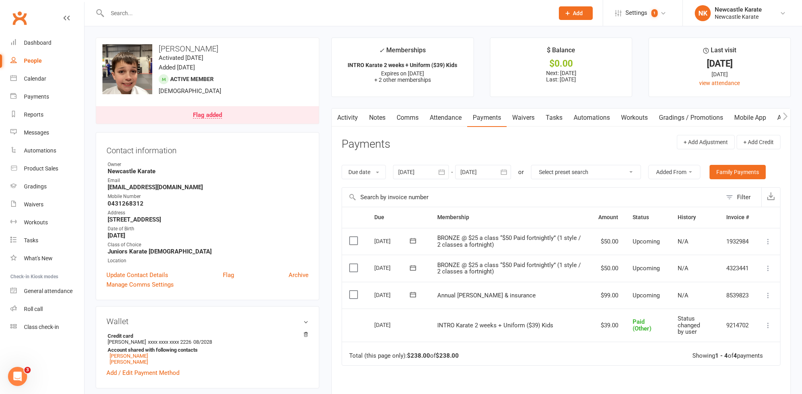
click at [346, 116] on link "Activity" at bounding box center [348, 117] width 32 height 18
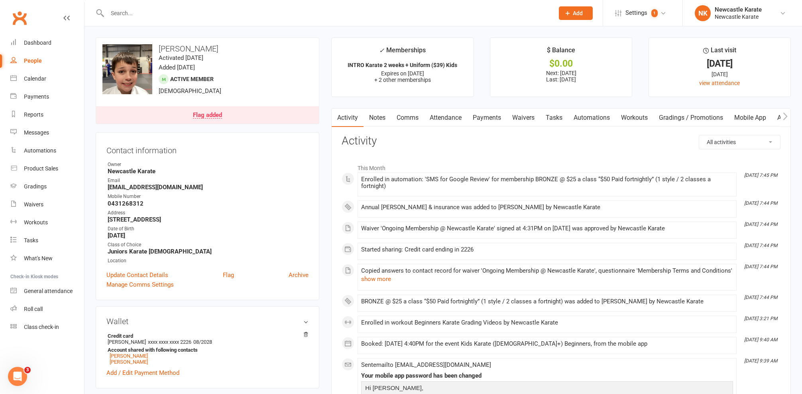
drag, startPoint x: 387, startPoint y: 112, endPoint x: 395, endPoint y: 114, distance: 8.5
click at [387, 112] on link "Notes" at bounding box center [378, 117] width 28 height 18
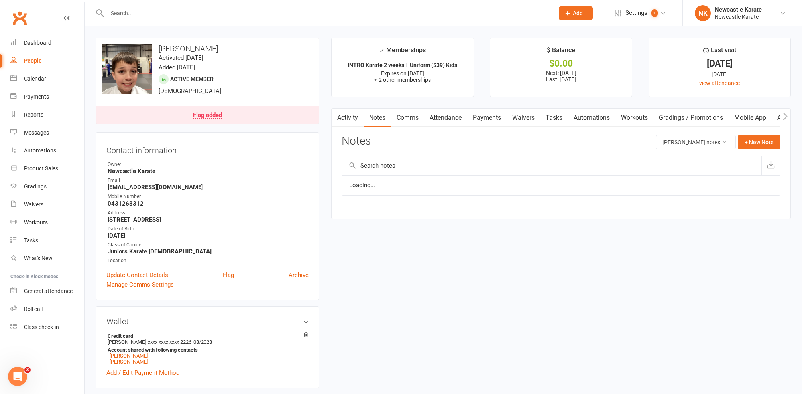
click at [396, 114] on link "Comms" at bounding box center [407, 117] width 33 height 18
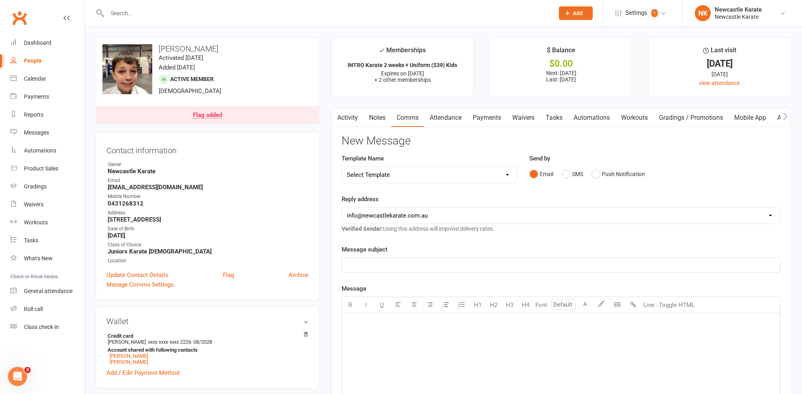
select select "61"
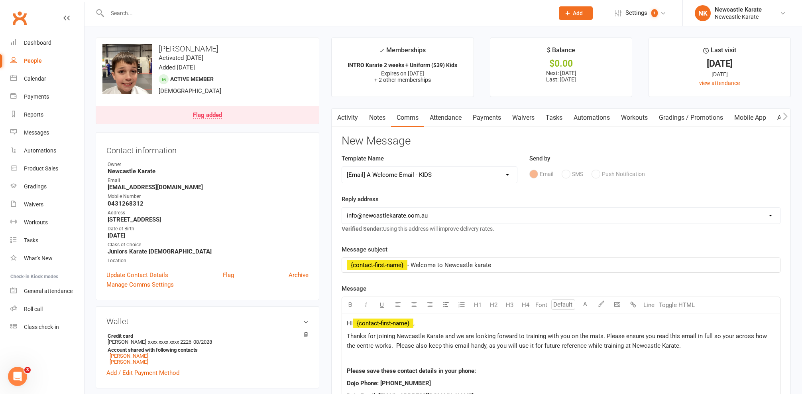
click at [413, 321] on span "﻿ {contact-first-name}" at bounding box center [383, 322] width 61 height 7
drag, startPoint x: 411, startPoint y: 264, endPoint x: 267, endPoint y: 250, distance: 144.1
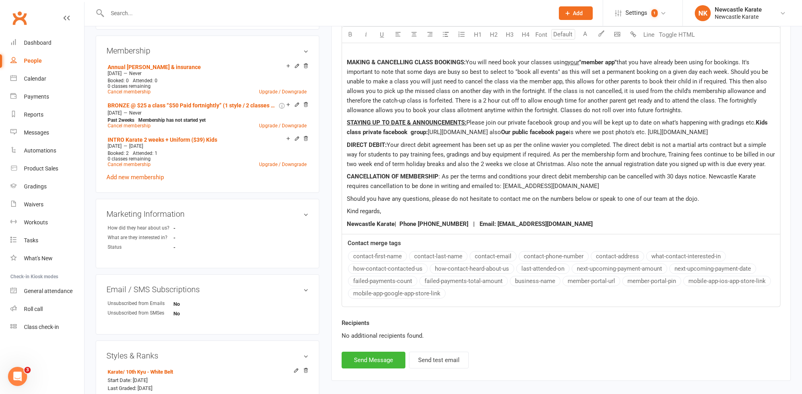
scroll to position [411, 0]
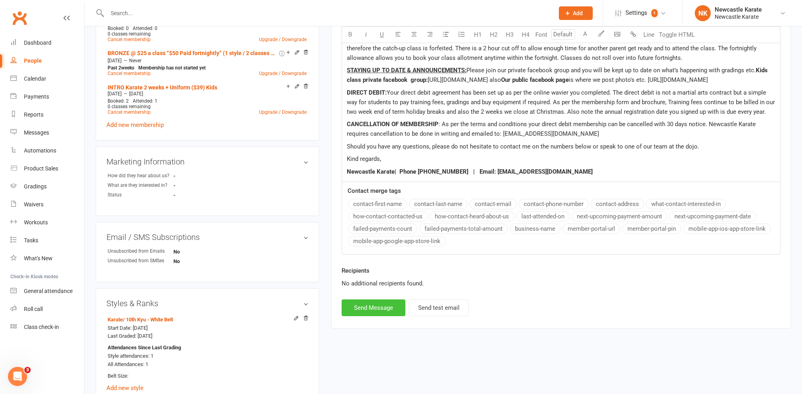
click at [386, 313] on button "Send Message" at bounding box center [374, 307] width 64 height 17
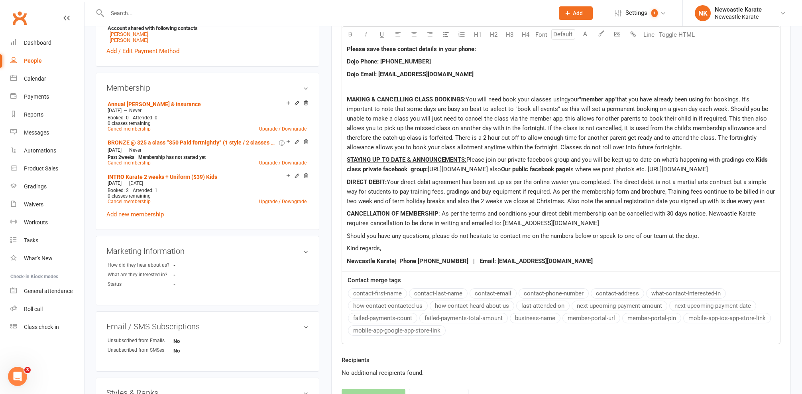
scroll to position [0, 0]
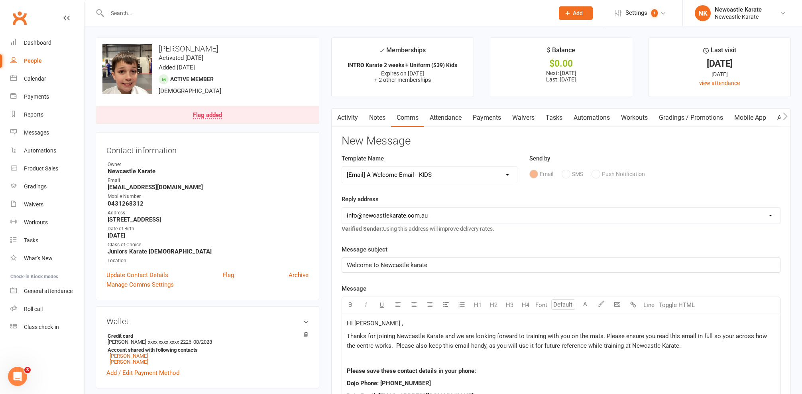
select select
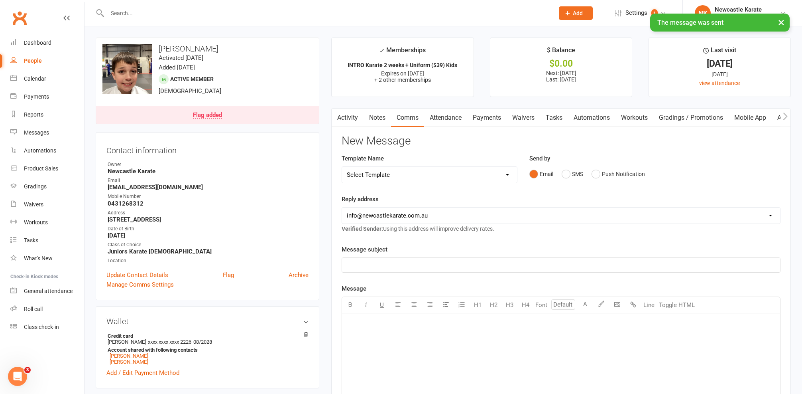
click at [343, 117] on link "Activity" at bounding box center [348, 117] width 32 height 18
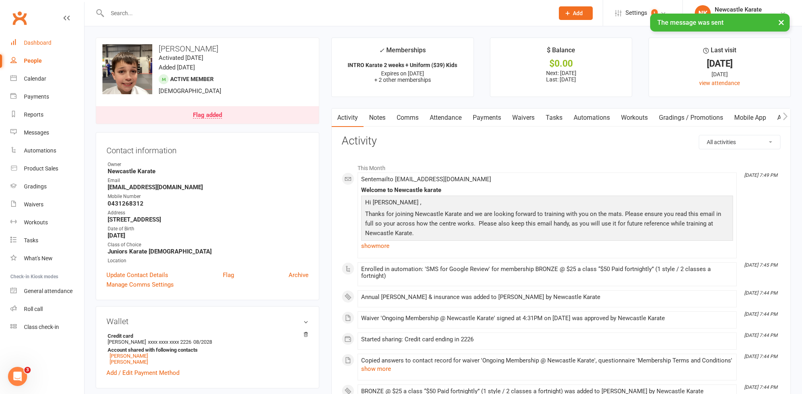
click at [37, 40] on div "Dashboard" at bounding box center [38, 42] width 28 height 6
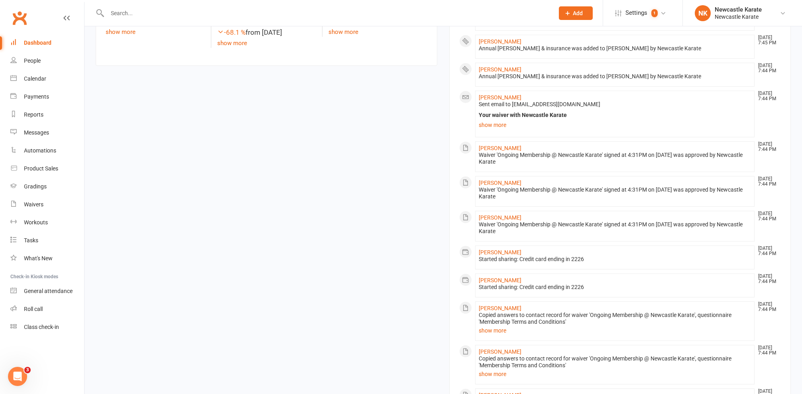
scroll to position [506, 0]
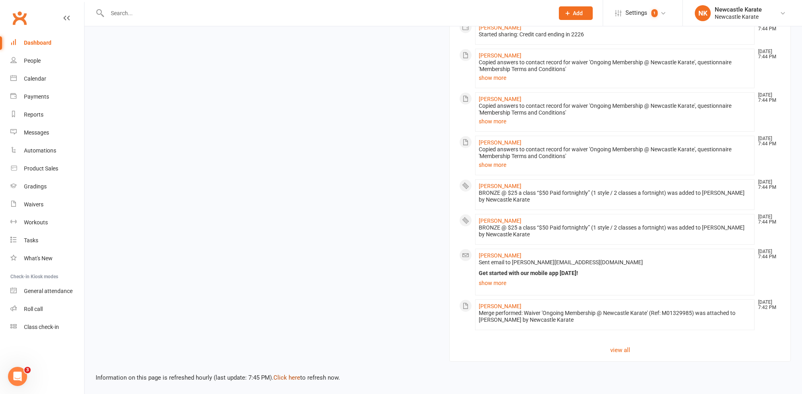
click at [288, 374] on link "Click here" at bounding box center [287, 377] width 27 height 7
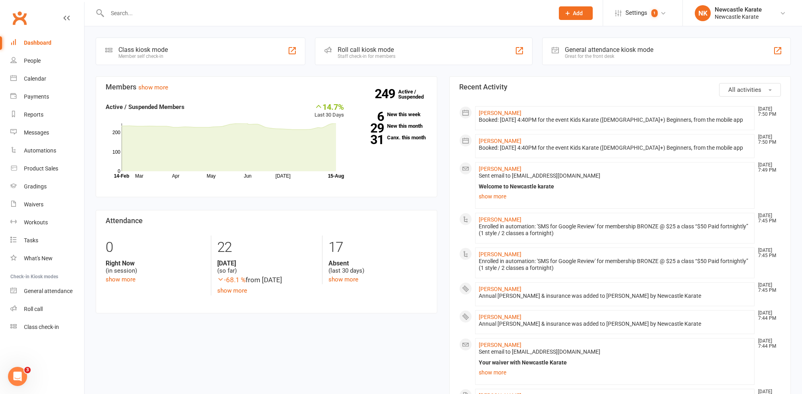
click at [734, 2] on li "NK Newcastle Karate Newcastle Karate My profile Help Terms & conditions Privacy…" at bounding box center [743, 13] width 120 height 26
click at [720, 14] on div "Newcastle Karate" at bounding box center [738, 16] width 47 height 7
click at [692, 112] on link "Sign out" at bounding box center [742, 110] width 119 height 18
